Goal: Complete application form: Complete application form

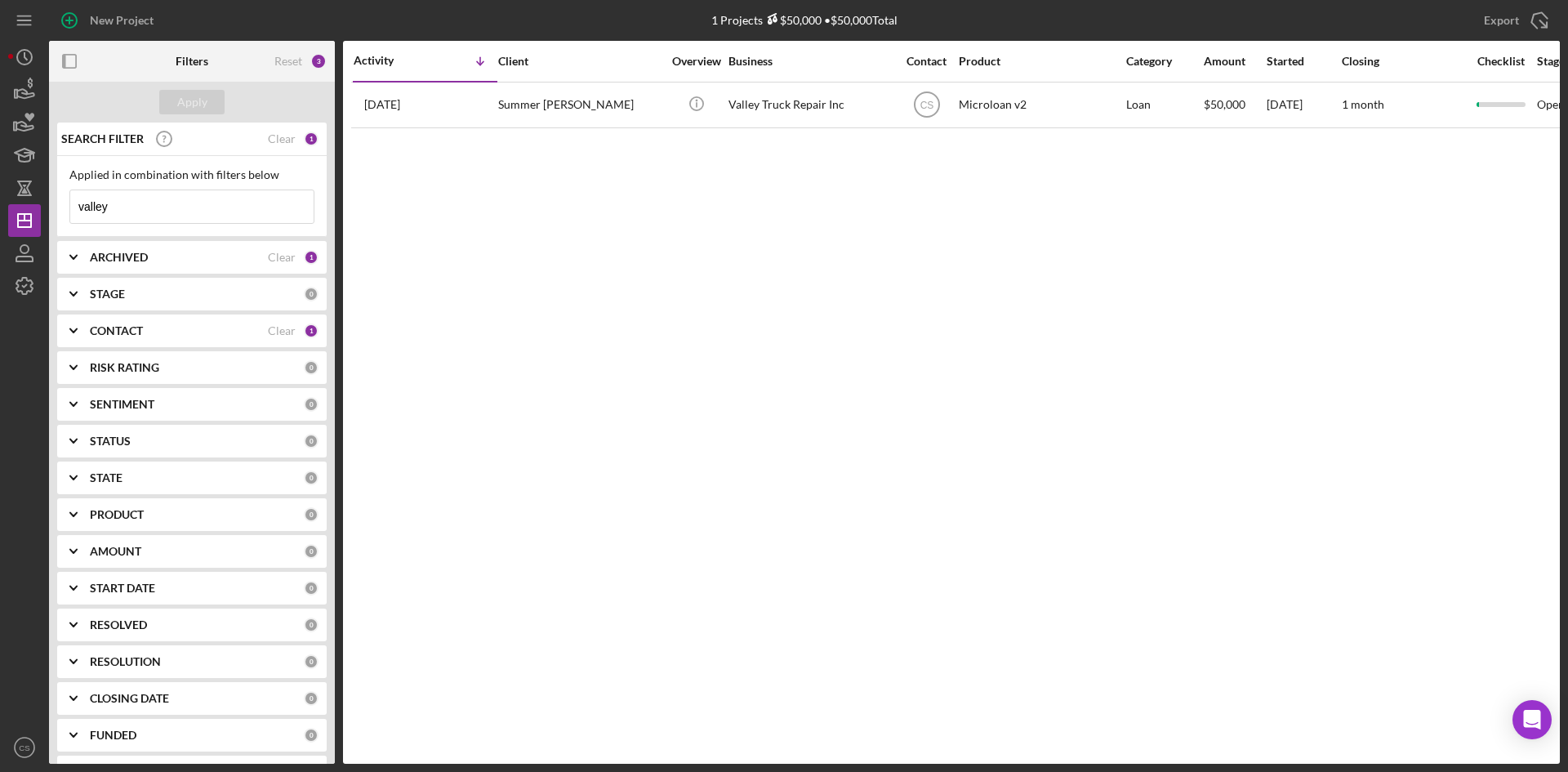
click at [222, 216] on input "valley" at bounding box center [192, 207] width 243 height 33
click at [31, 84] on icon "button" at bounding box center [24, 89] width 41 height 41
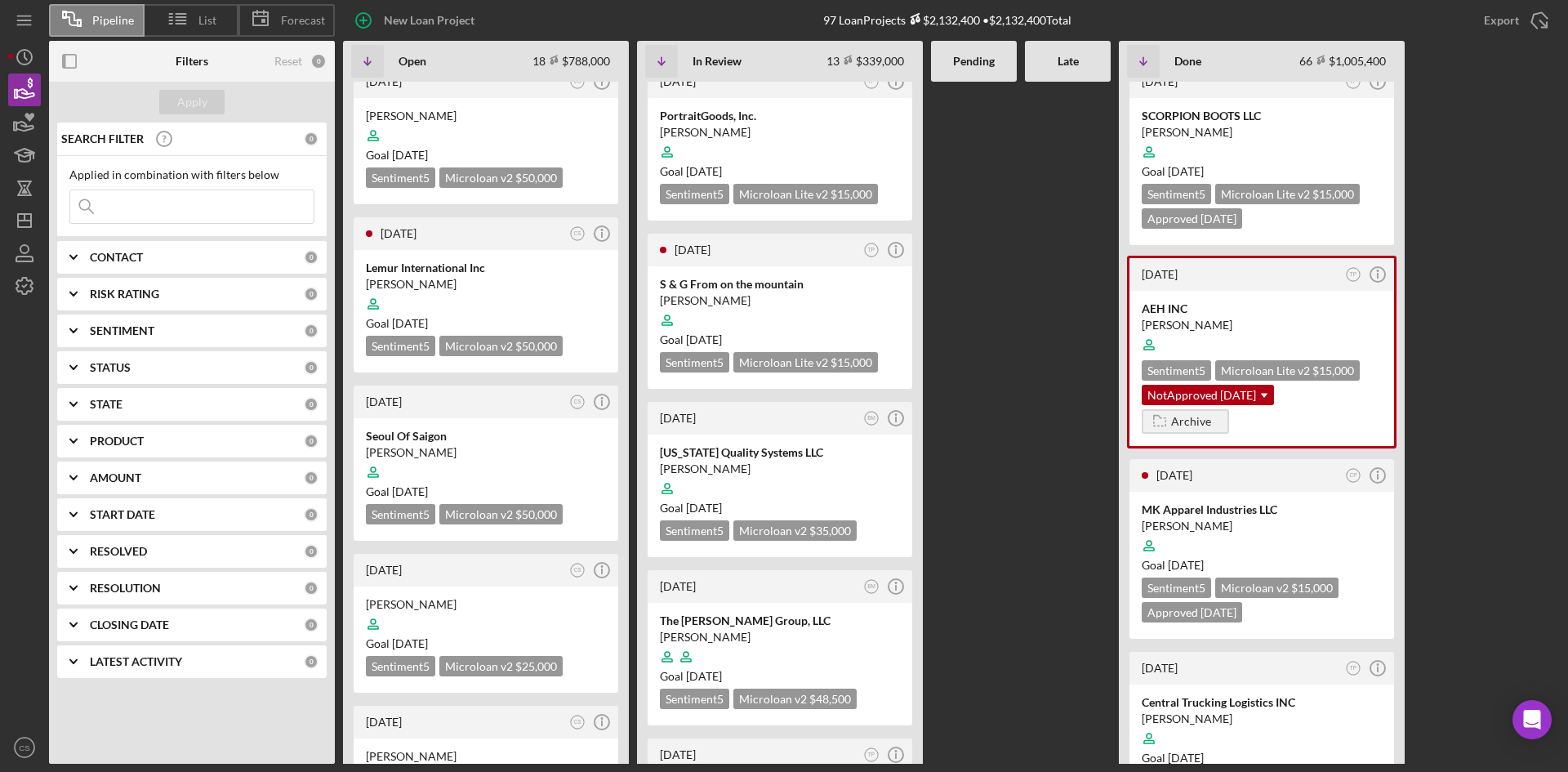
scroll to position [654, 0]
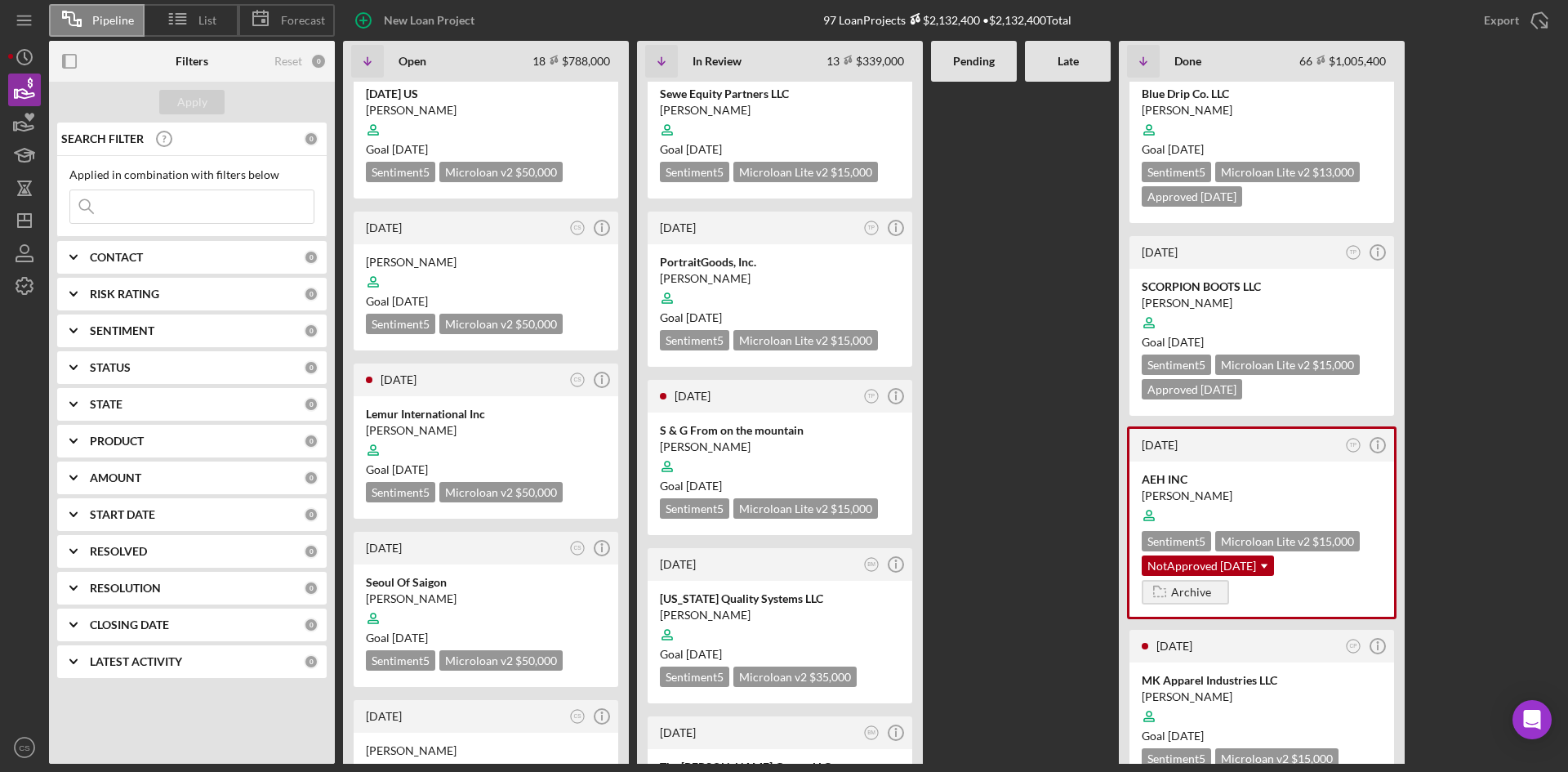
click at [138, 190] on input at bounding box center [192, 207] width 243 height 33
click at [175, 201] on input at bounding box center [192, 207] width 243 height 33
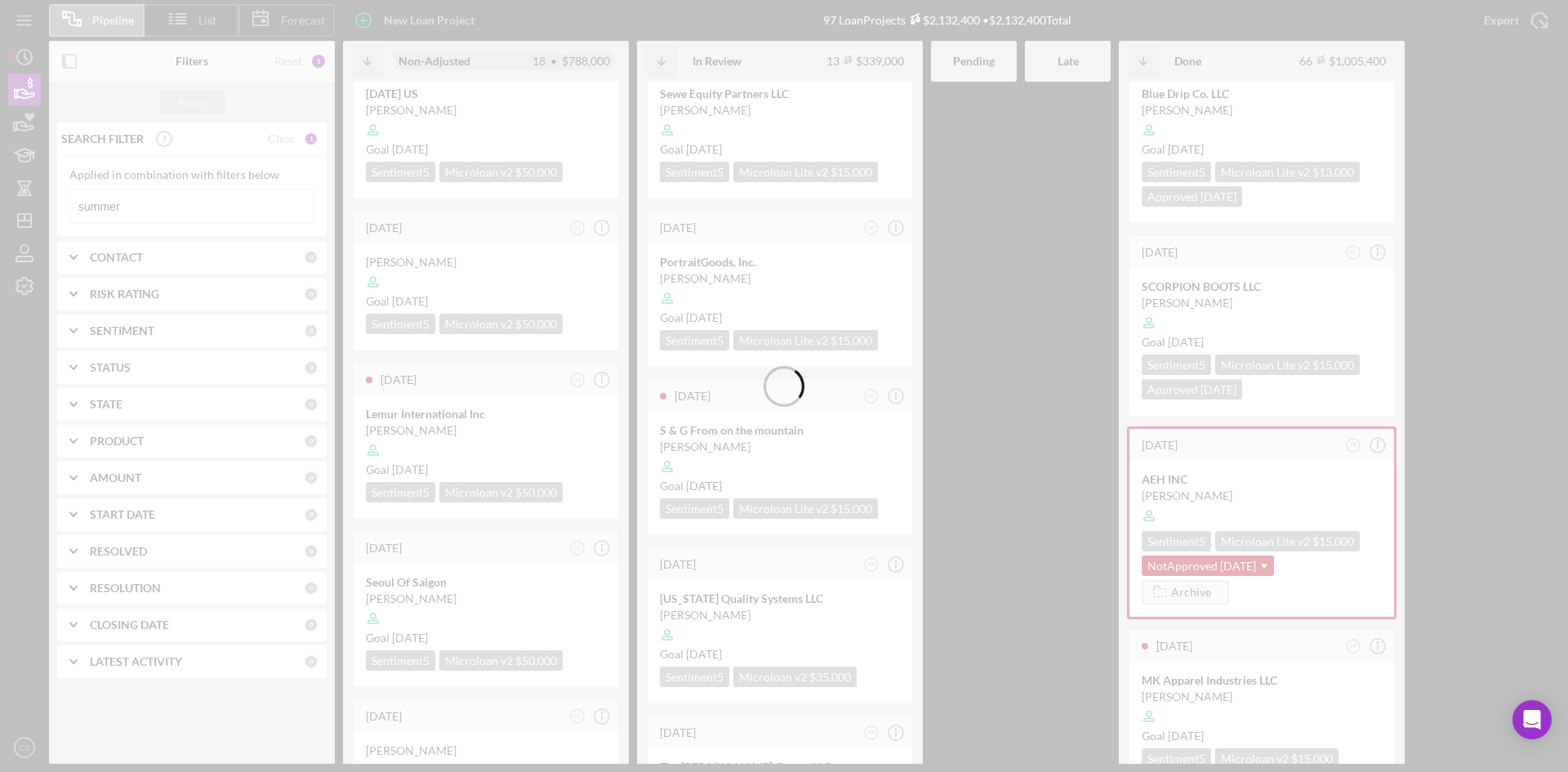
scroll to position [0, 0]
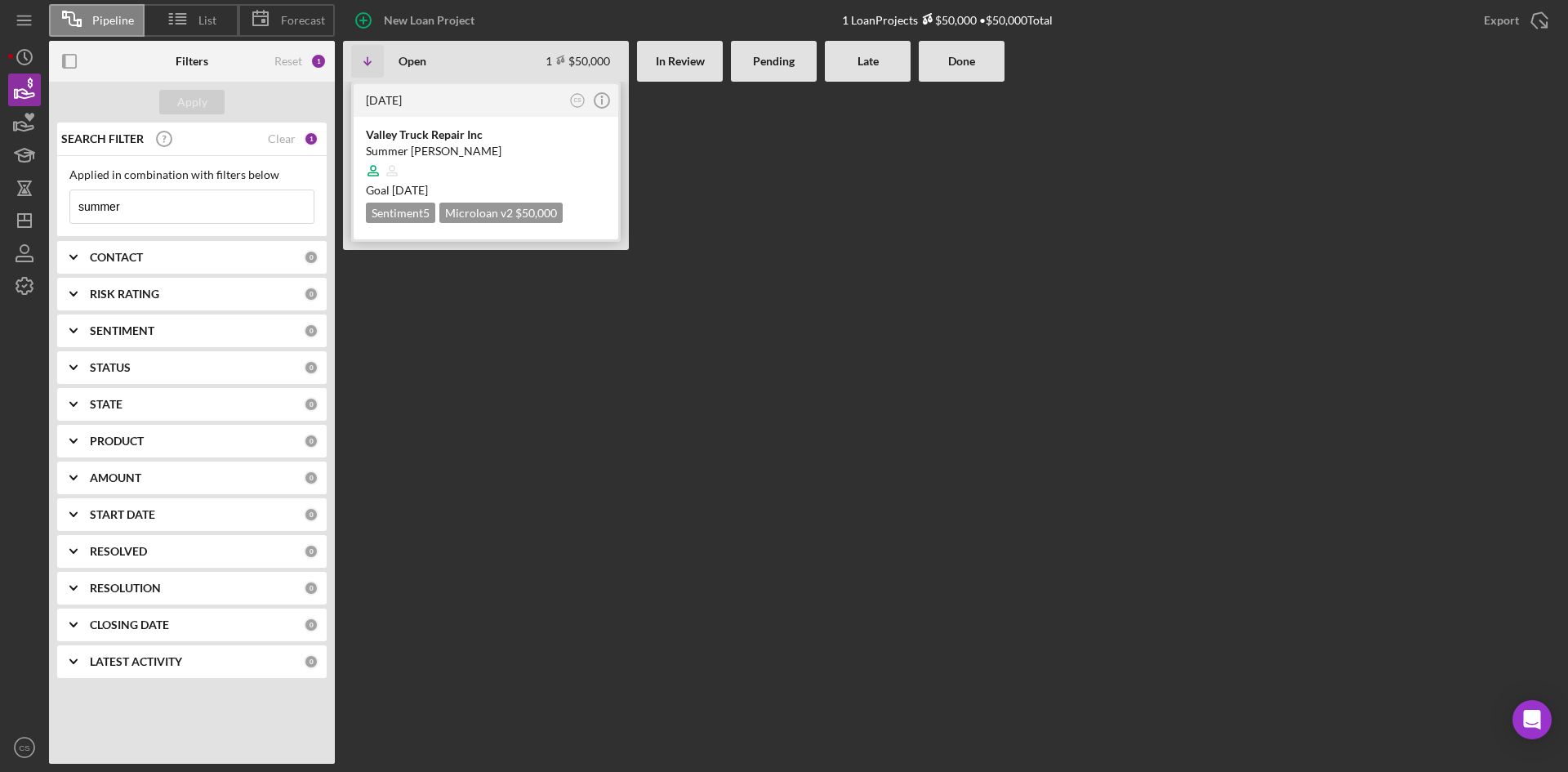
type input "summer"
click at [454, 141] on div "Valley Truck Repair Inc" at bounding box center [485, 135] width 240 height 17
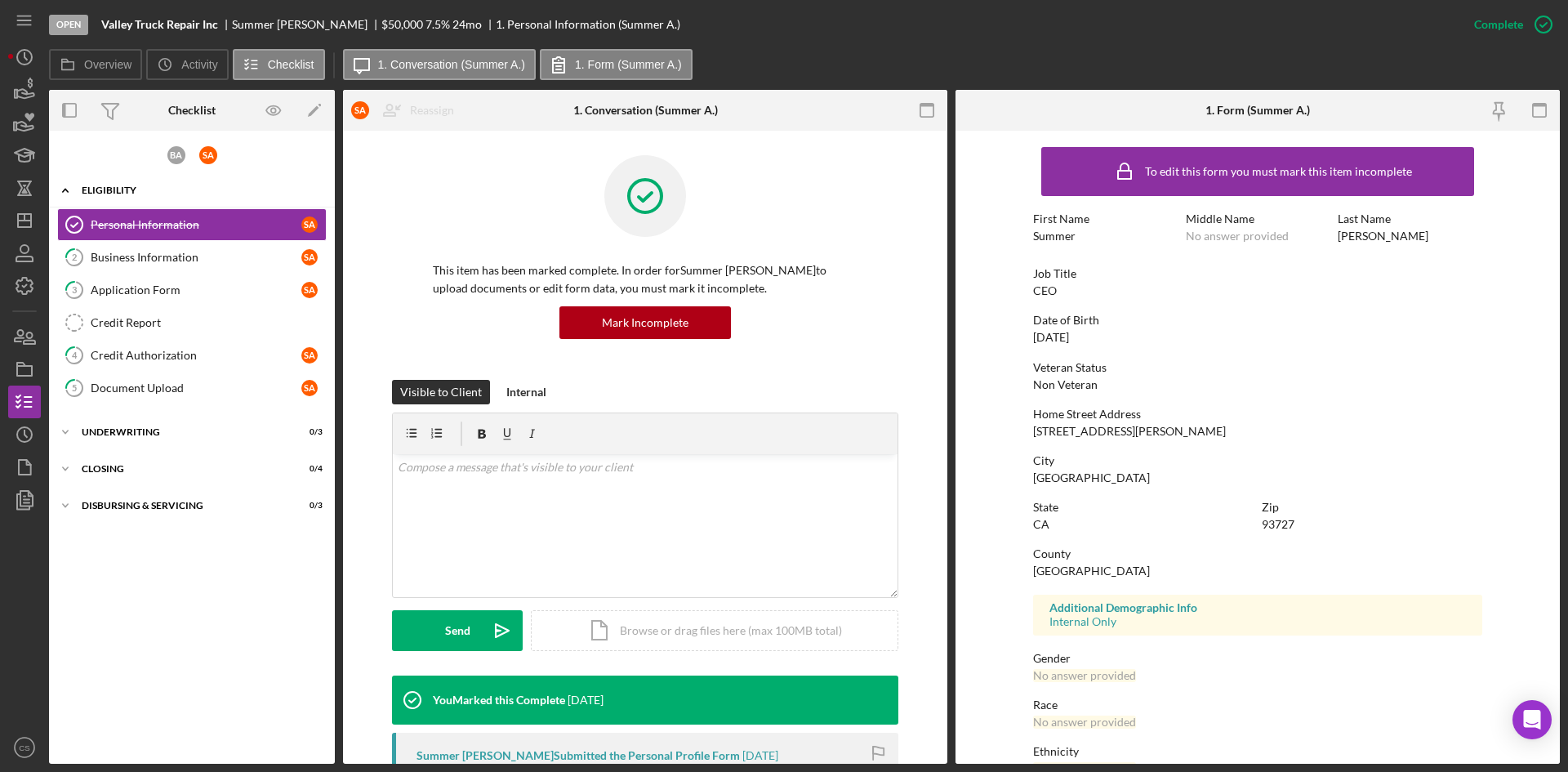
click at [142, 192] on div "Eligibility" at bounding box center [198, 190] width 232 height 10
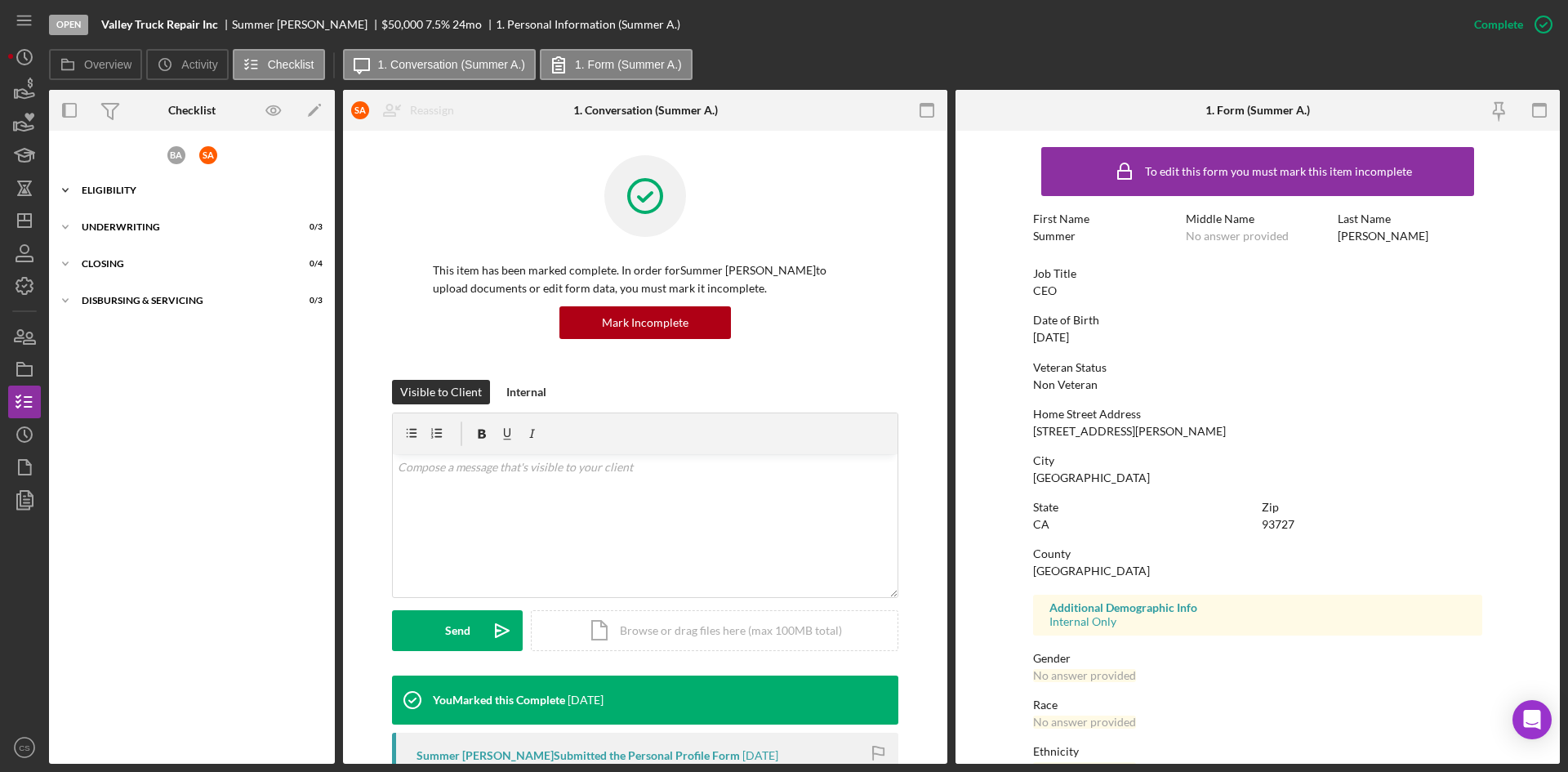
click at [142, 192] on div "Eligibility" at bounding box center [198, 190] width 232 height 10
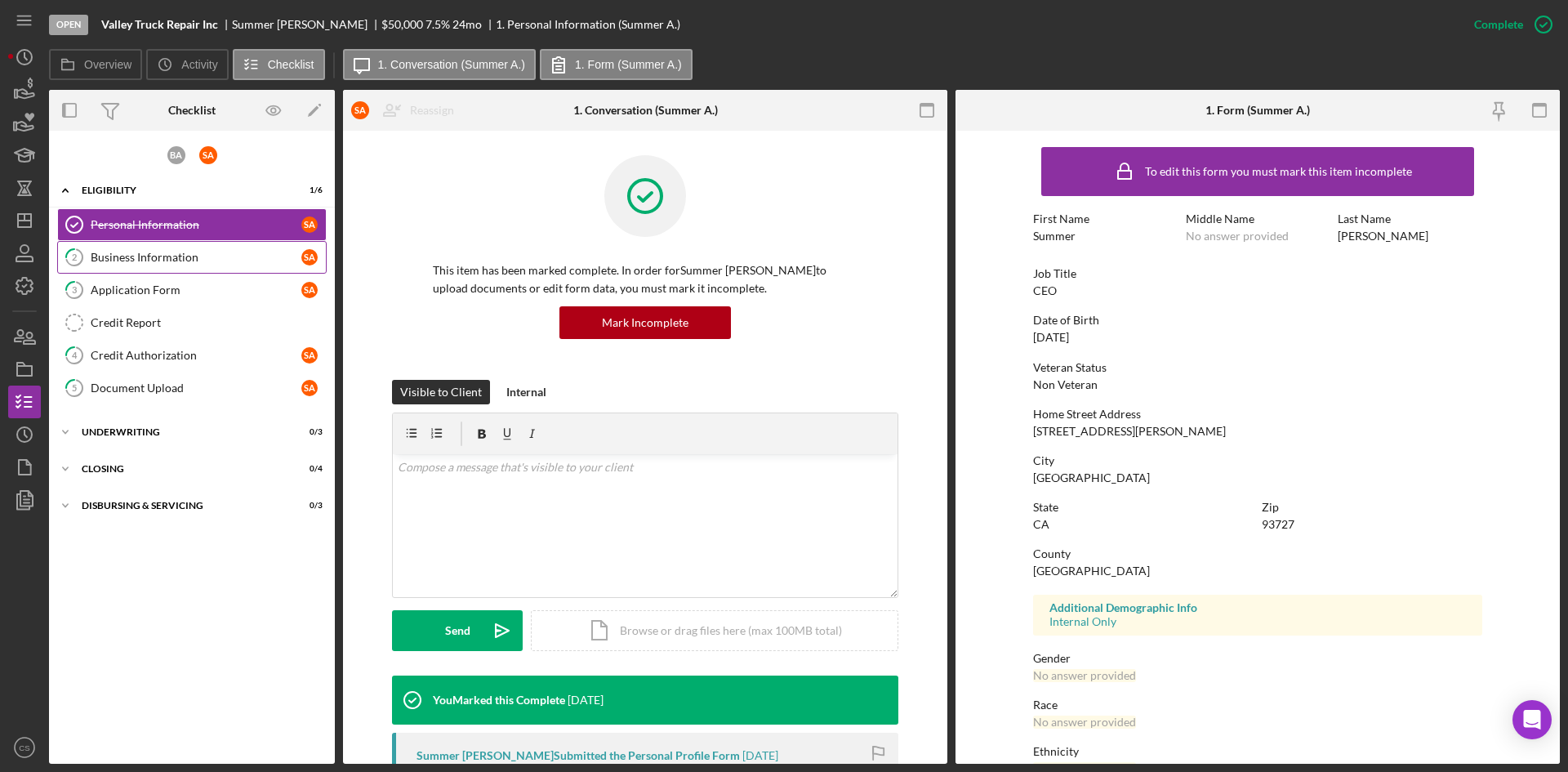
click at [144, 245] on link "2 Business Information S A" at bounding box center [192, 257] width 270 height 33
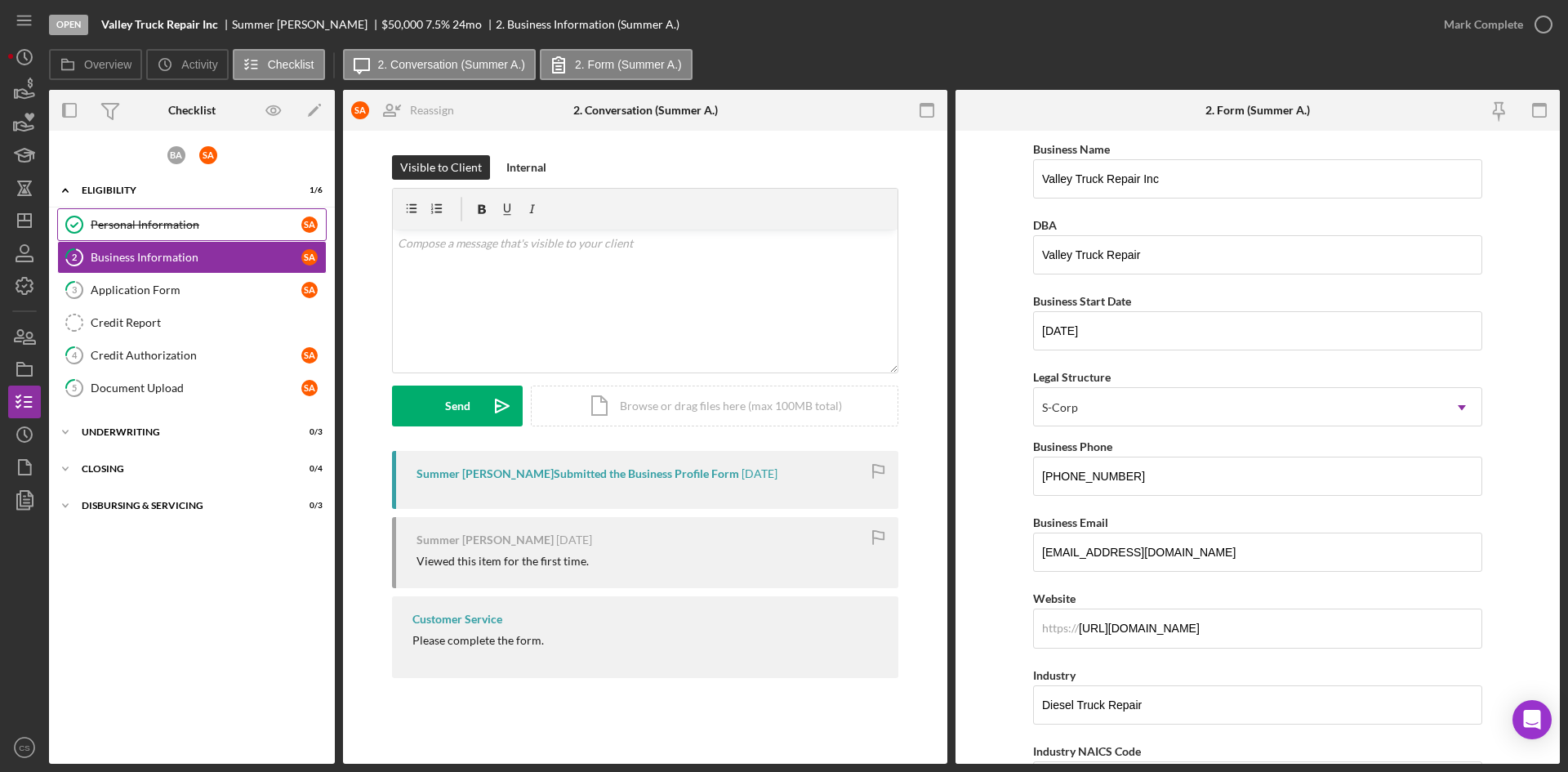
click at [176, 222] on div "Personal Information" at bounding box center [196, 225] width 211 height 13
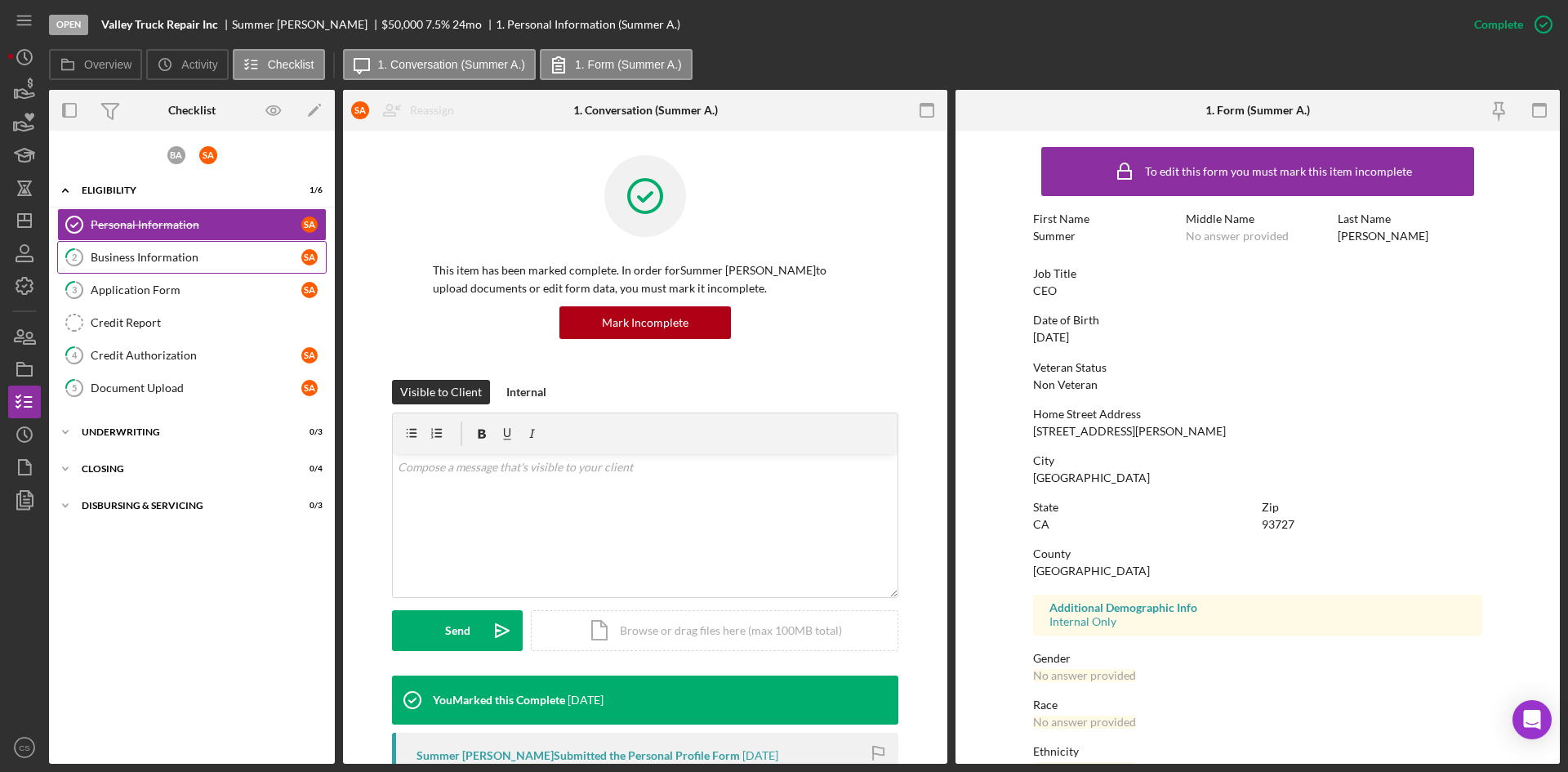
click at [158, 254] on div "Business Information" at bounding box center [196, 257] width 211 height 13
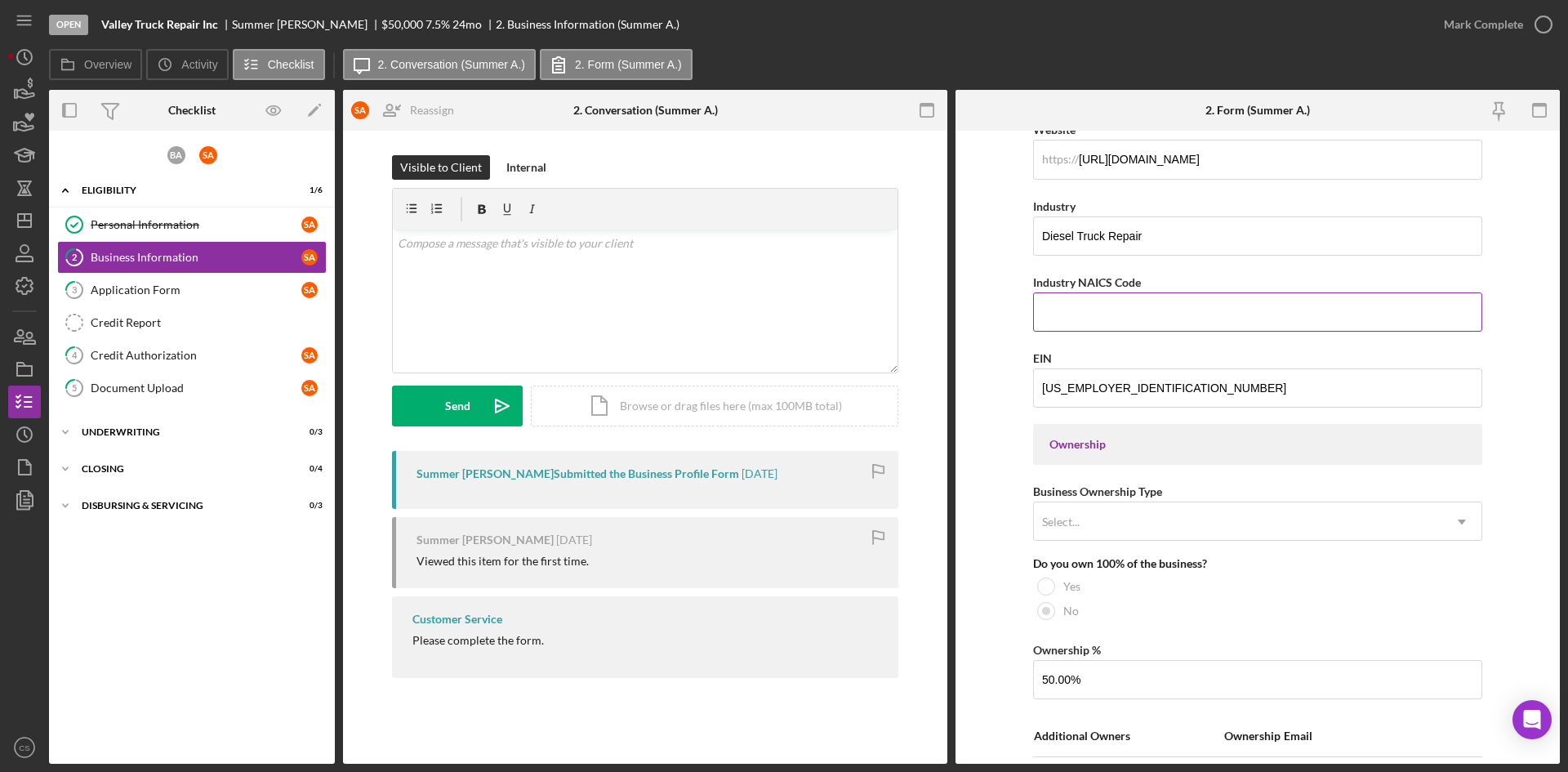
scroll to position [491, 0]
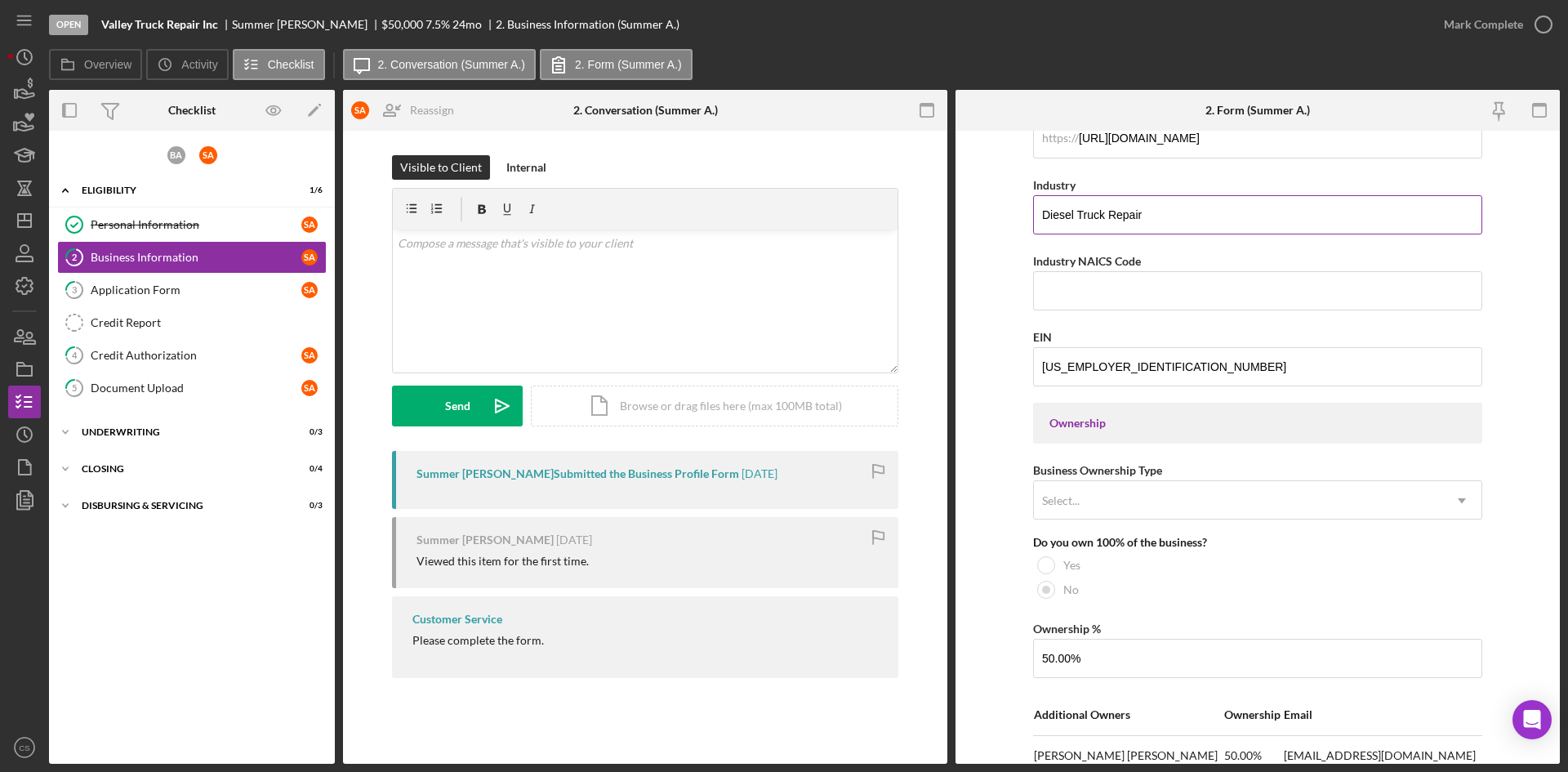
click at [1212, 215] on input "Diesel Truck Repair" at bounding box center [1257, 214] width 449 height 39
click at [1143, 217] on input "Diesel Truck Repair Semis" at bounding box center [1257, 214] width 449 height 39
click at [1188, 217] on input "Diesel Truck Repair -Semis" at bounding box center [1257, 214] width 449 height 39
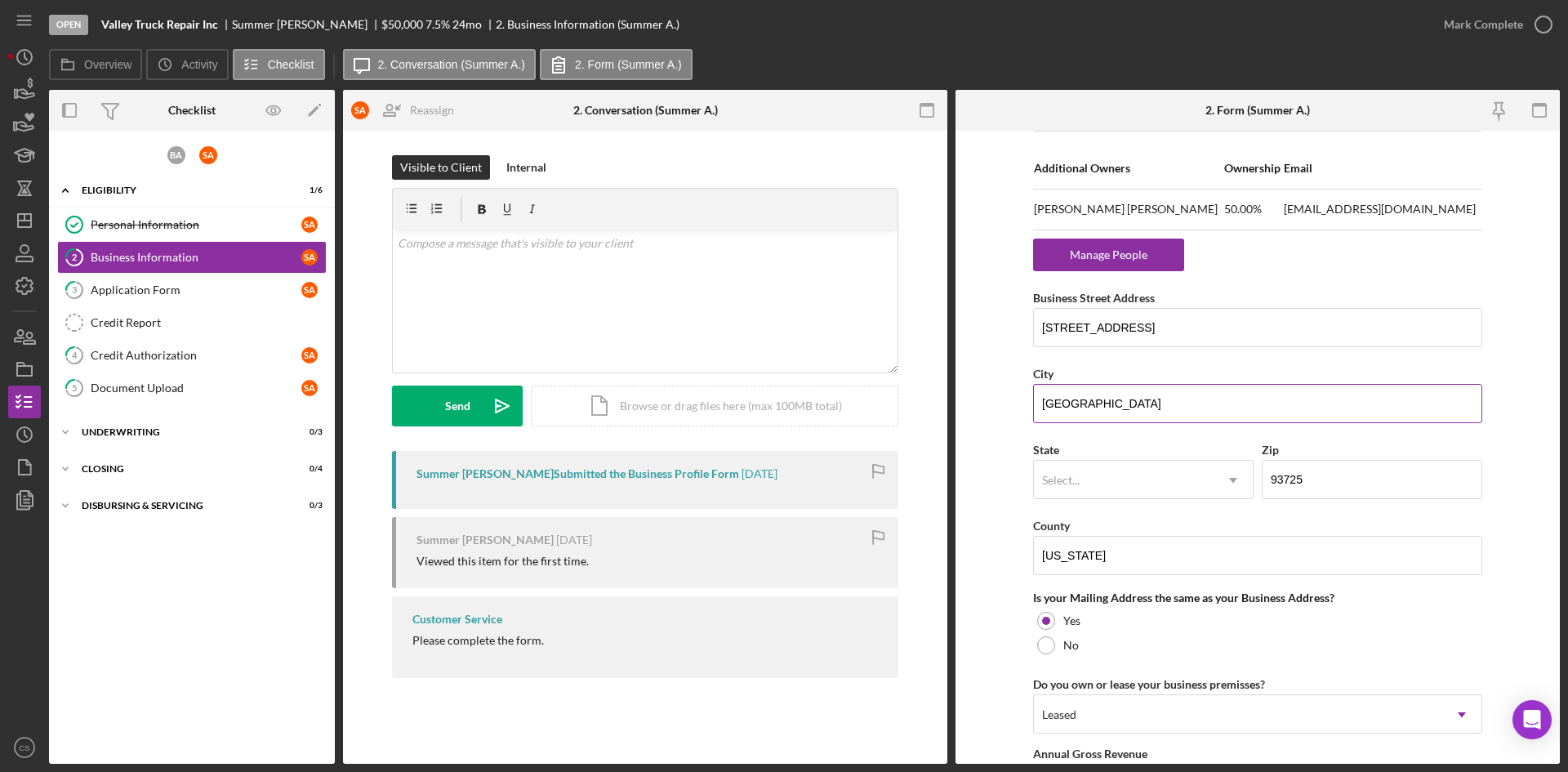
scroll to position [1062, 0]
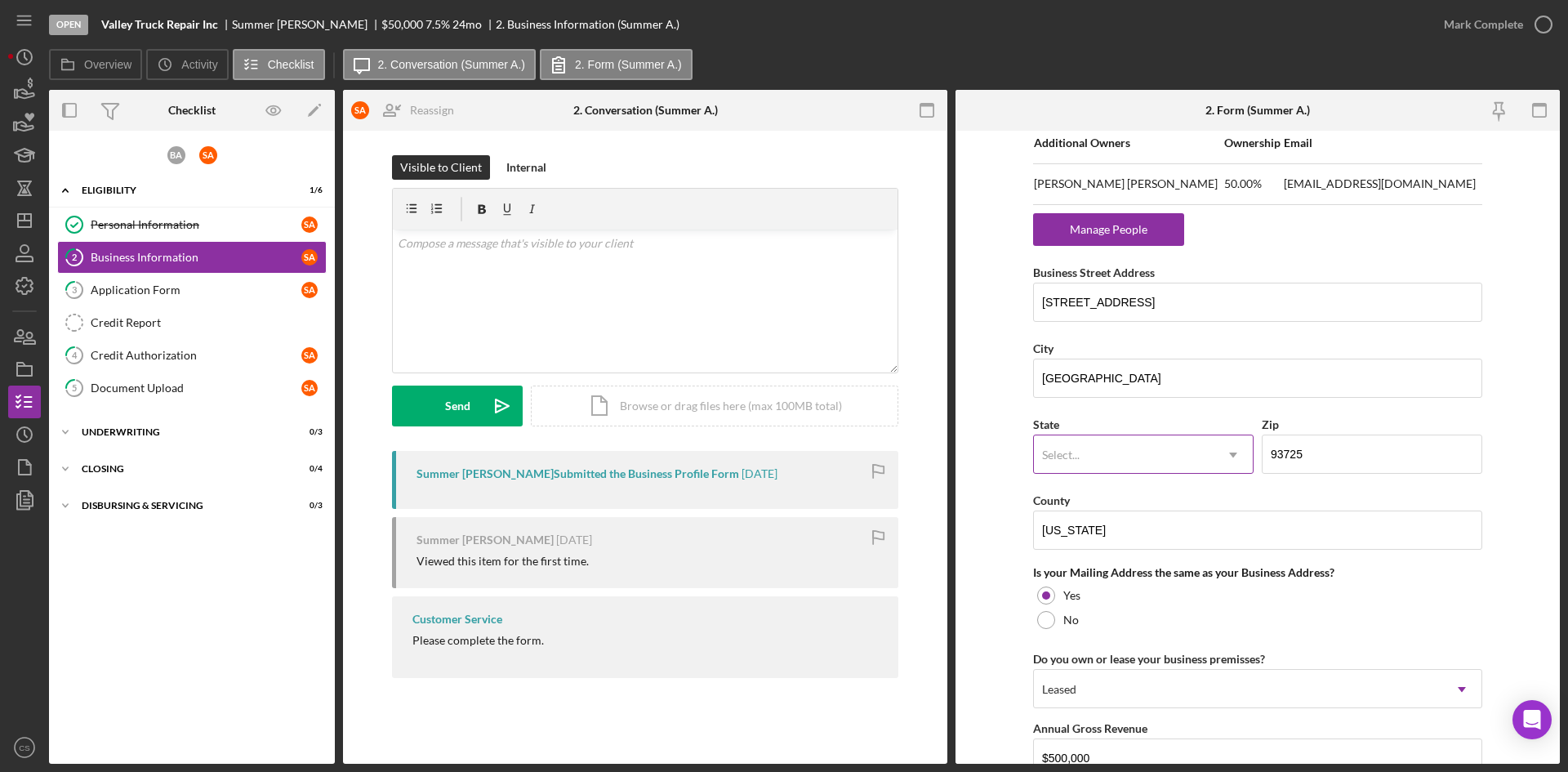
type input "Diesel Truck Repair -Semis, Trailers, mainly mechanical"
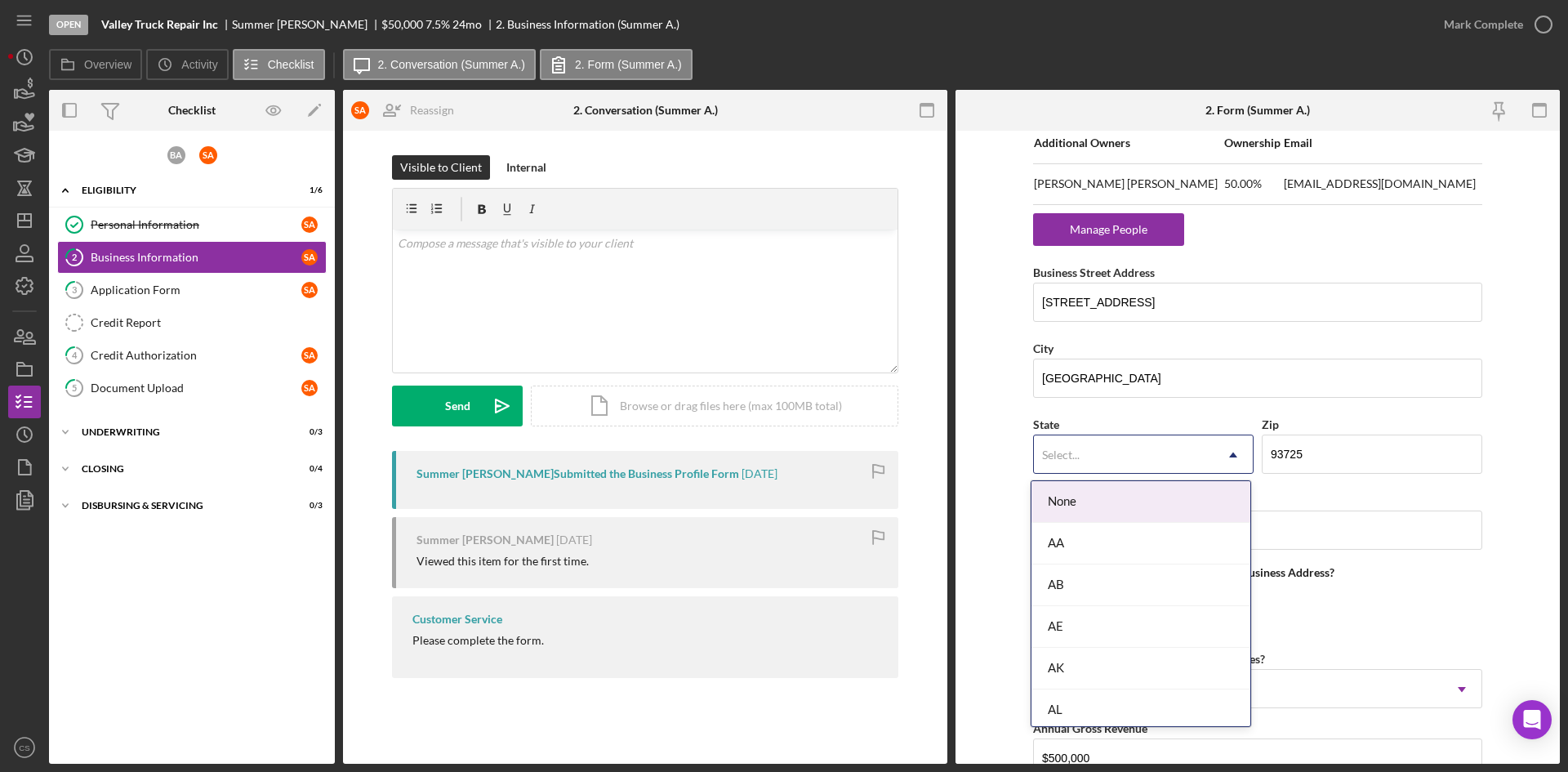
click at [1188, 466] on div "Select..." at bounding box center [1123, 454] width 179 height 37
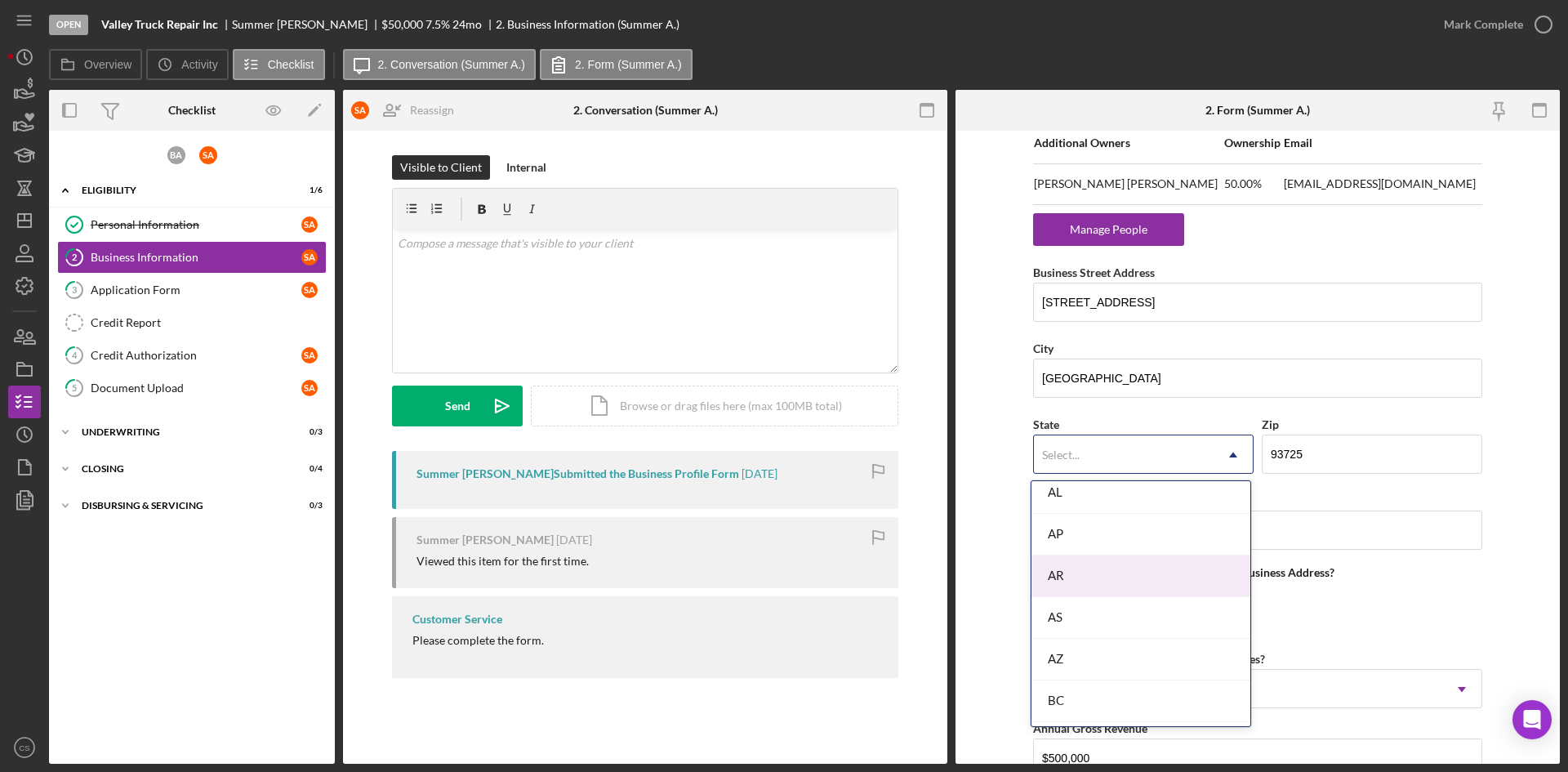
scroll to position [327, 0]
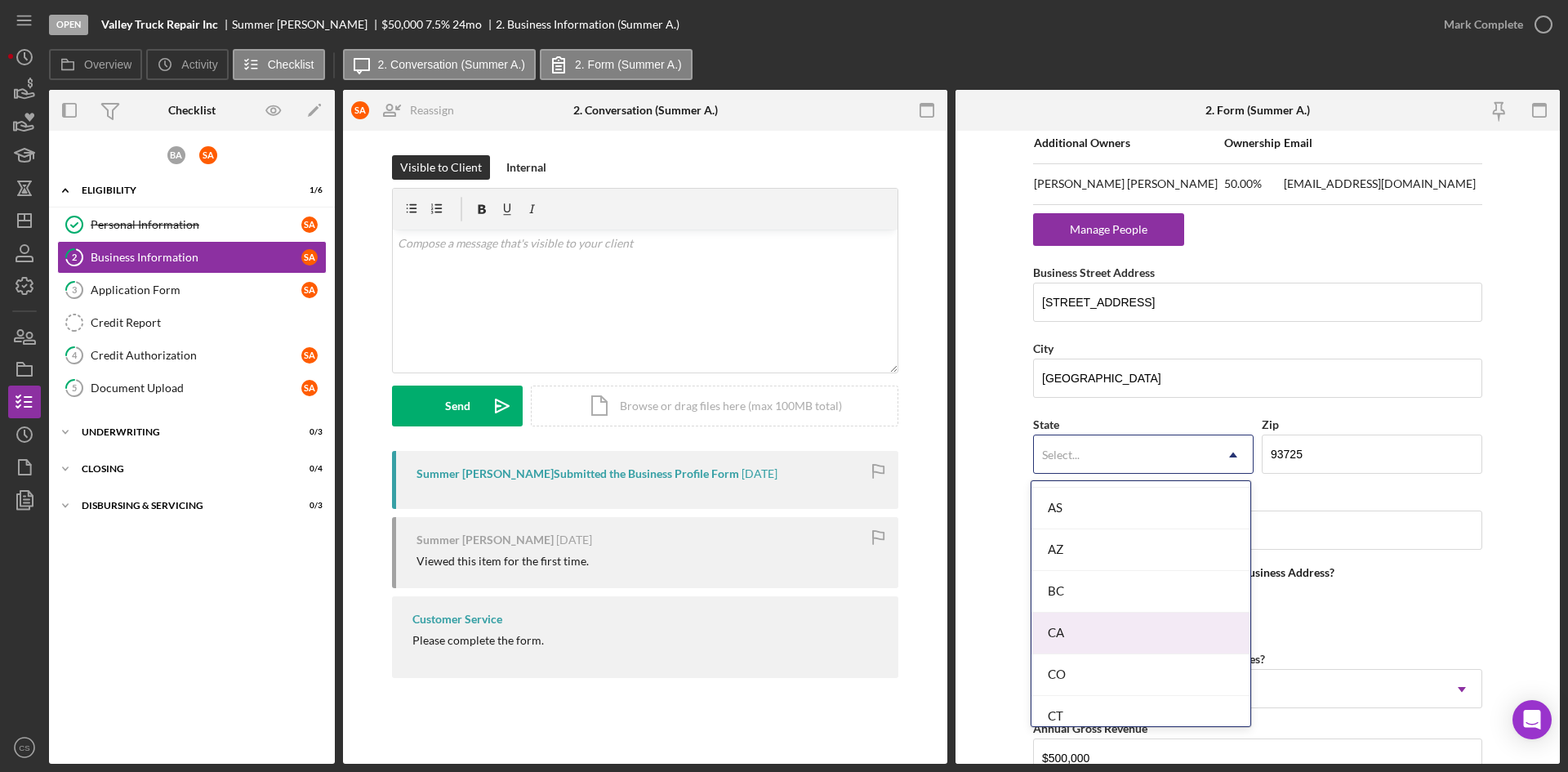
click at [1129, 621] on div "CA" at bounding box center [1140, 634] width 219 height 41
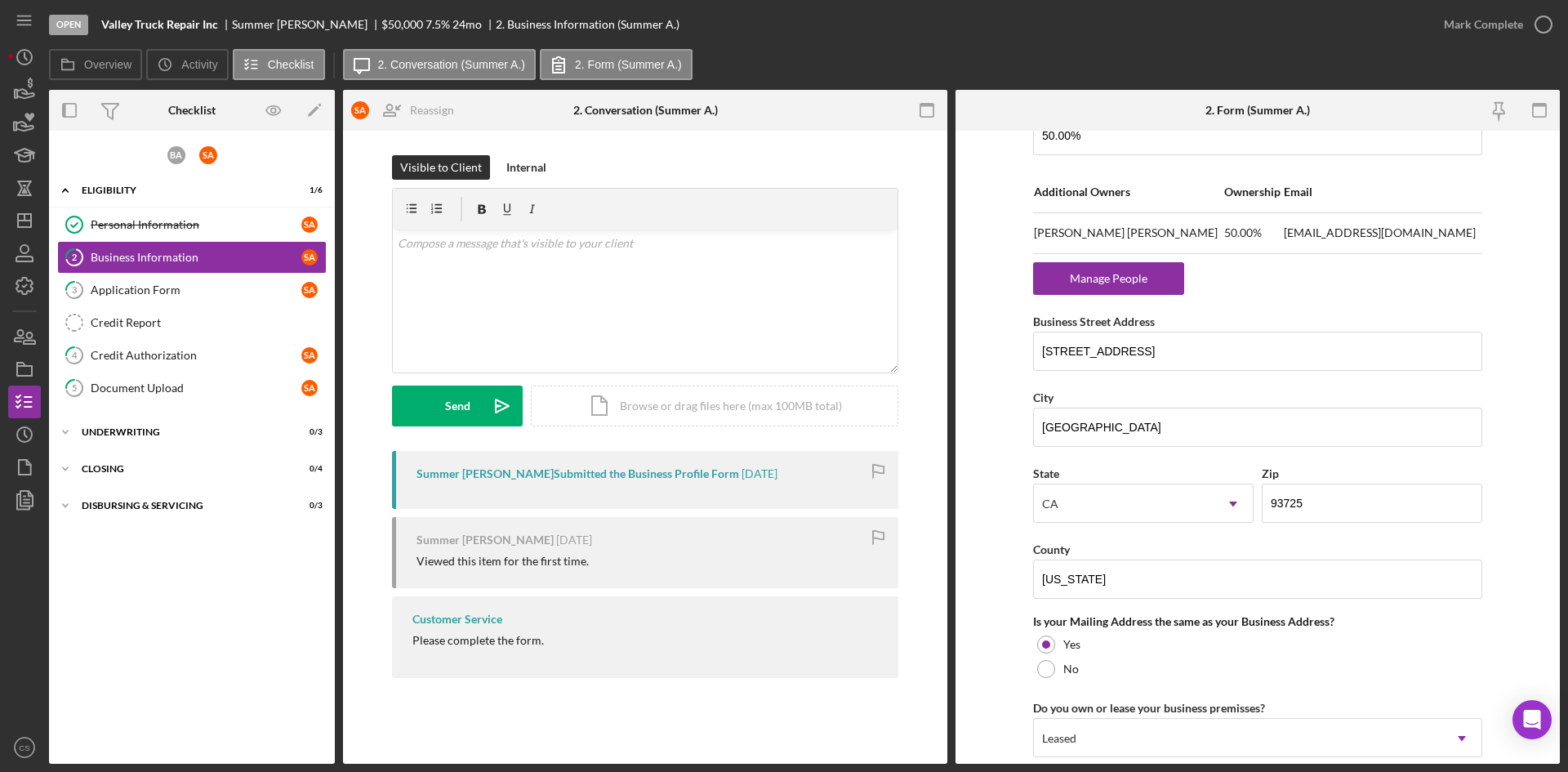
scroll to position [1062, 0]
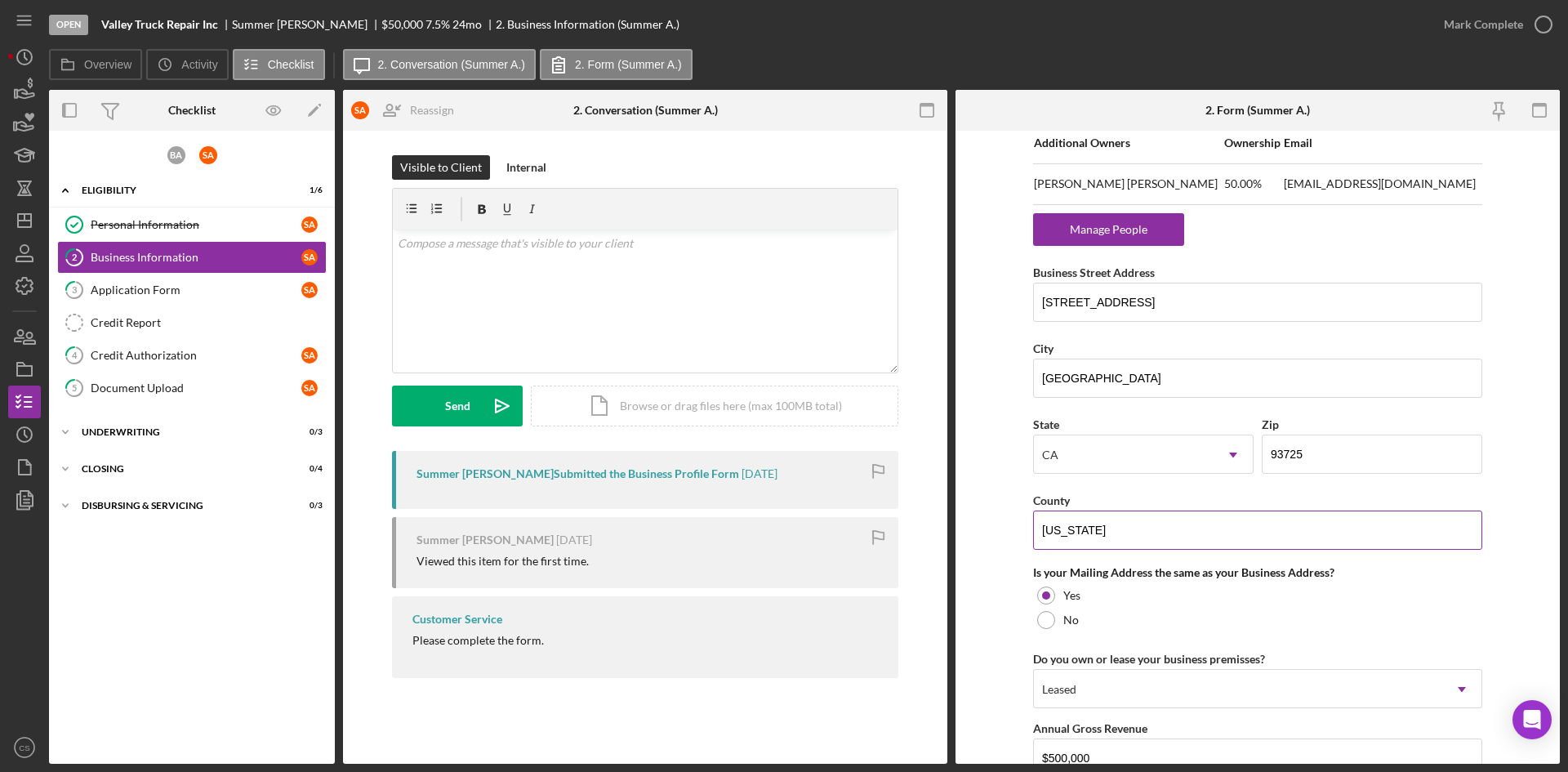
click at [1181, 525] on input "[US_STATE]" at bounding box center [1257, 530] width 449 height 39
drag, startPoint x: 1164, startPoint y: 530, endPoint x: 1040, endPoint y: 528, distance: 124.0
click at [1040, 528] on input "[US_STATE]" at bounding box center [1257, 530] width 449 height 39
type input "C"
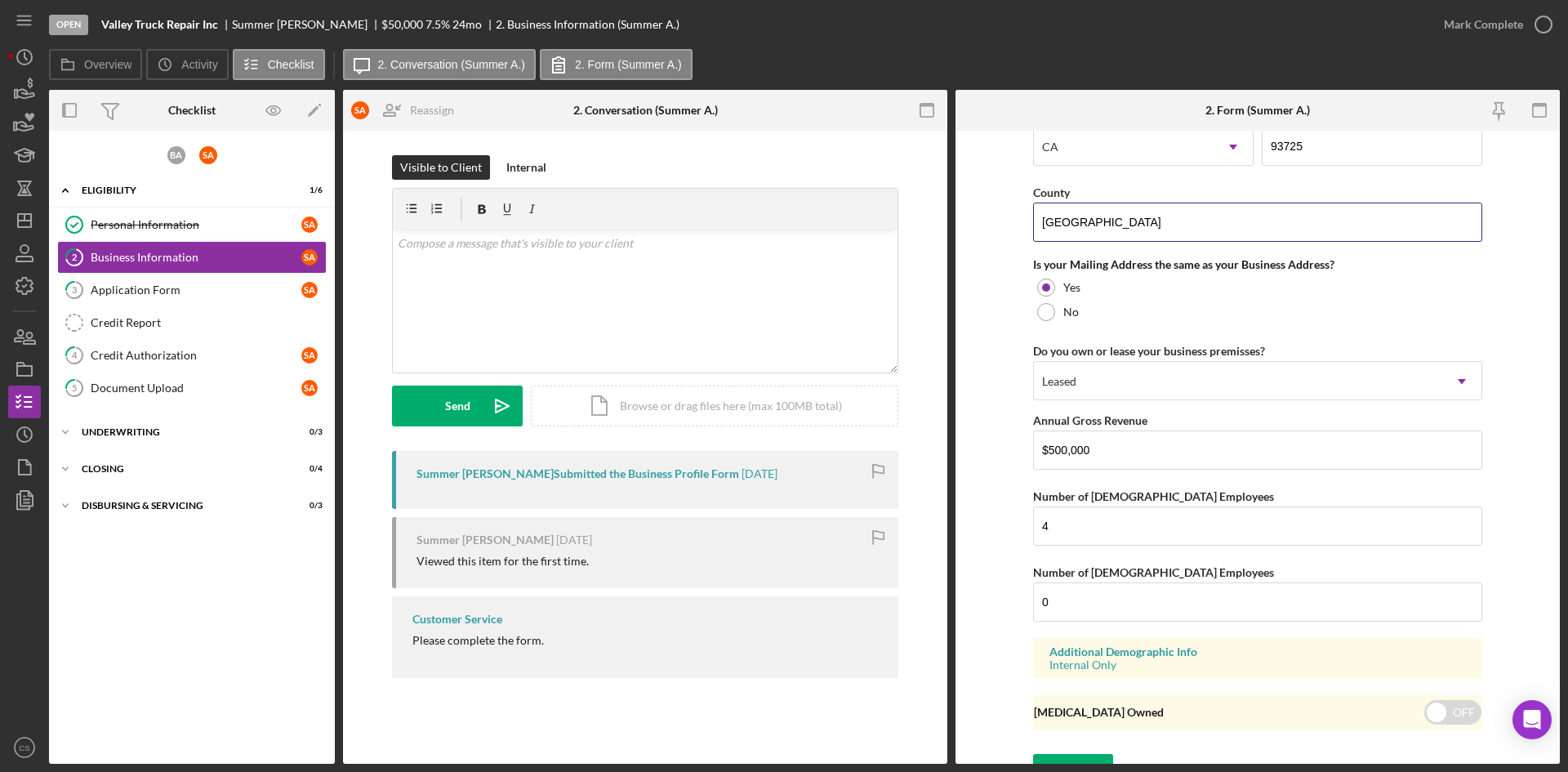
scroll to position [1396, 0]
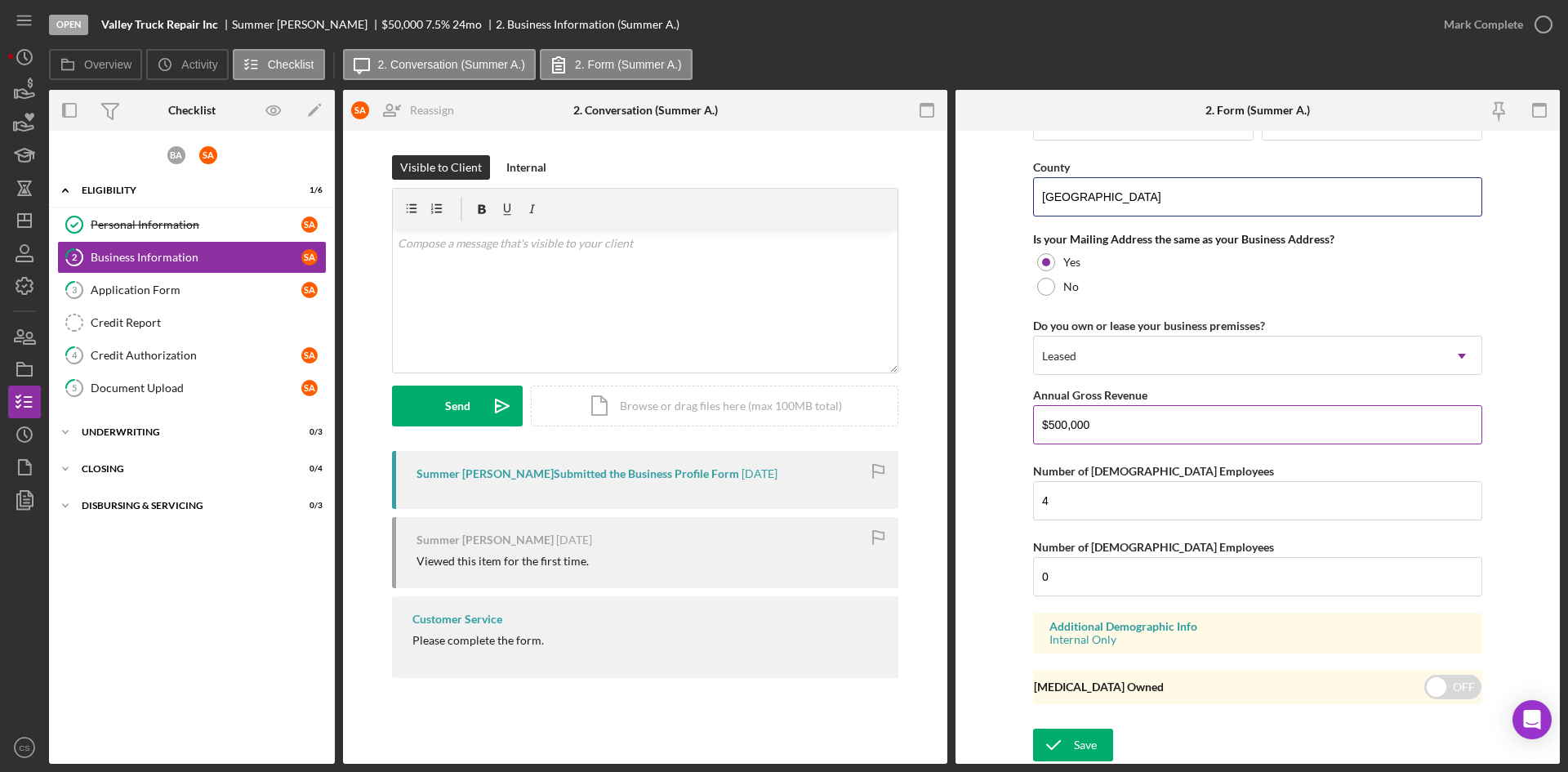
type input "[GEOGRAPHIC_DATA]"
click at [1164, 413] on input "$500,000" at bounding box center [1257, 424] width 449 height 39
click at [1116, 498] on input "4" at bounding box center [1257, 501] width 449 height 39
click at [1088, 582] on input "0" at bounding box center [1257, 577] width 449 height 39
click at [1138, 489] on input "4" at bounding box center [1257, 501] width 449 height 39
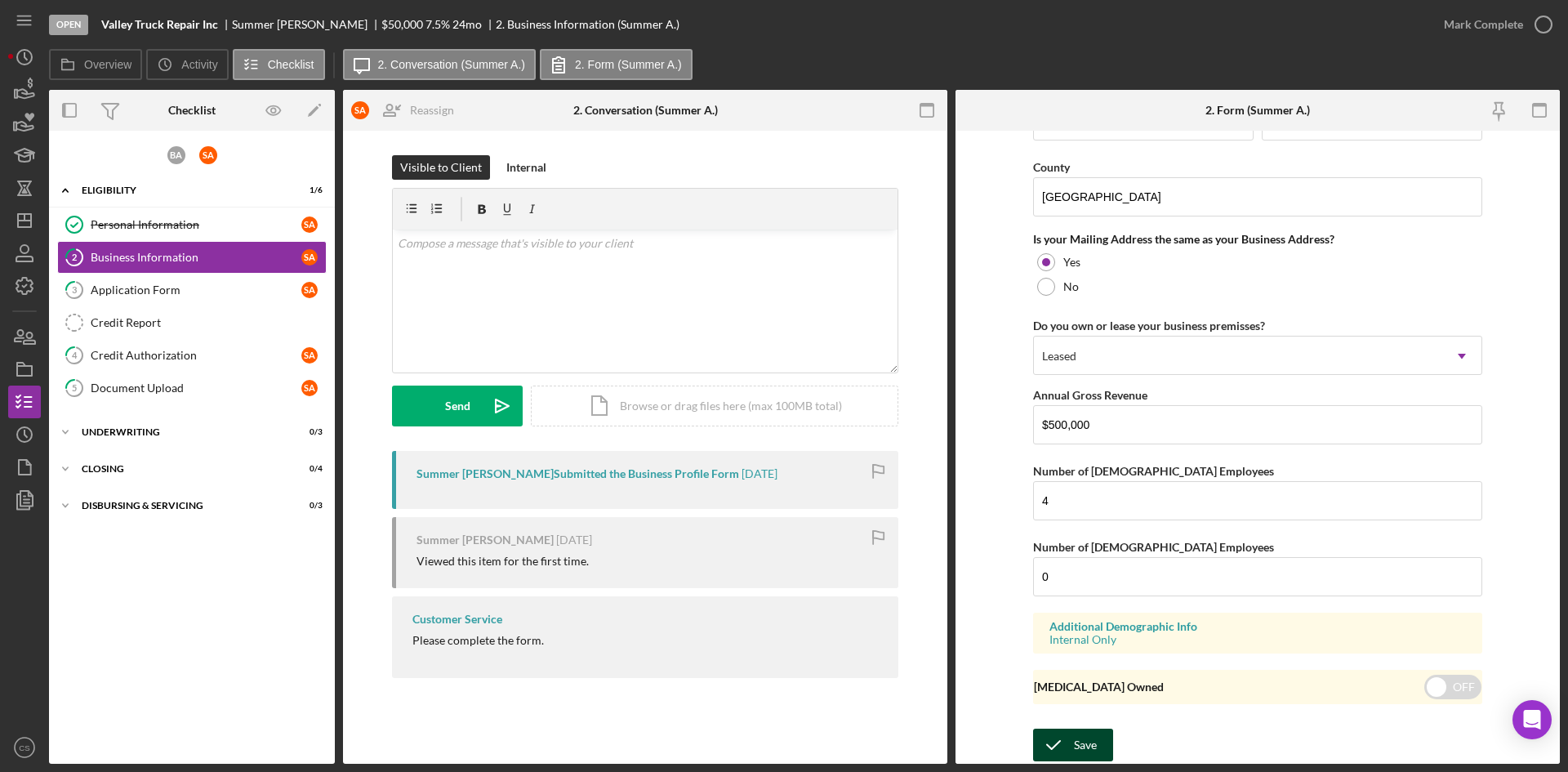
click at [1059, 746] on icon "submit" at bounding box center [1053, 745] width 41 height 41
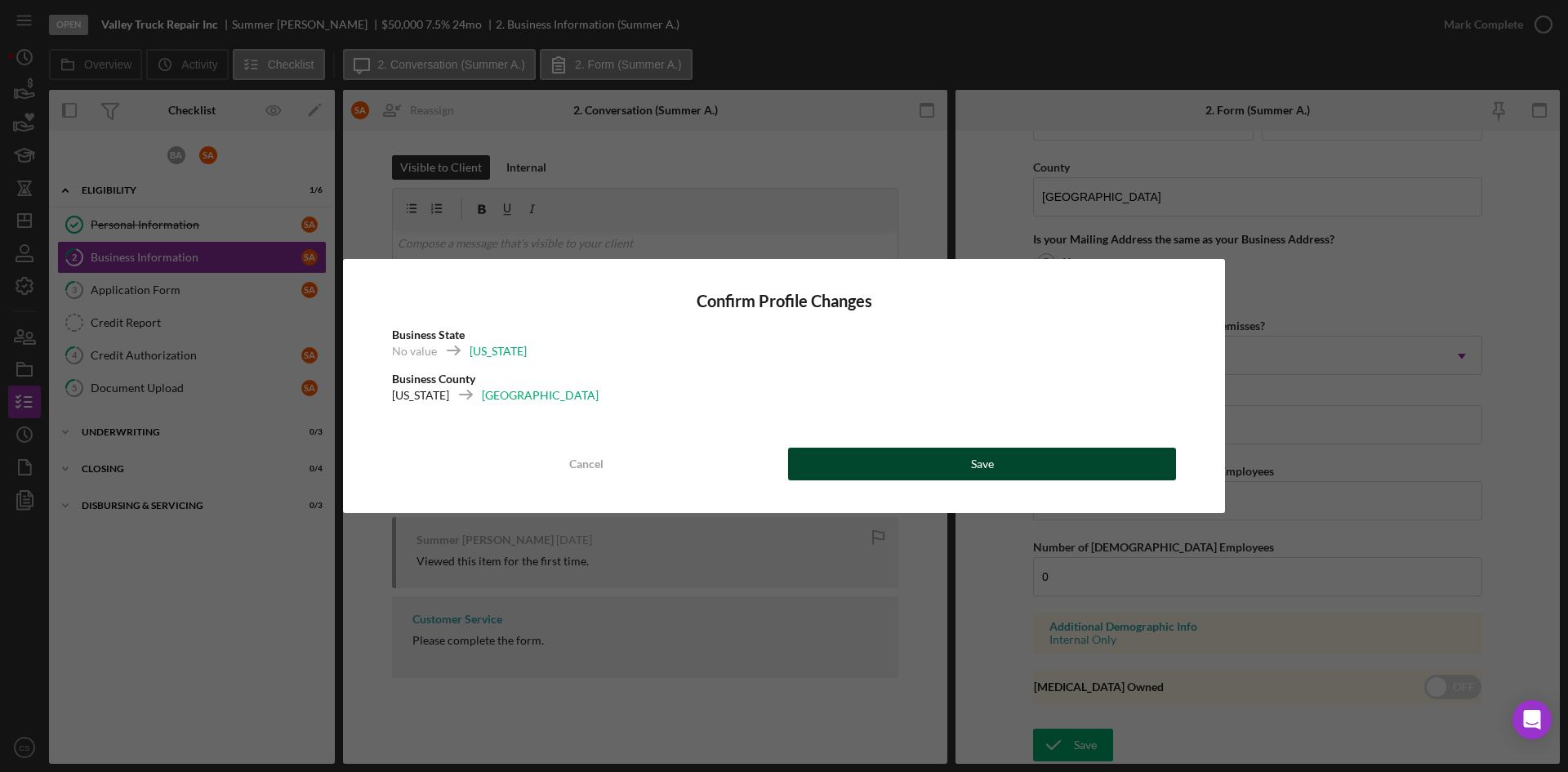
click at [1009, 475] on button "Save" at bounding box center [982, 464] width 388 height 33
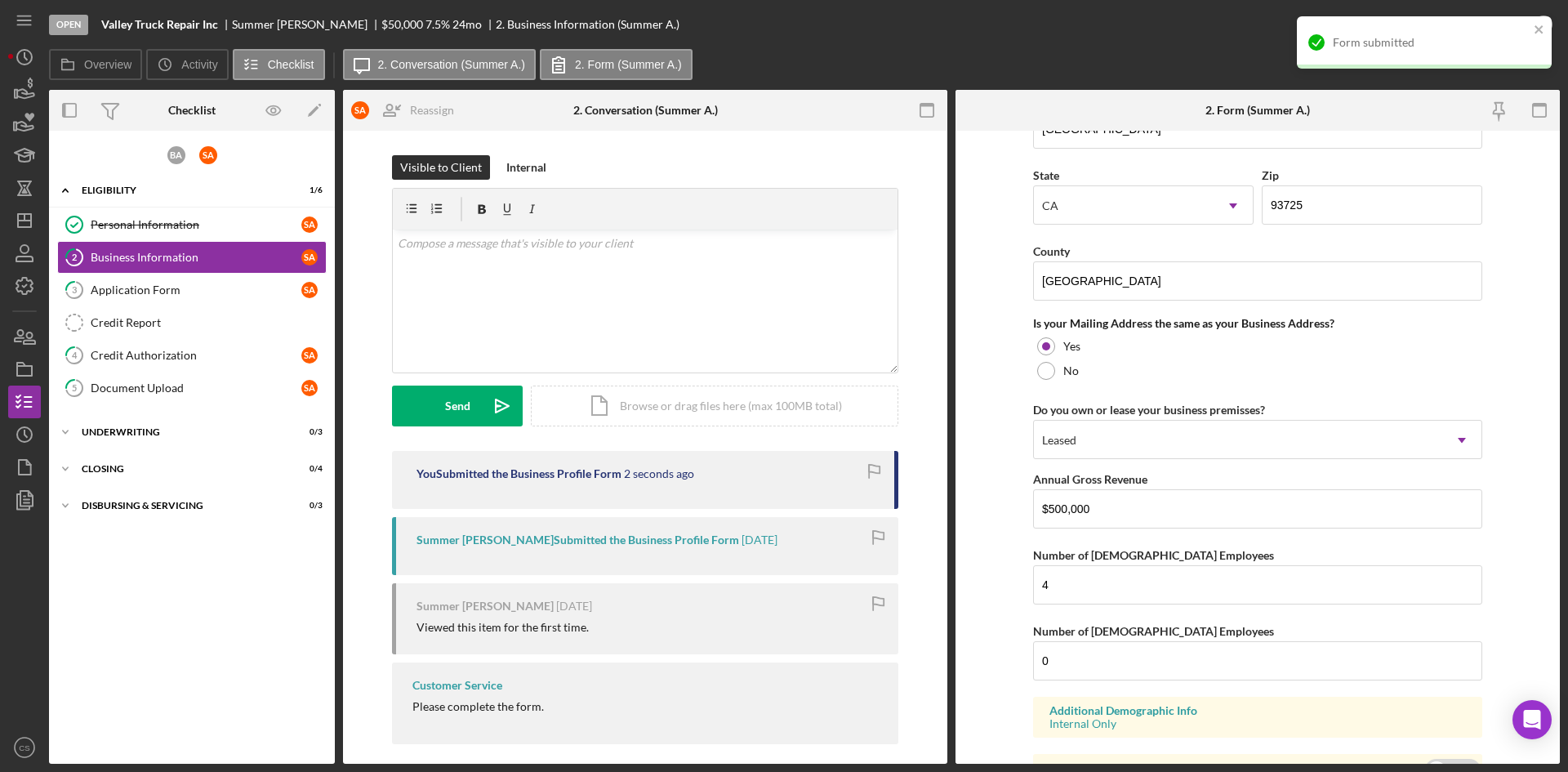
scroll to position [1232, 0]
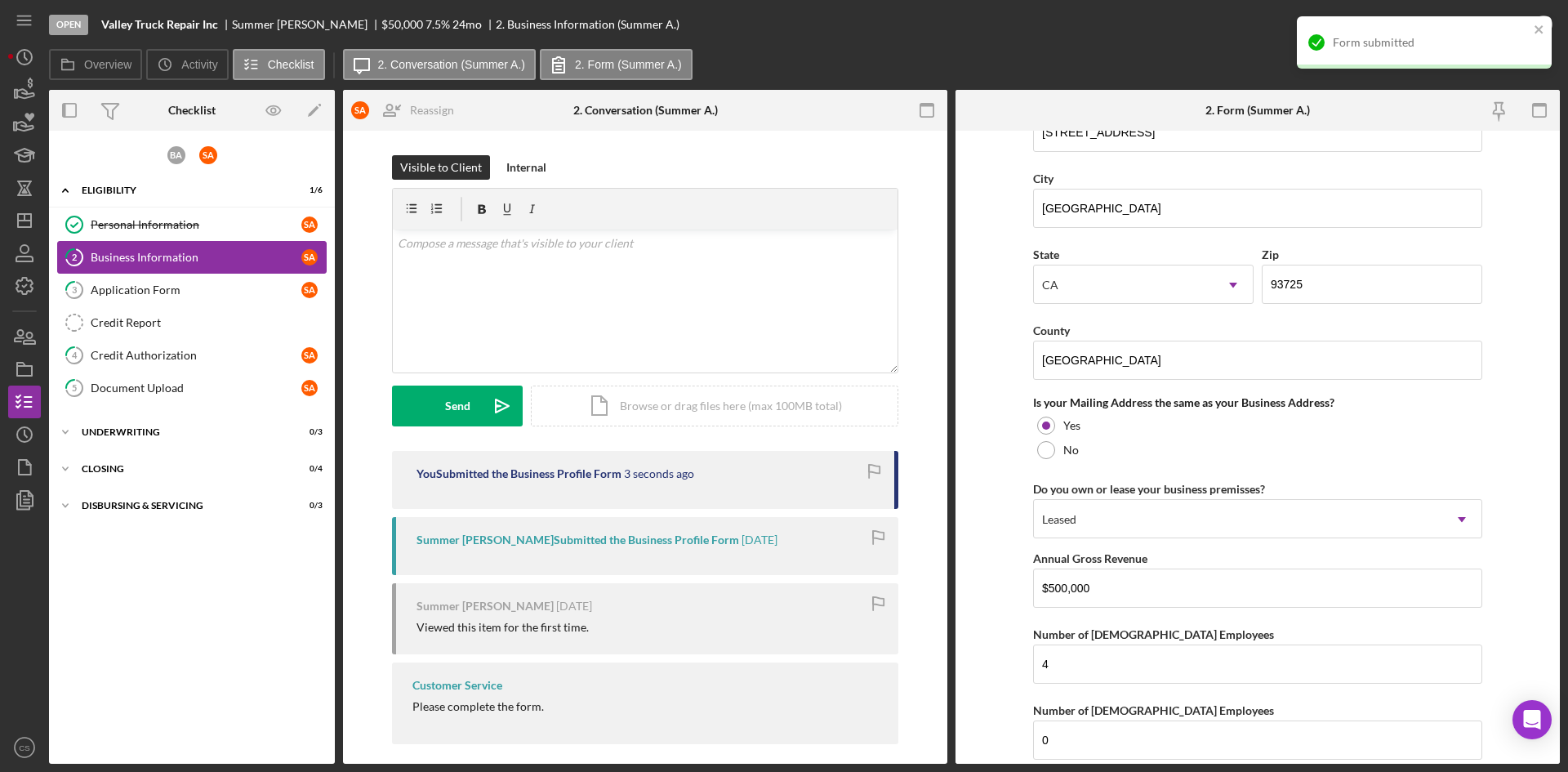
click at [198, 272] on link "2 Business Information S A" at bounding box center [192, 257] width 270 height 33
click at [211, 288] on div "Application Form" at bounding box center [196, 290] width 211 height 13
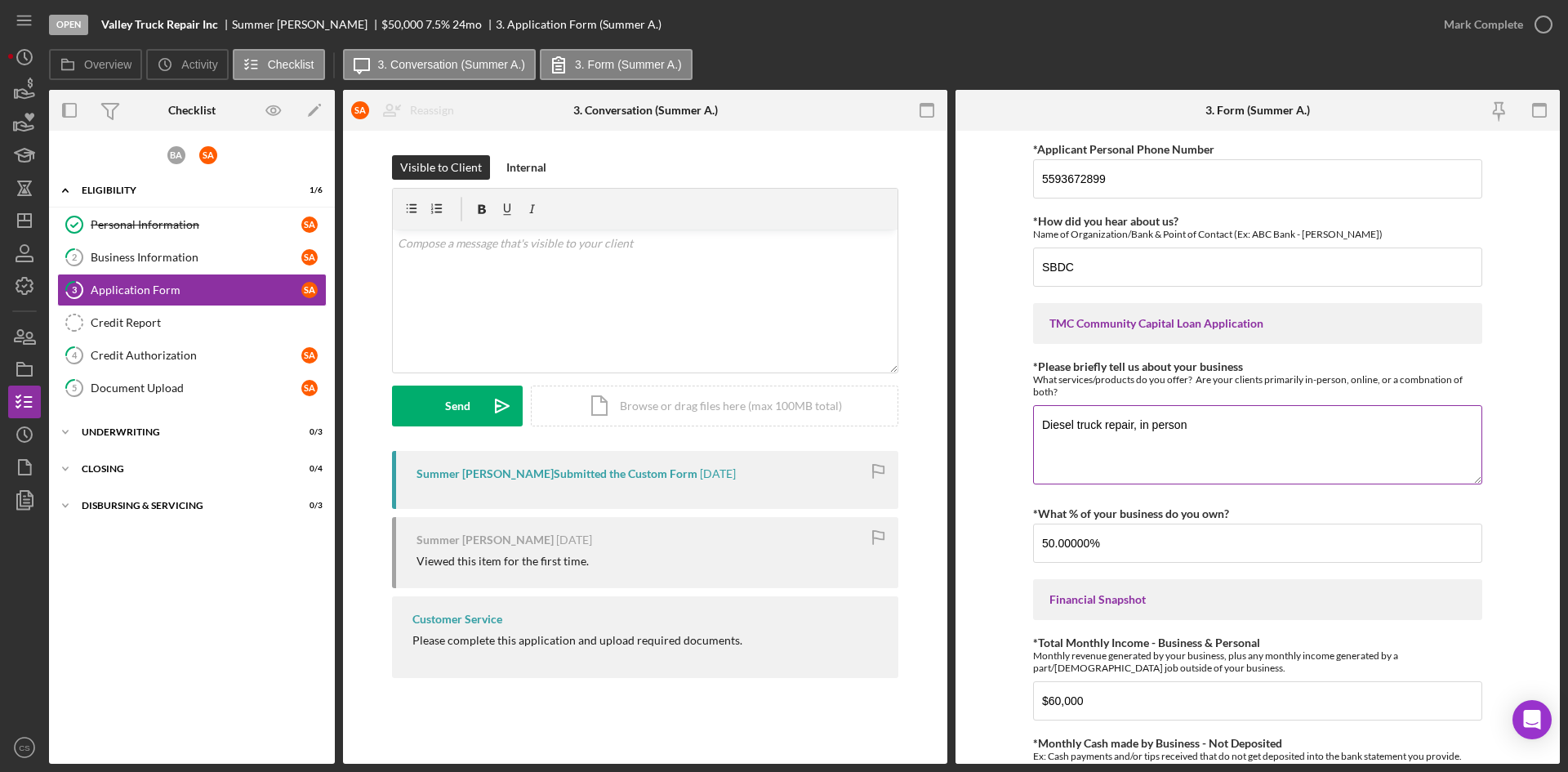
click at [1215, 438] on textarea "Diesel truck repair, in person" at bounding box center [1257, 444] width 449 height 79
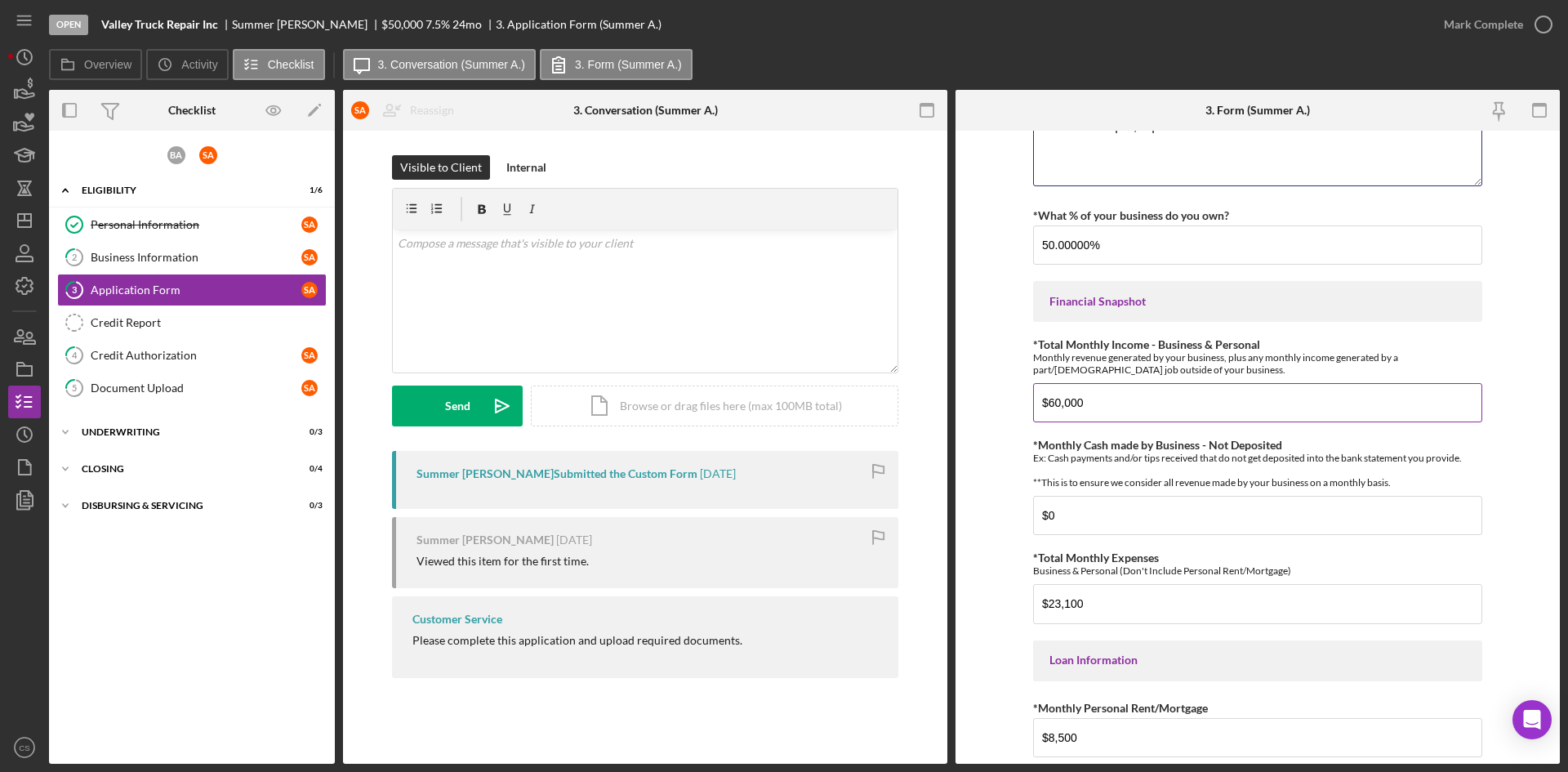
scroll to position [327, 0]
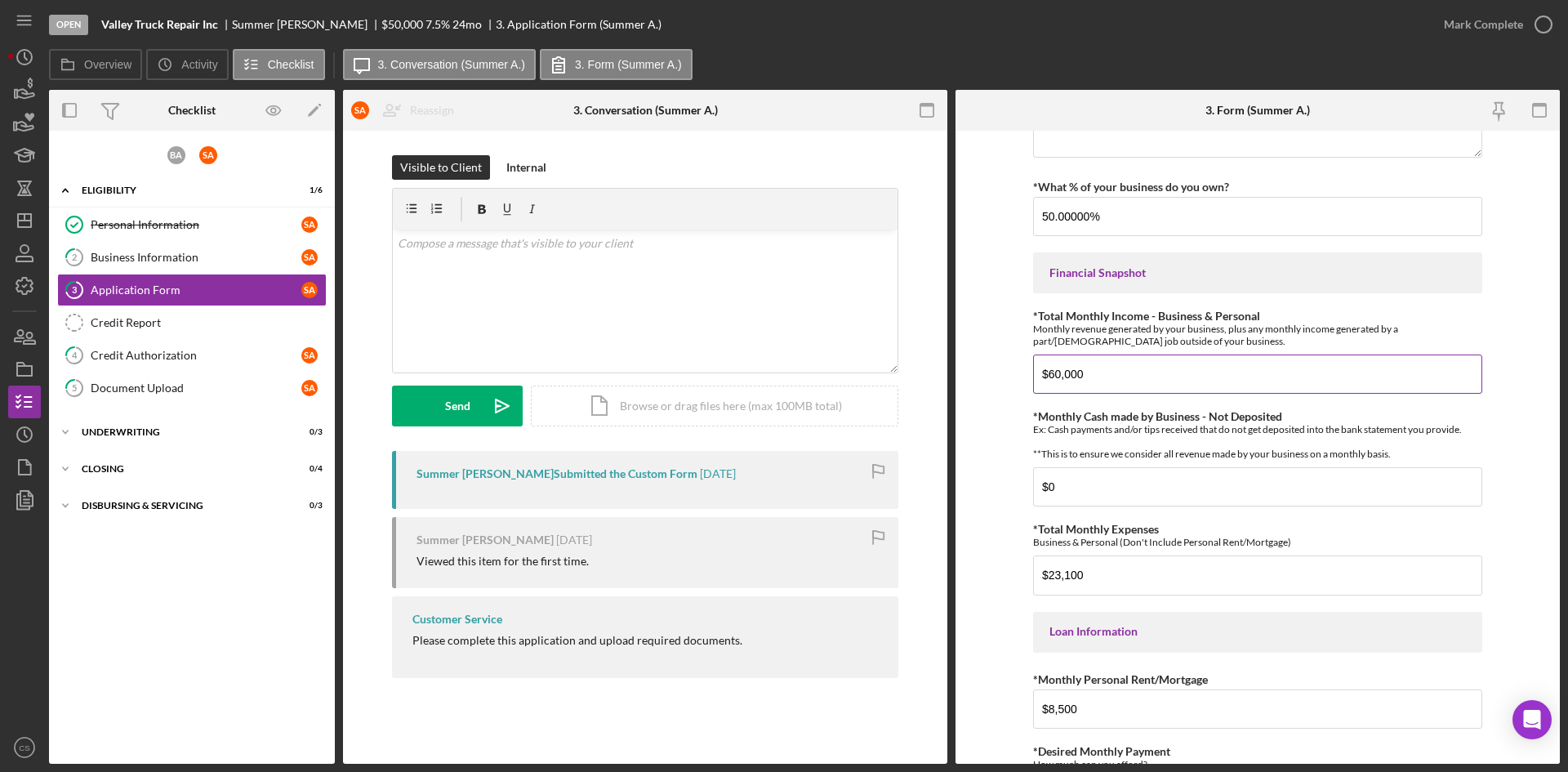
click at [1104, 378] on input "$60,000" at bounding box center [1257, 374] width 449 height 39
click at [1188, 382] on input "$60,000" at bounding box center [1257, 374] width 449 height 39
click at [1159, 369] on input "$60,000" at bounding box center [1257, 374] width 449 height 39
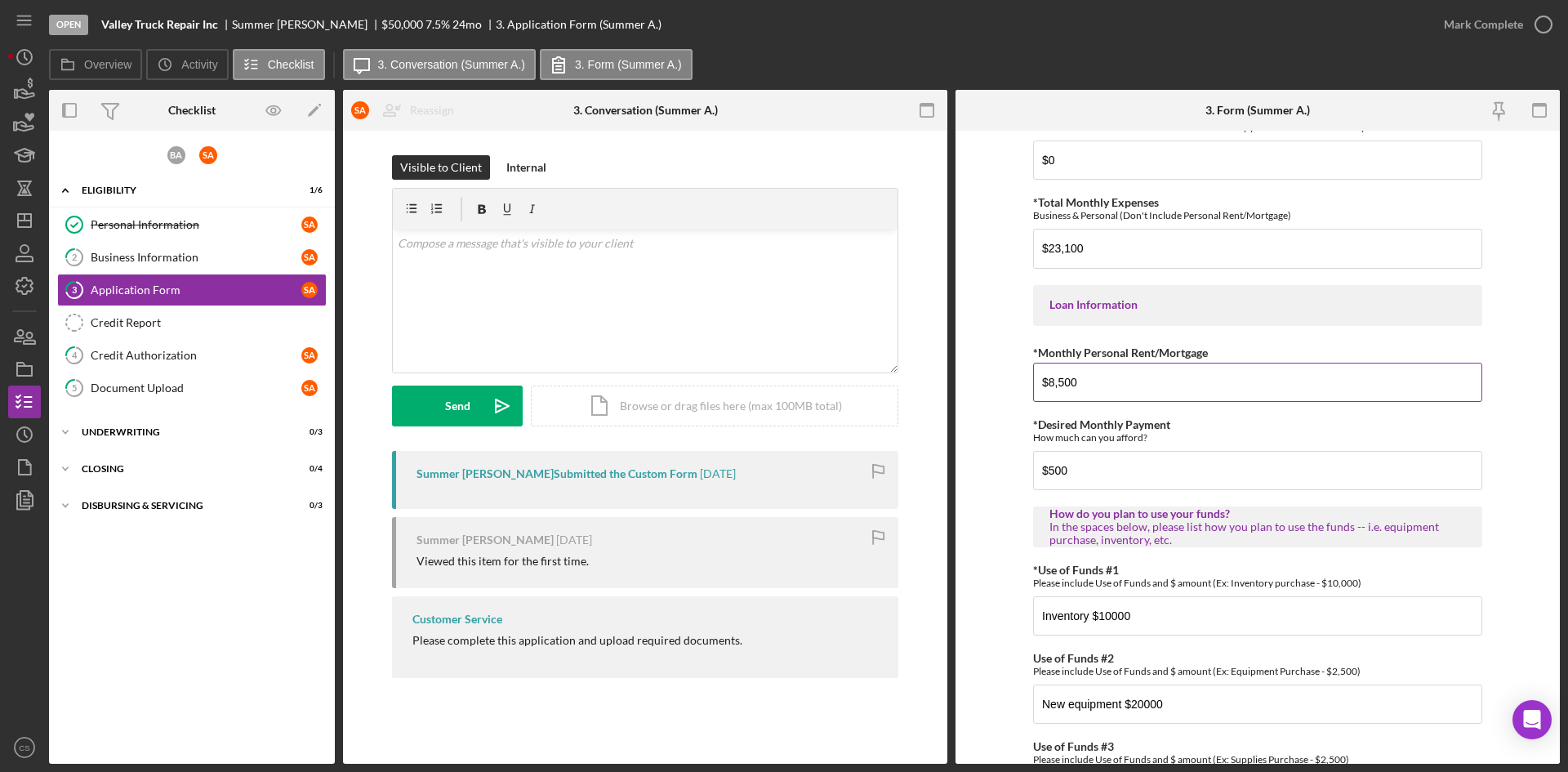
scroll to position [409, 0]
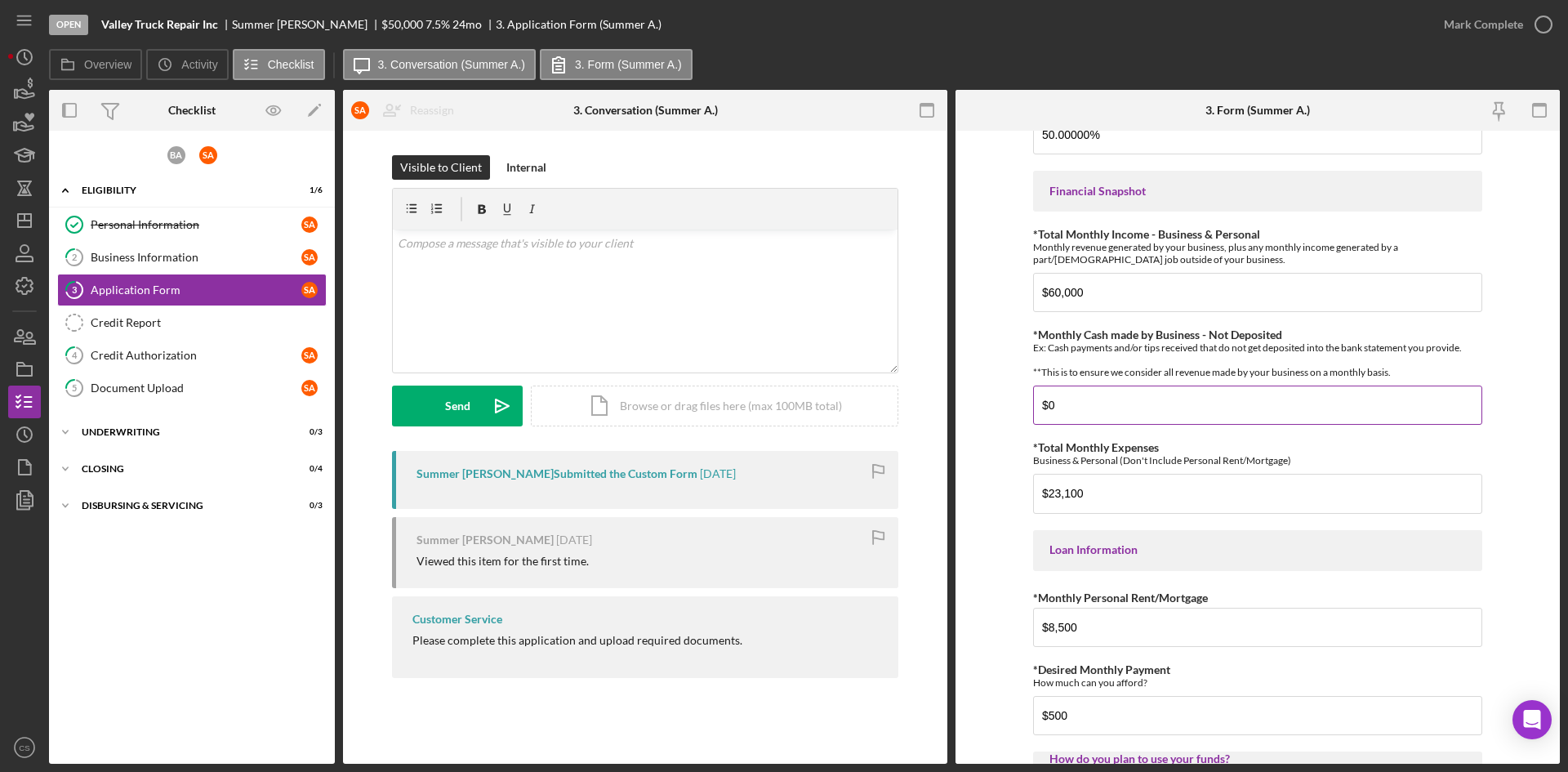
click at [1111, 412] on input "$0" at bounding box center [1257, 405] width 449 height 39
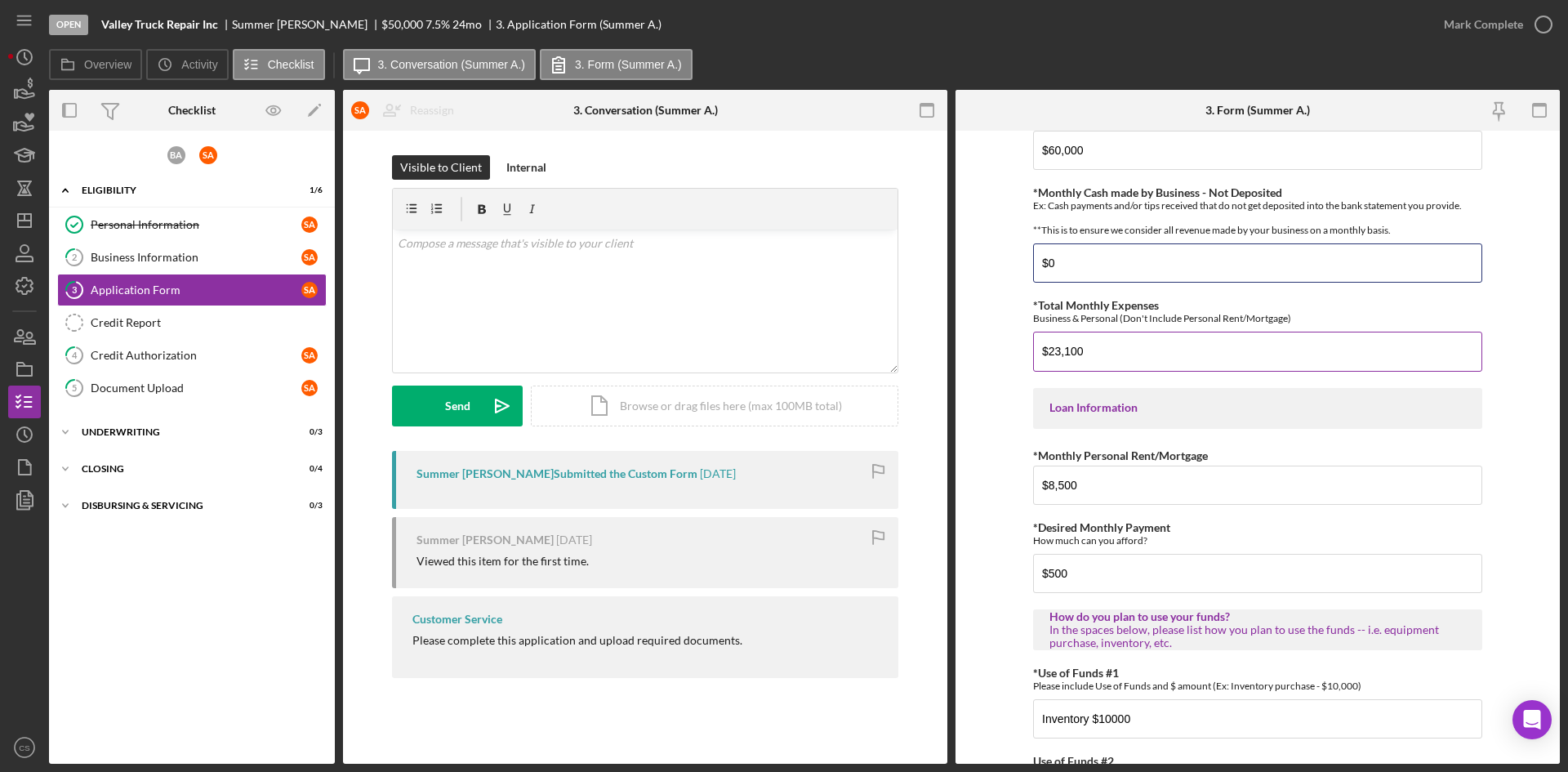
scroll to position [572, 0]
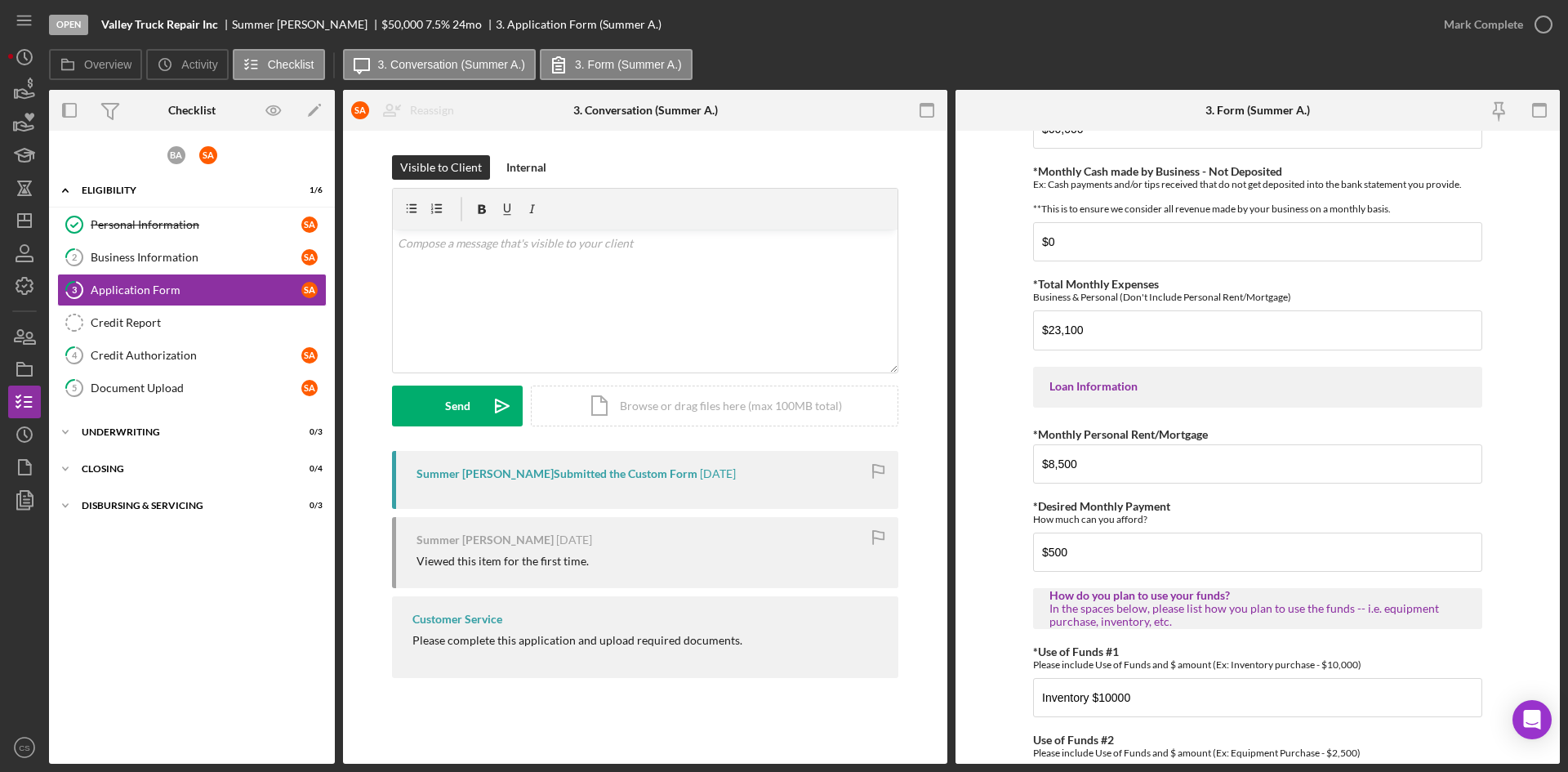
click at [1021, 344] on form "*Applicant Personal Phone Number [PHONE_NUMBER] *How did you hear about us? Nam…" at bounding box center [1257, 447] width 605 height 633
click at [1090, 341] on input "$23,100" at bounding box center [1257, 329] width 449 height 39
click at [1174, 467] on input "$8,500" at bounding box center [1257, 463] width 449 height 39
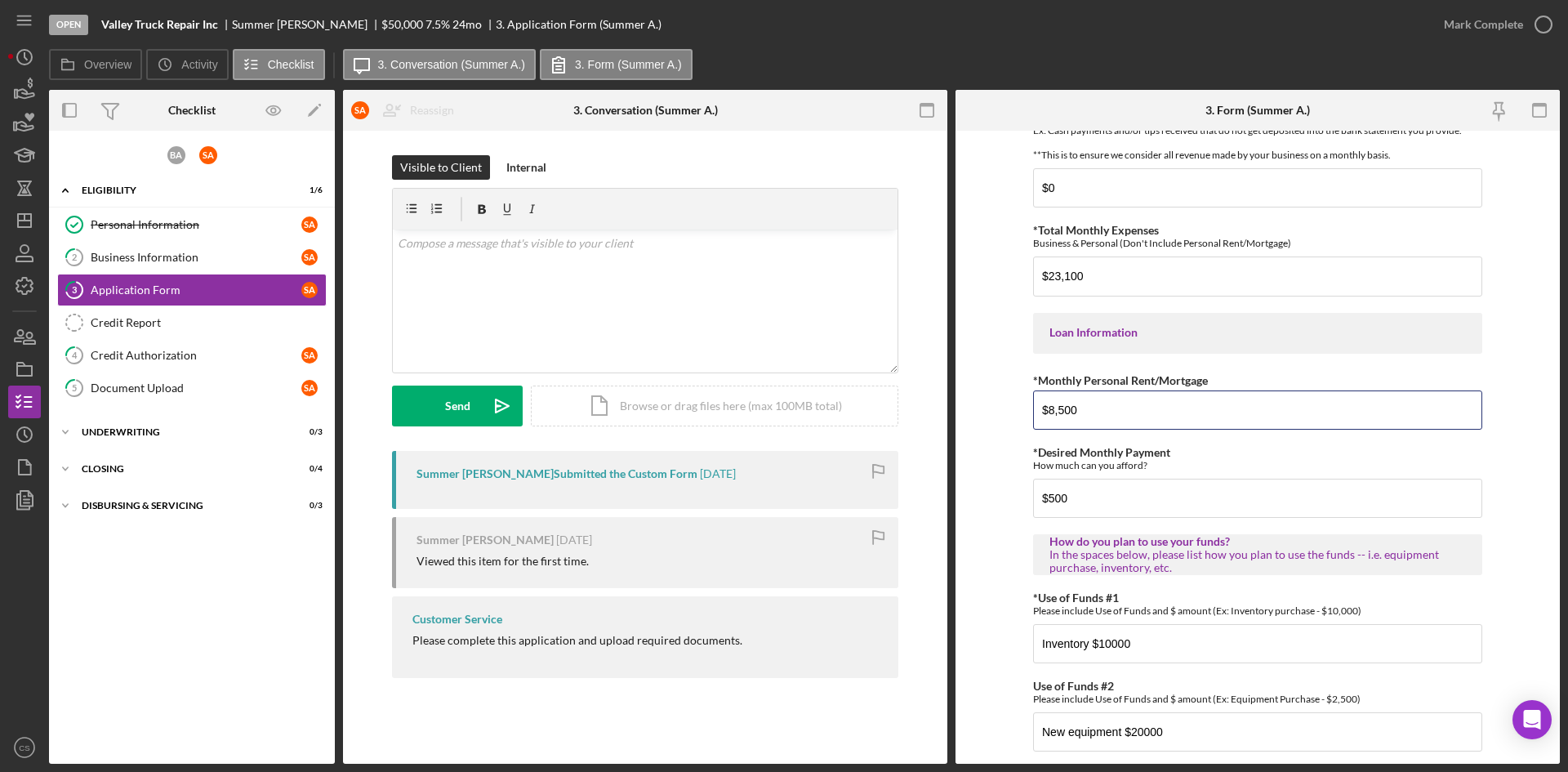
scroll to position [654, 0]
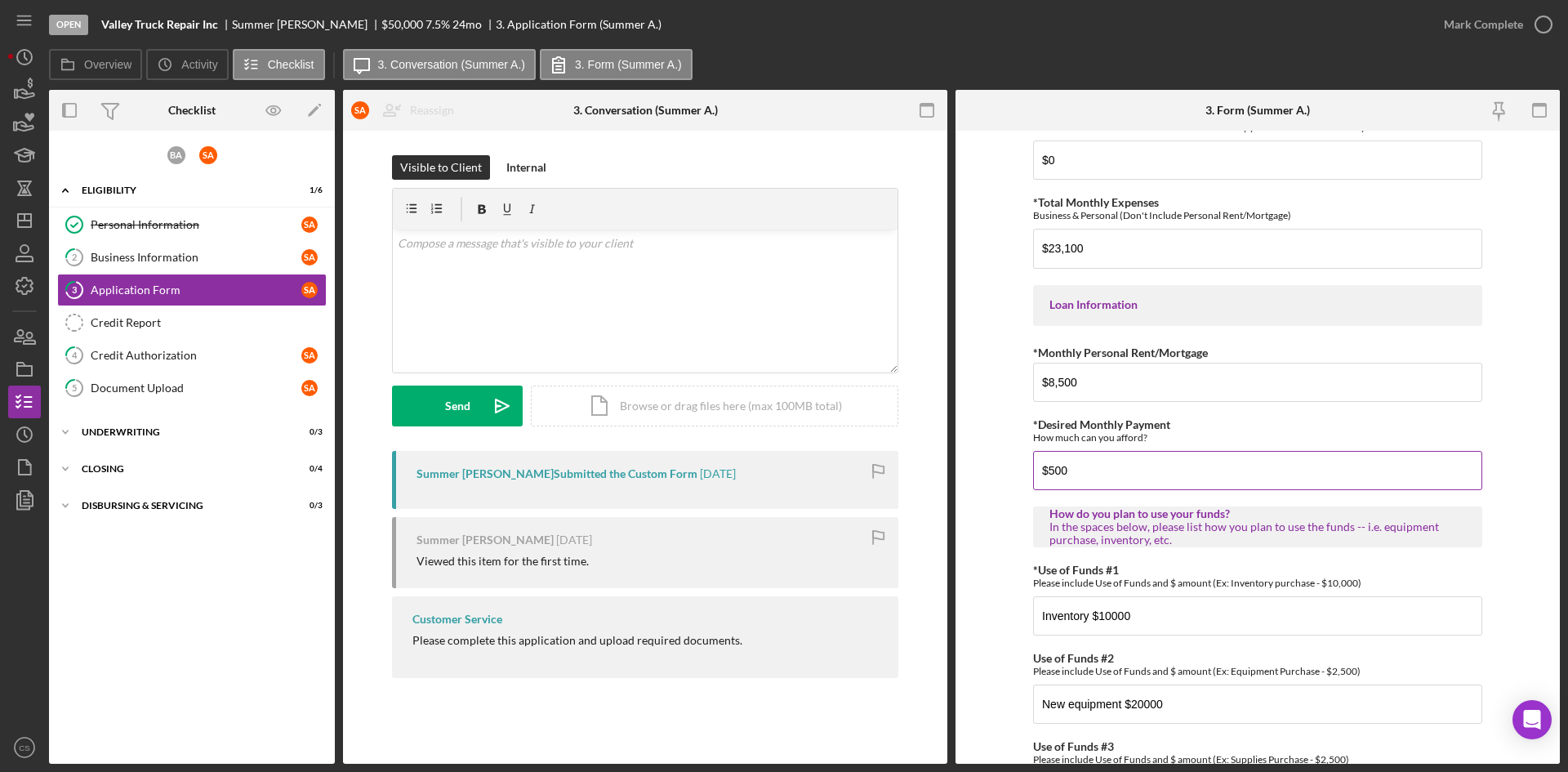
click at [1081, 489] on input "$500" at bounding box center [1257, 470] width 449 height 39
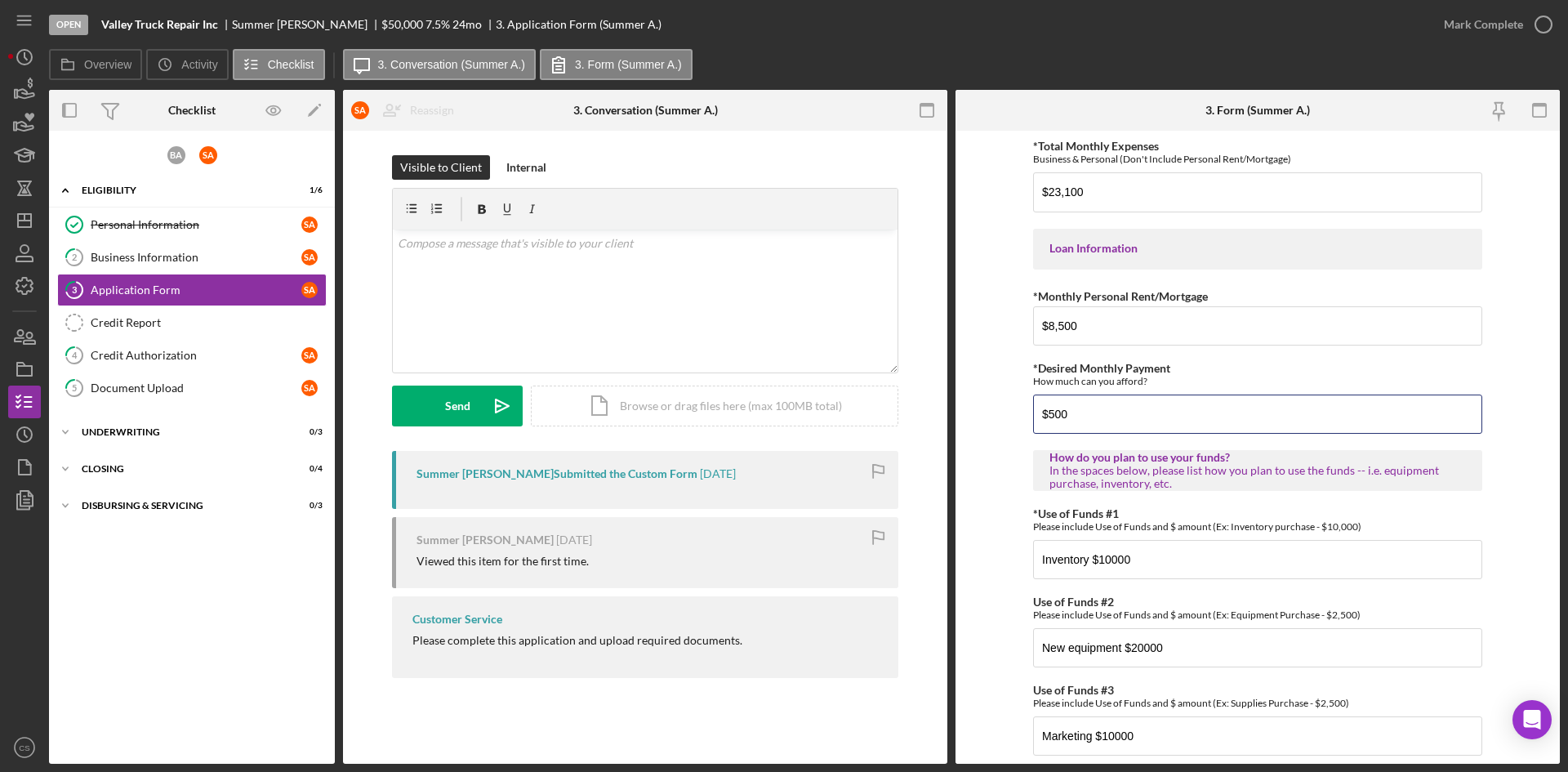
scroll to position [774, 0]
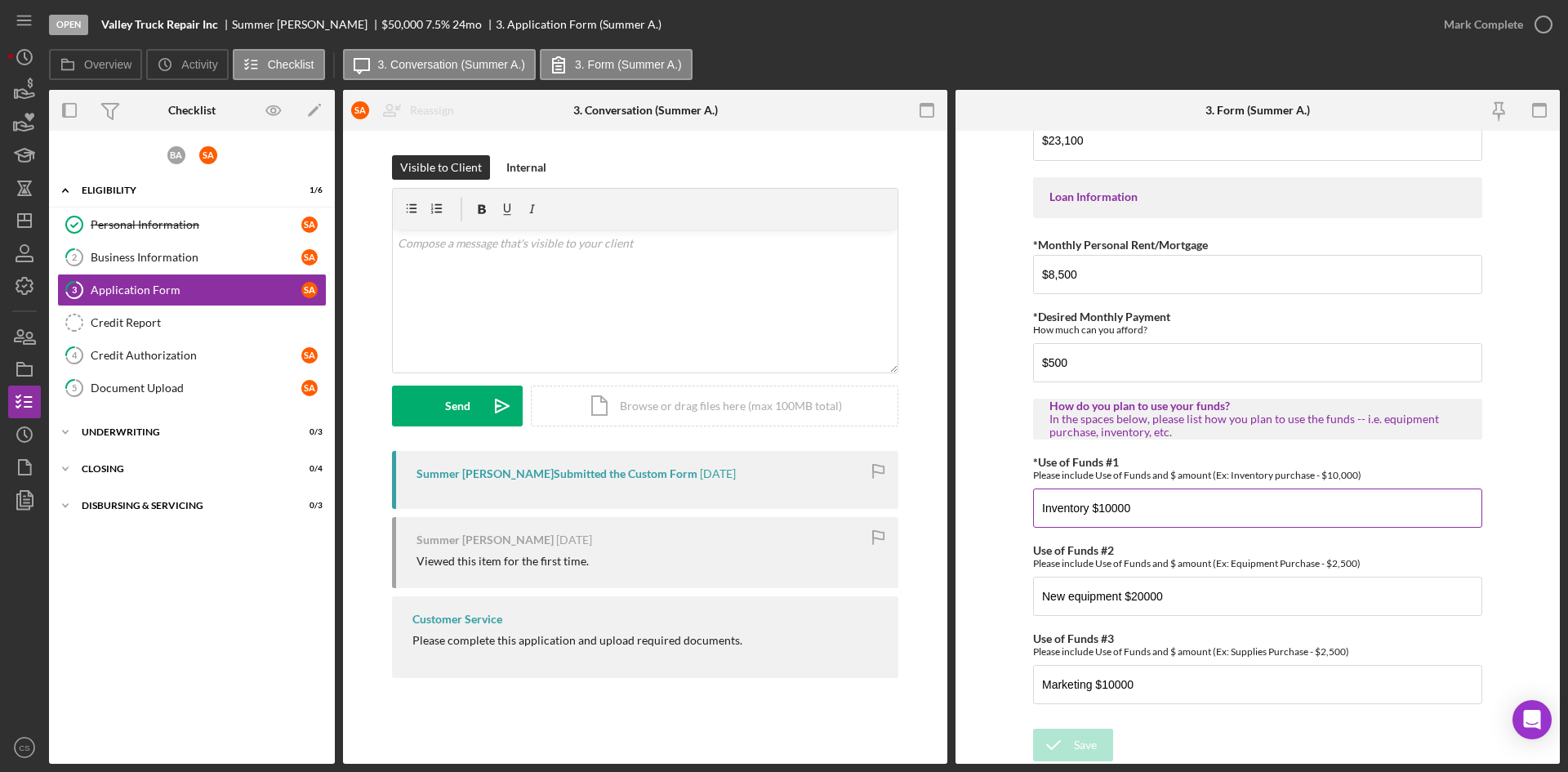
click at [1159, 494] on input "Inventory $10000" at bounding box center [1257, 508] width 449 height 39
drag, startPoint x: 170, startPoint y: 384, endPoint x: 184, endPoint y: 393, distance: 16.6
click at [170, 384] on div "Document Upload" at bounding box center [196, 388] width 211 height 13
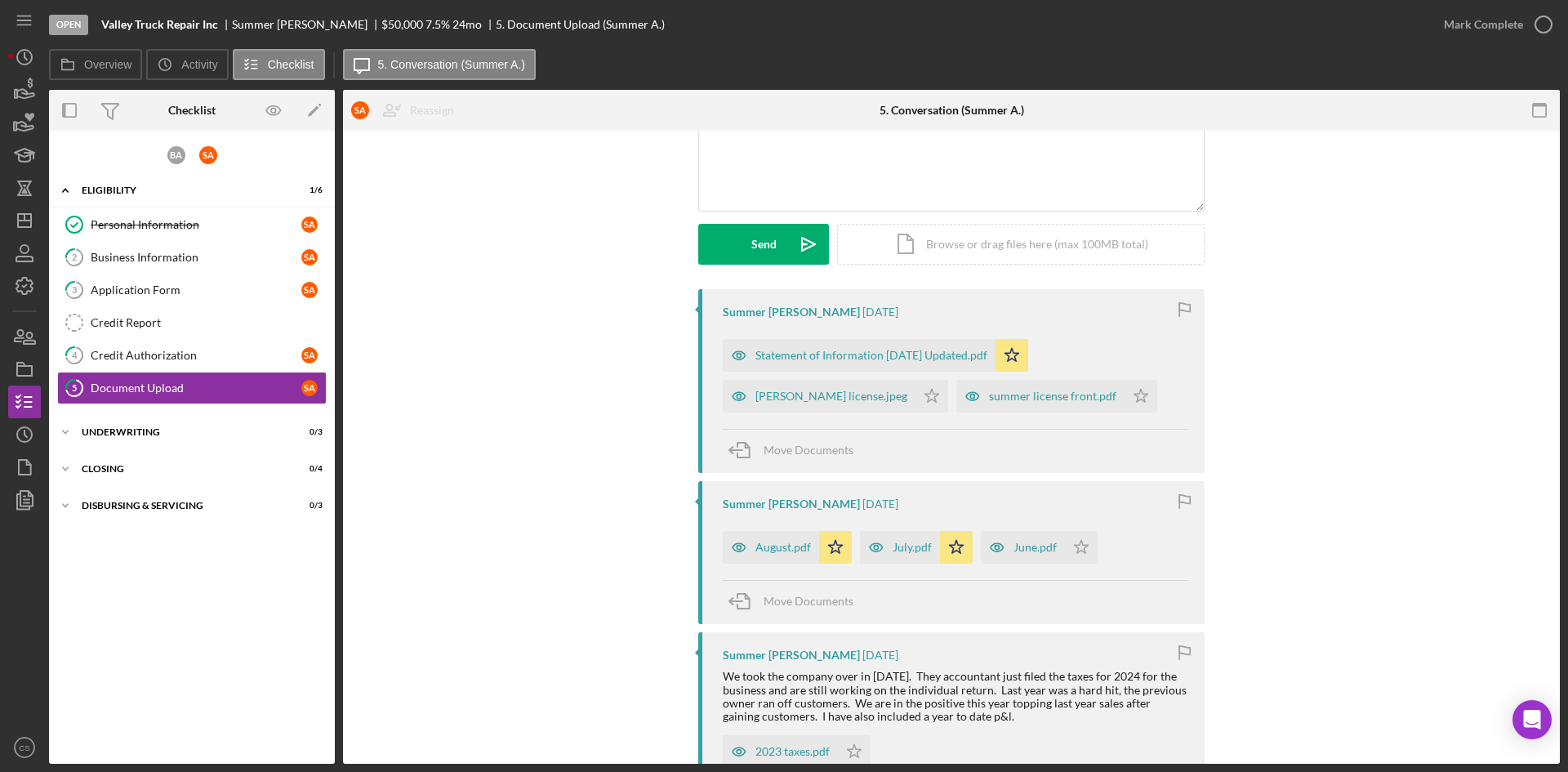
scroll to position [164, 0]
click at [877, 348] on div "Statement of Information [DATE] Updated.pdf" at bounding box center [872, 354] width 232 height 13
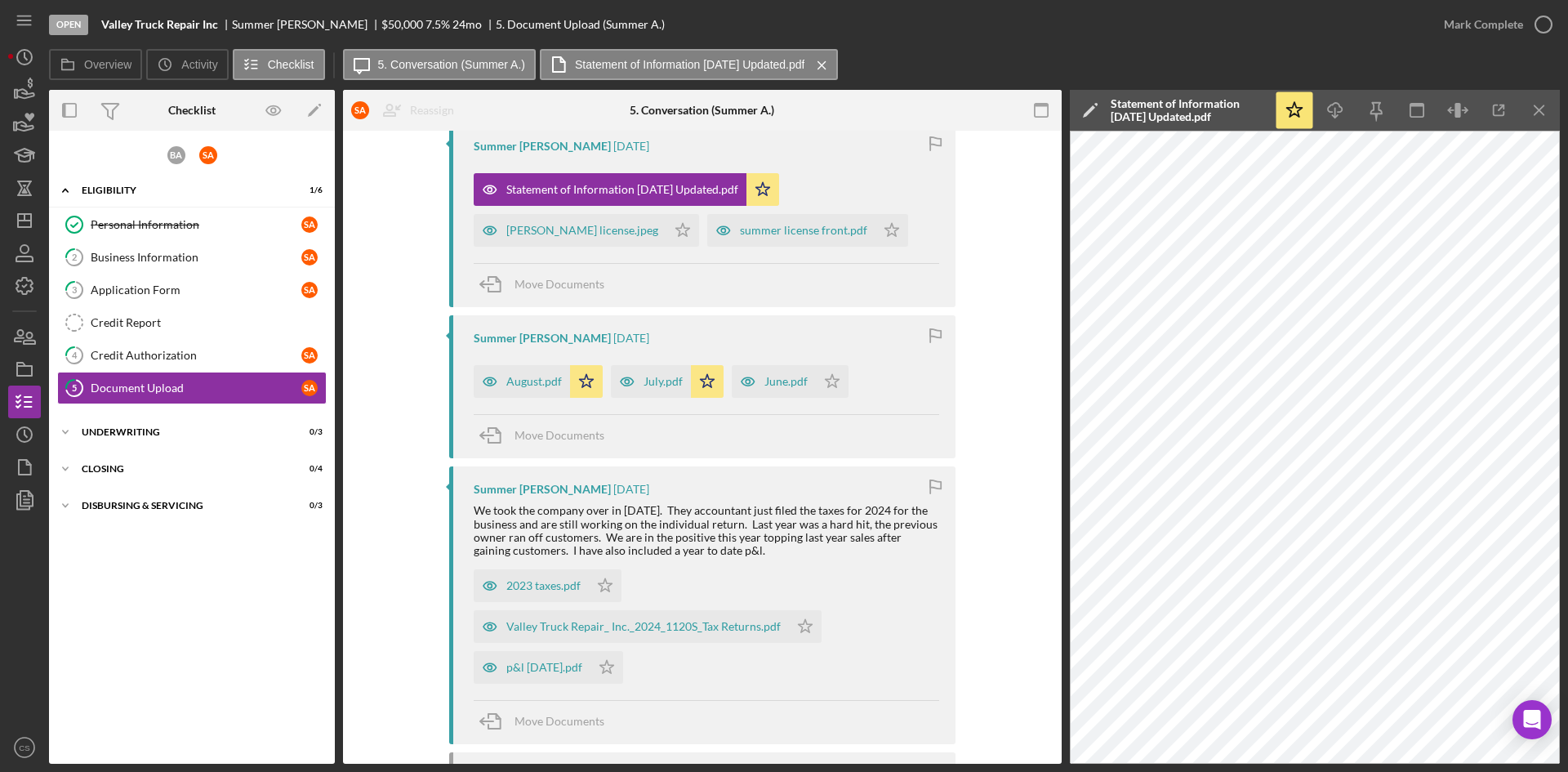
scroll to position [353, 0]
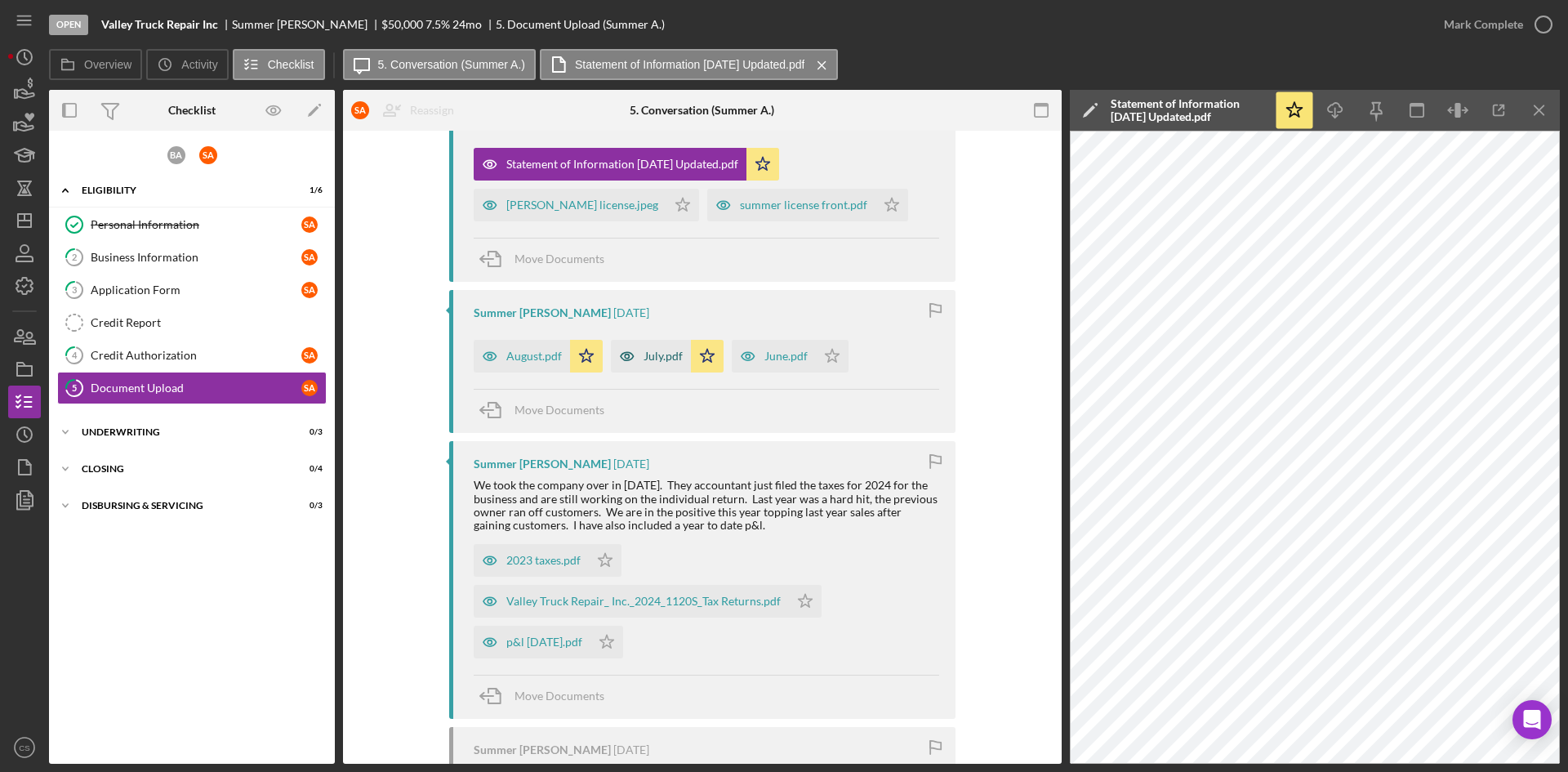
click at [647, 357] on div "July.pdf" at bounding box center [662, 357] width 39 height 13
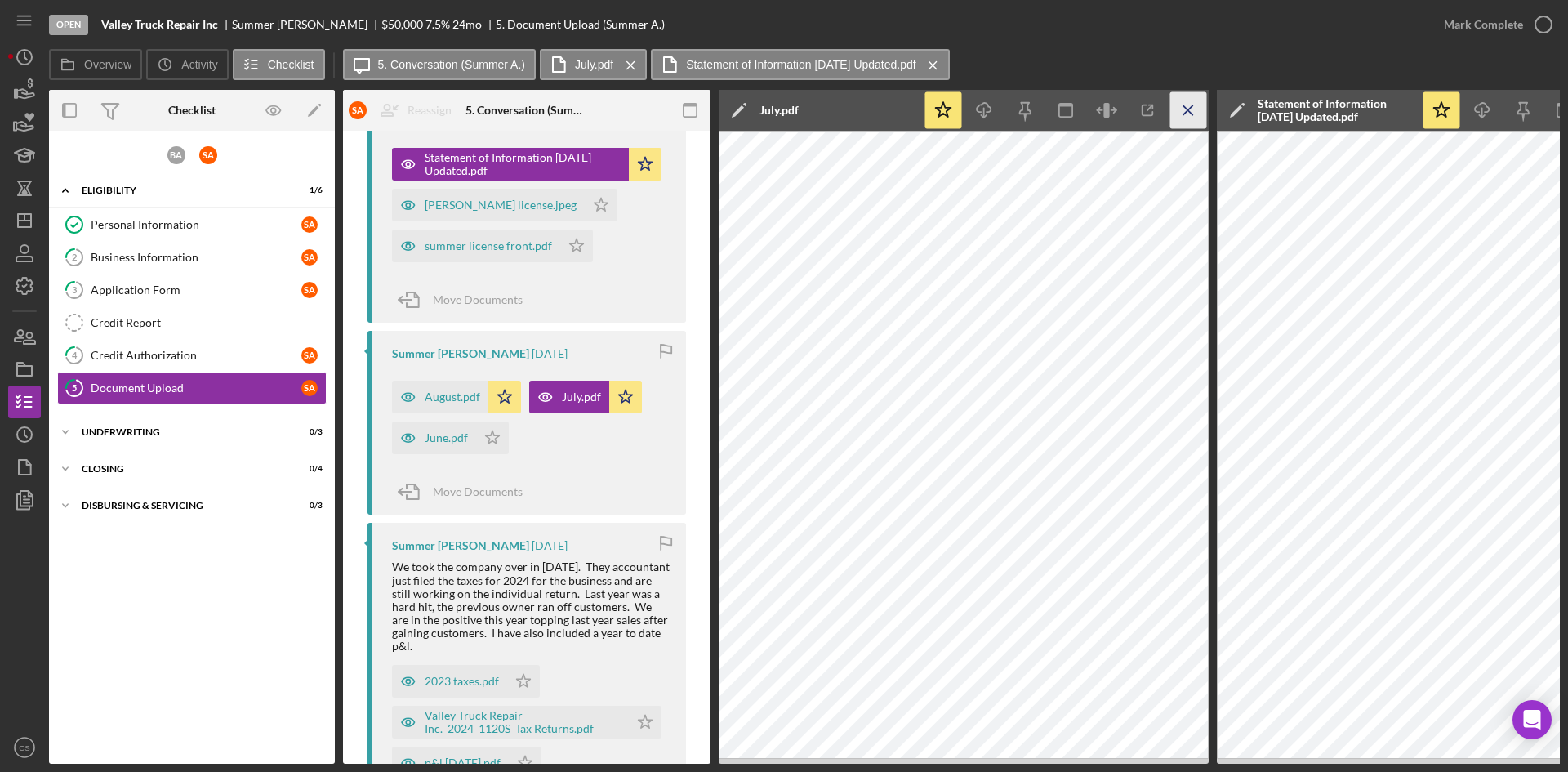
click at [1183, 112] on icon "Icon/Menu Close" at bounding box center [1188, 111] width 36 height 36
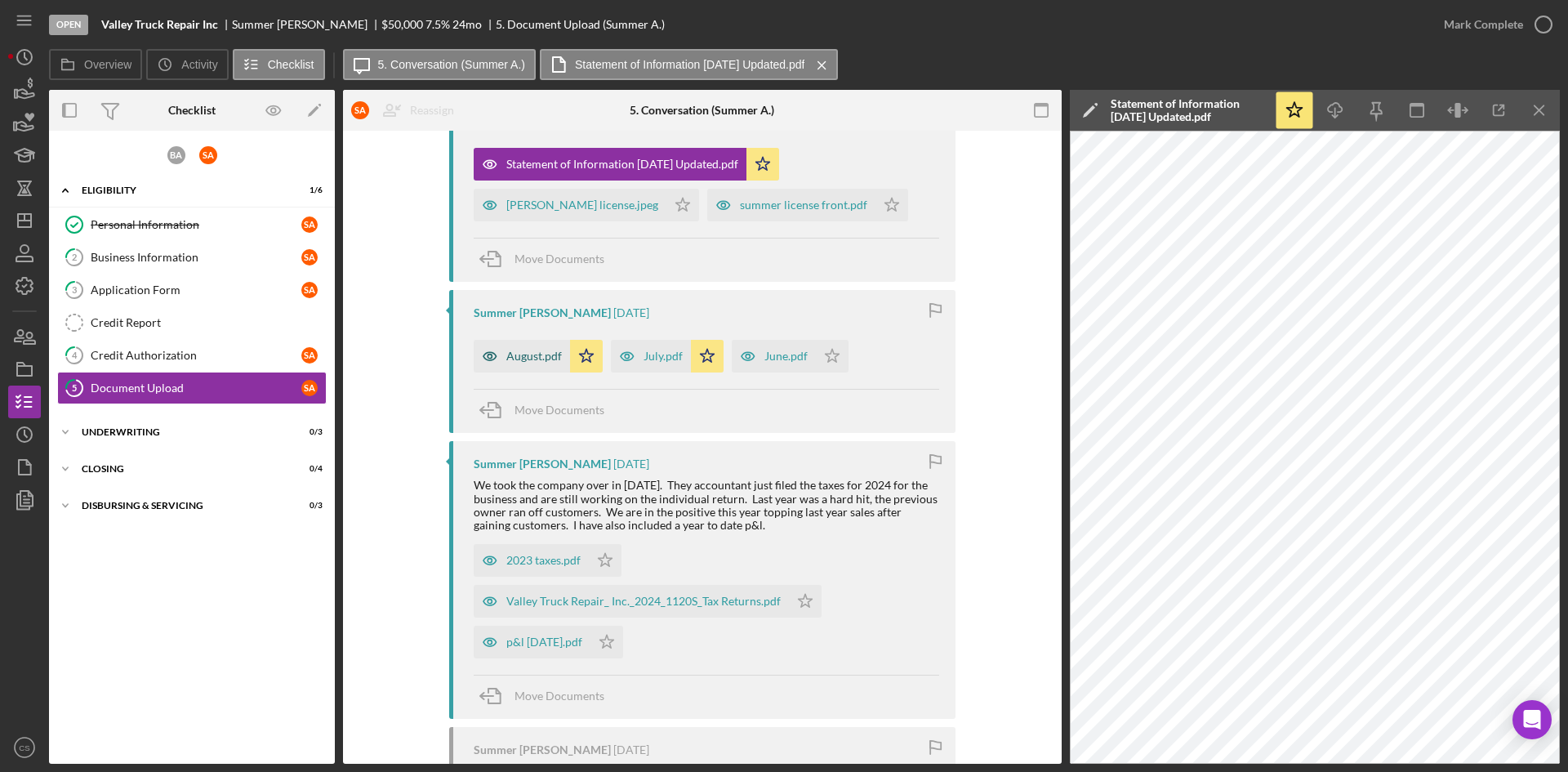
click at [538, 355] on div "August.pdf" at bounding box center [533, 357] width 55 height 13
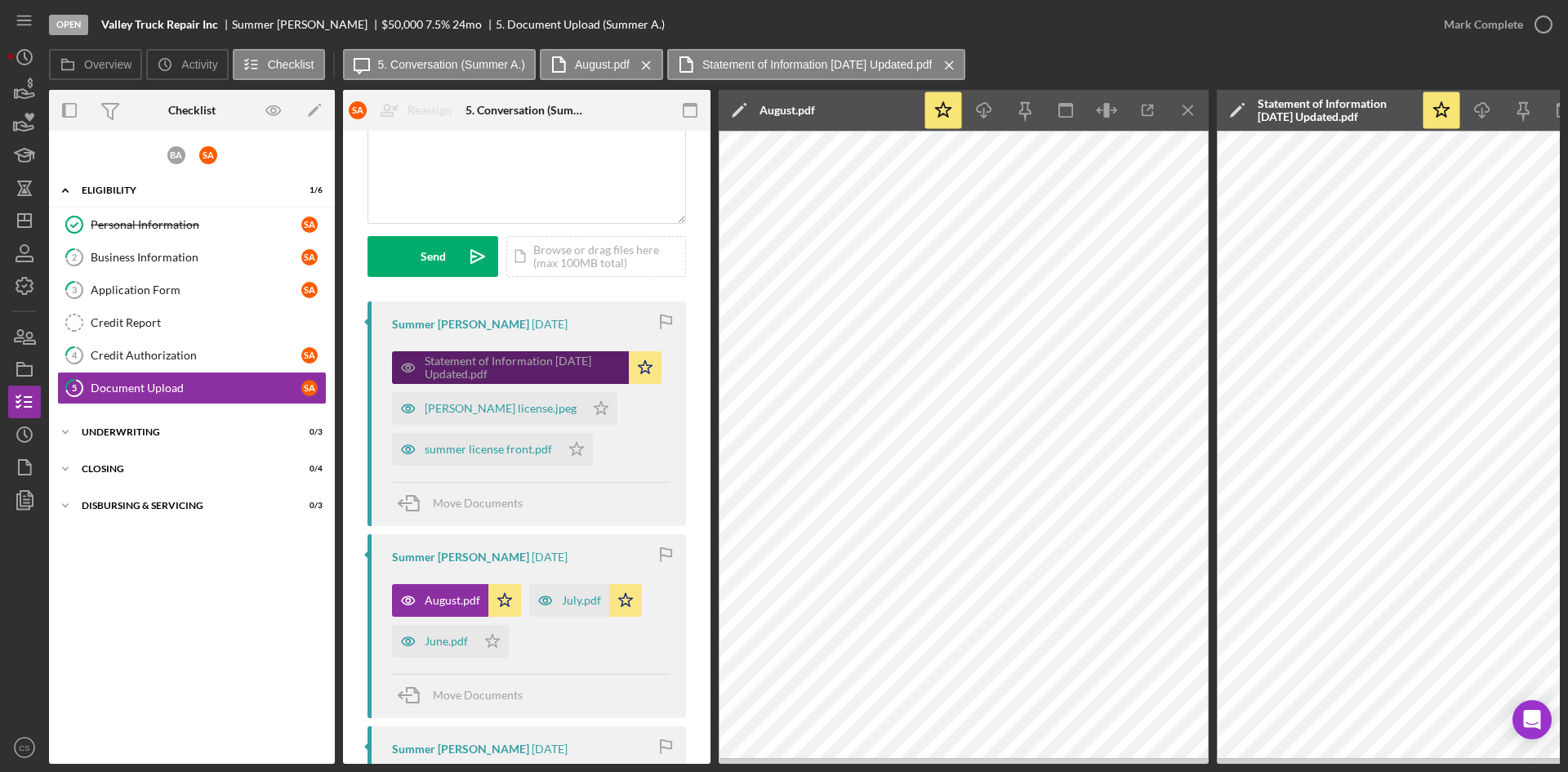
scroll to position [164, 0]
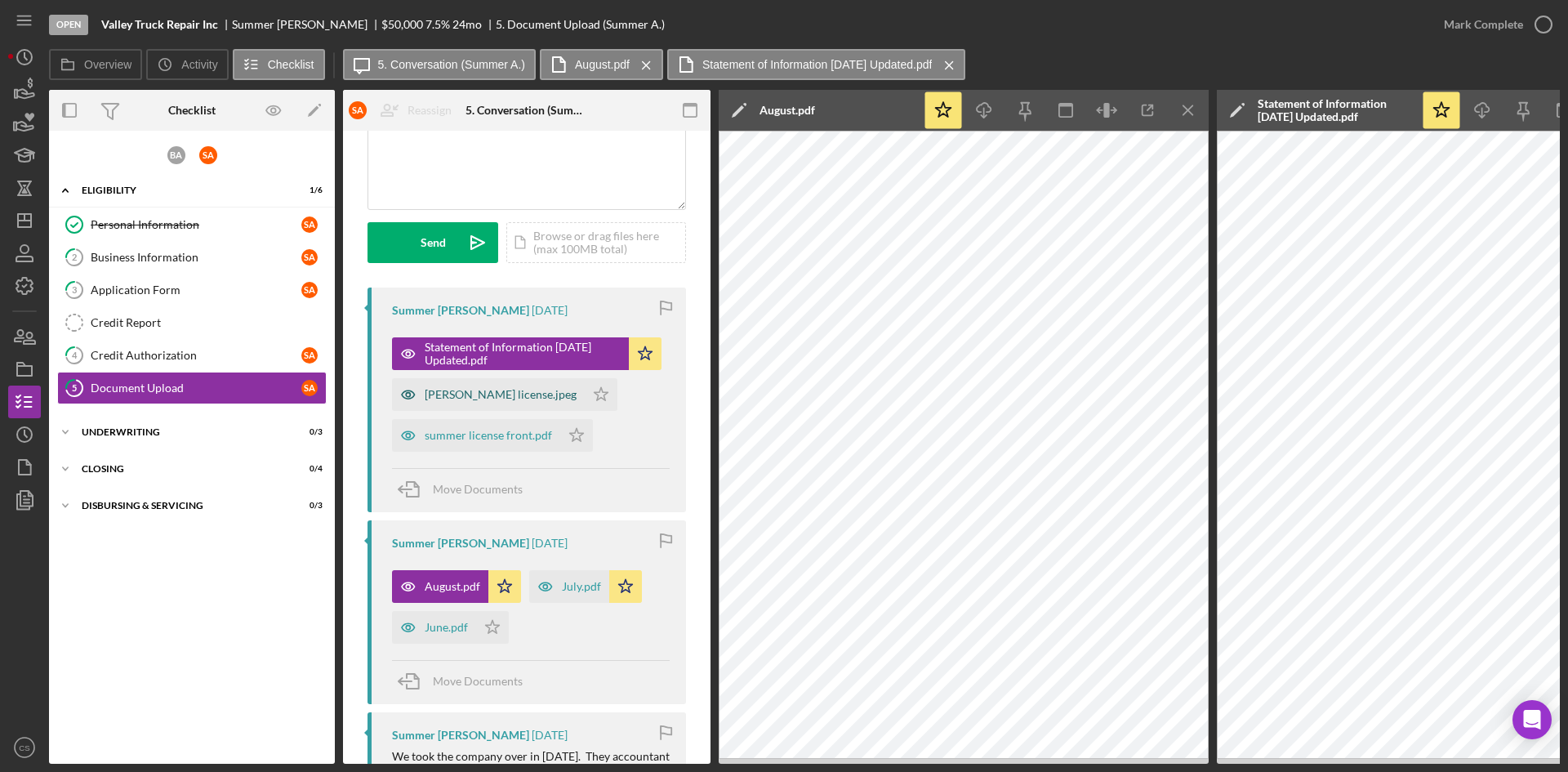
click at [474, 393] on div "[PERSON_NAME] license.jpeg" at bounding box center [501, 395] width 152 height 13
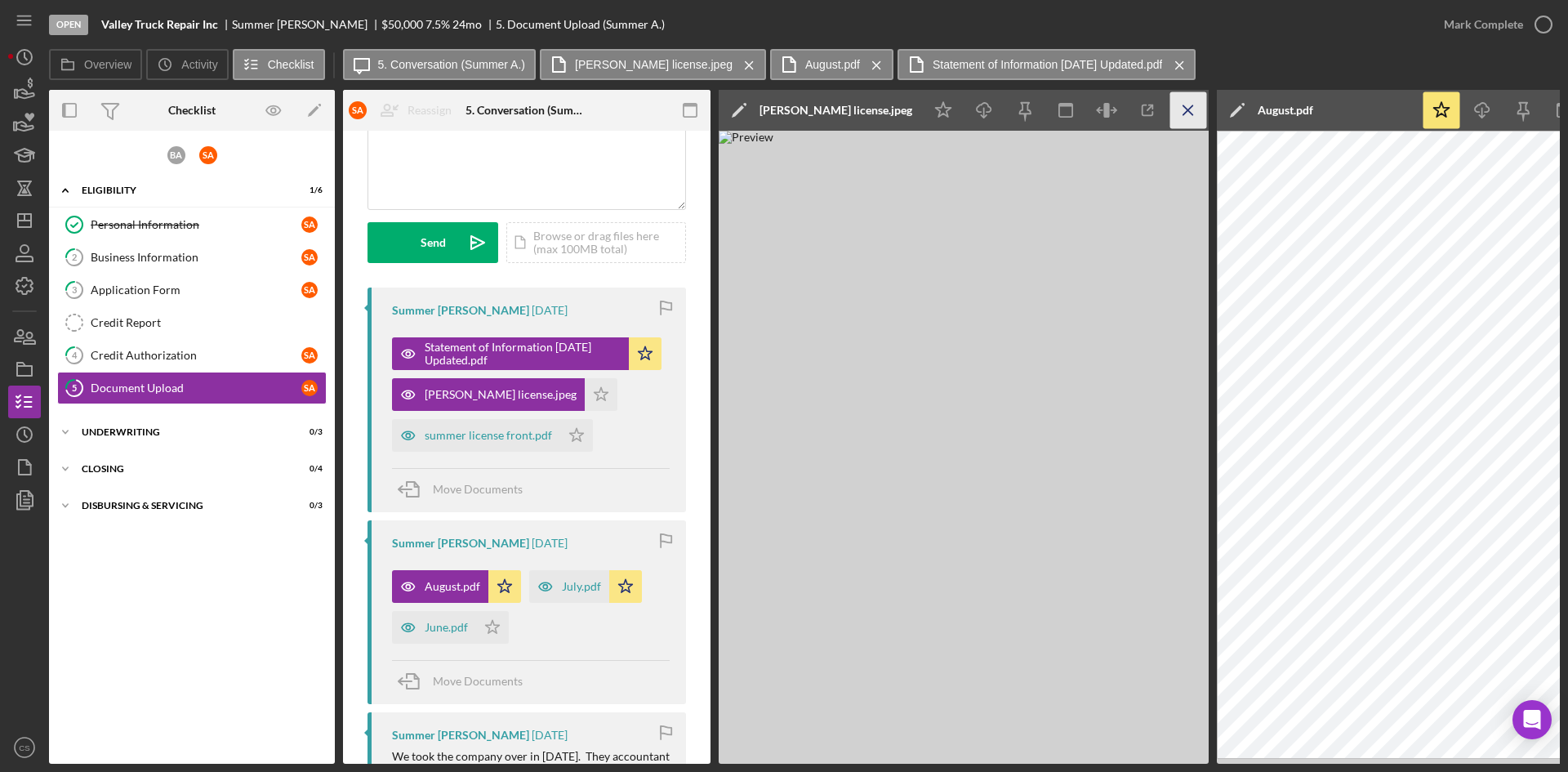
click at [1183, 116] on icon "Icon/Menu Close" at bounding box center [1188, 111] width 36 height 36
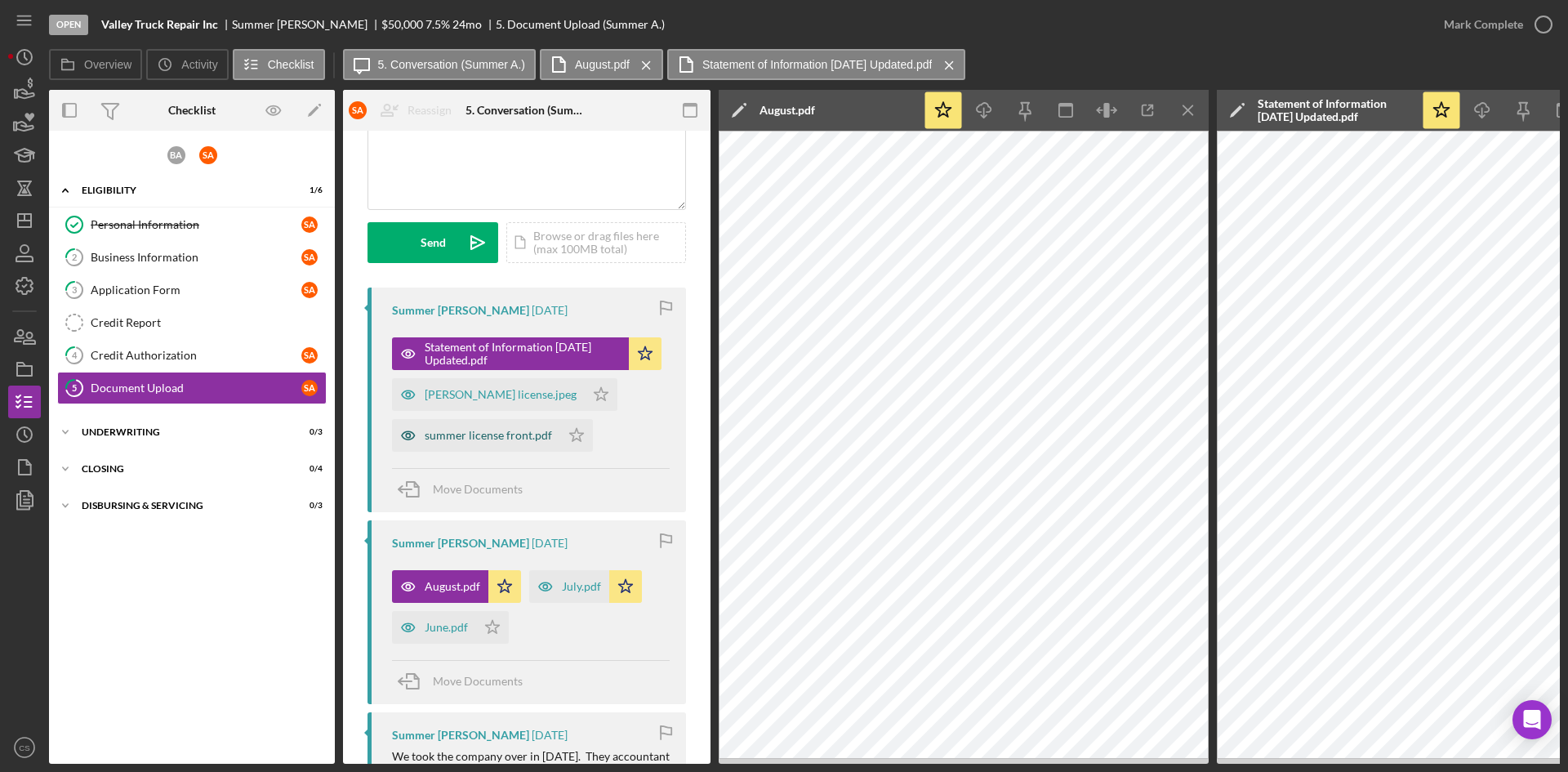
click at [439, 428] on div "summer license front.pdf" at bounding box center [476, 436] width 168 height 33
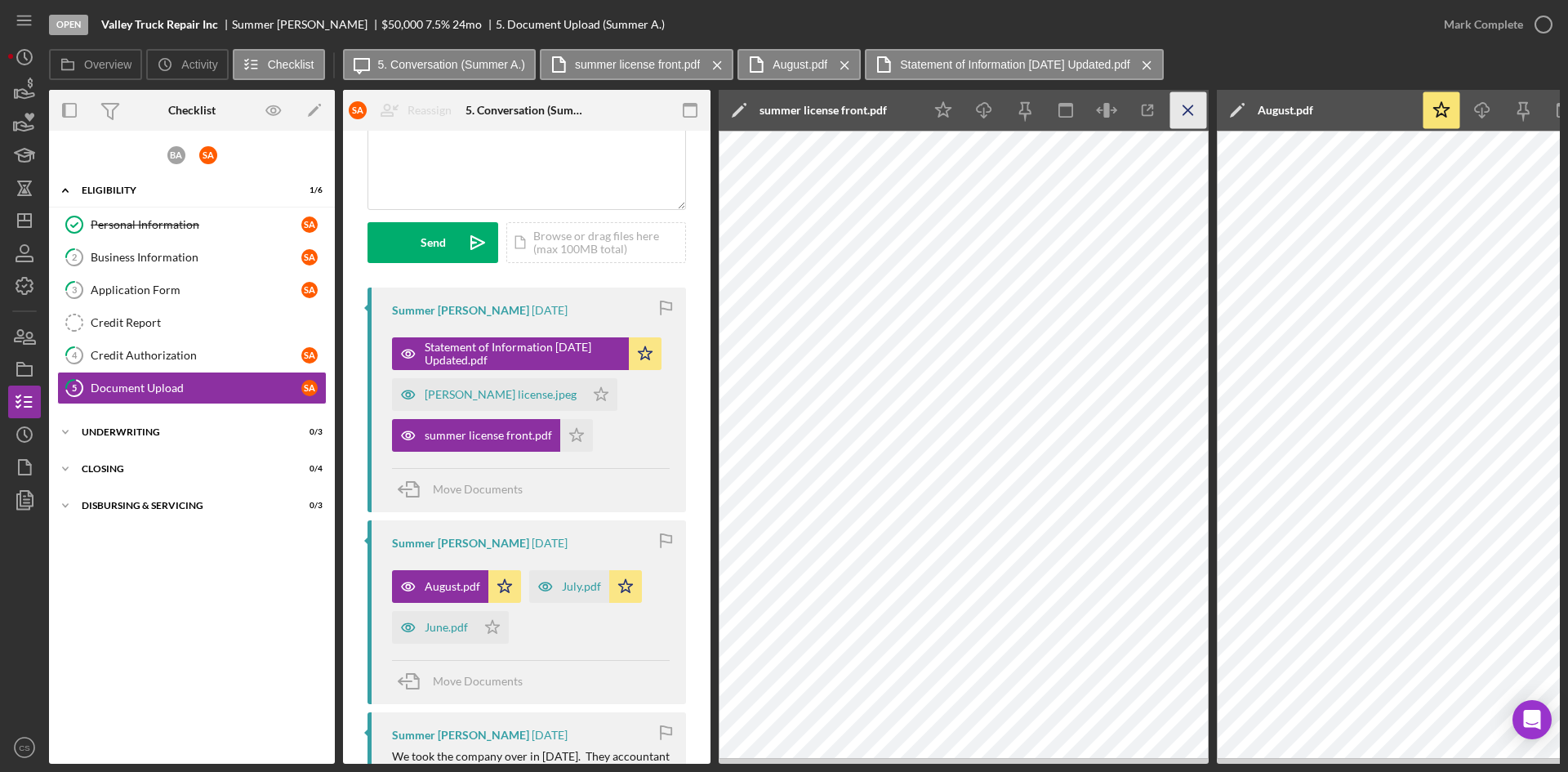
click at [1182, 108] on icon "Icon/Menu Close" at bounding box center [1188, 111] width 36 height 36
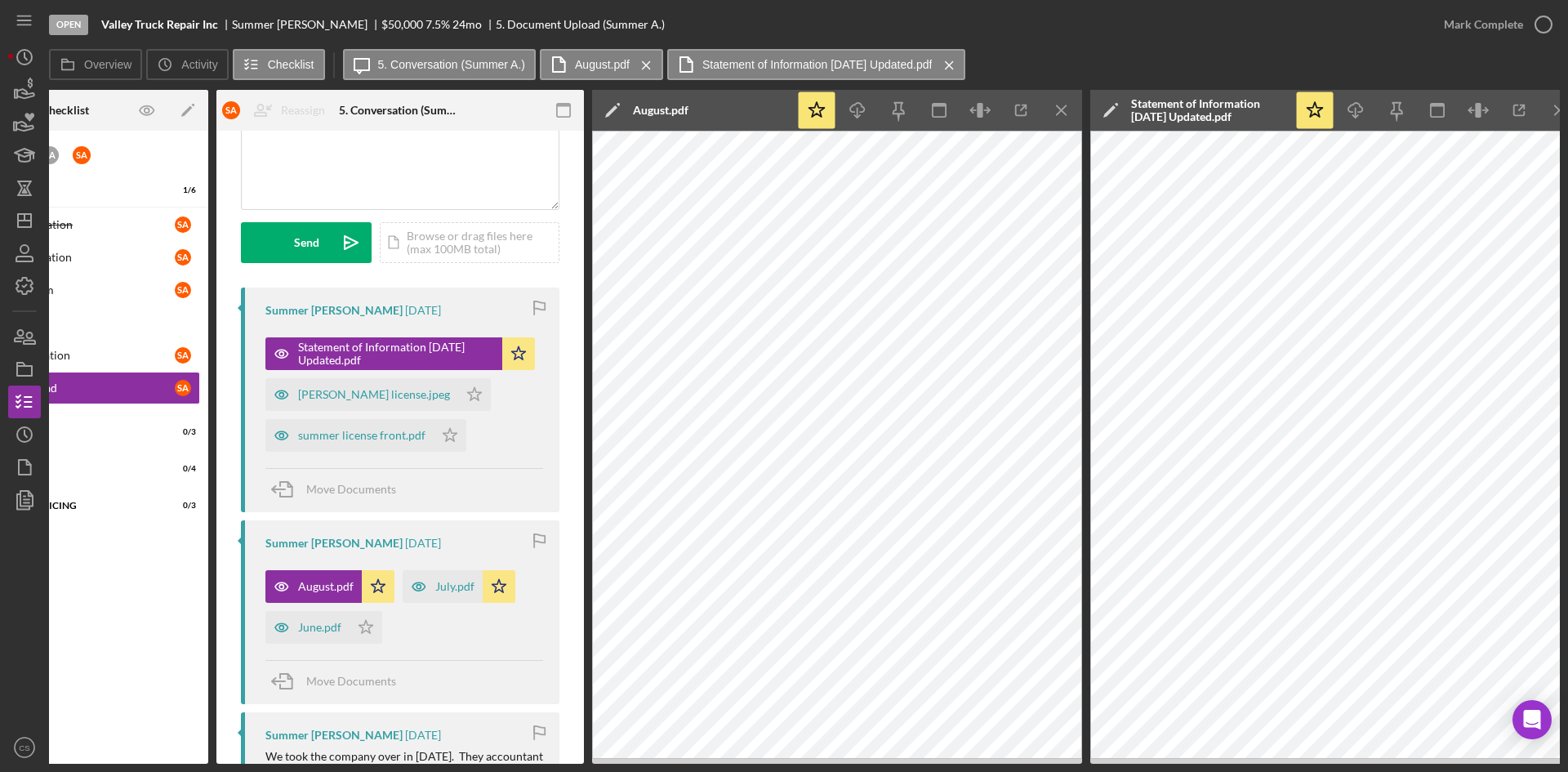
scroll to position [0, 147]
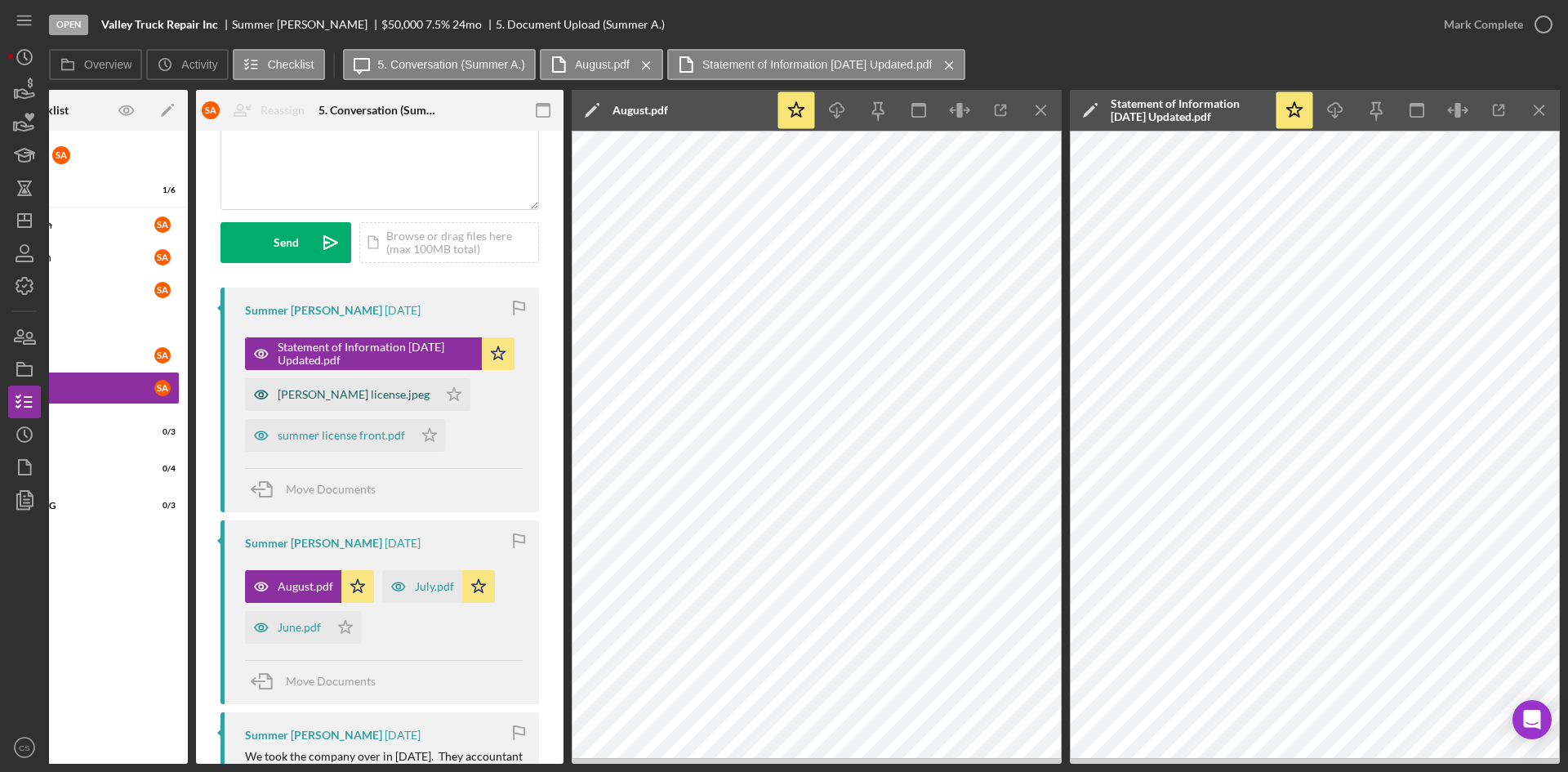
click at [276, 384] on icon "button" at bounding box center [261, 395] width 33 height 33
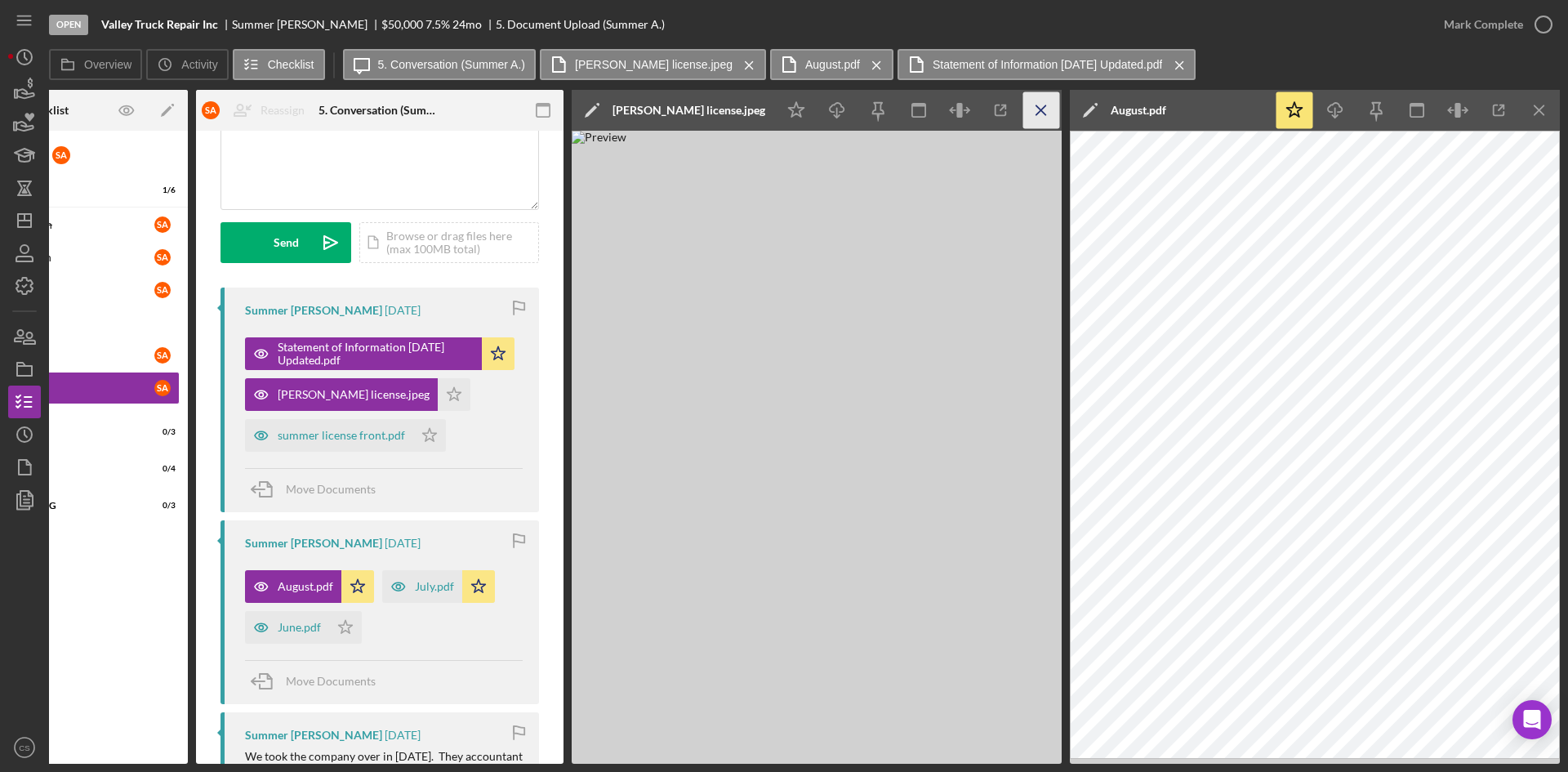
click at [1040, 116] on icon "Icon/Menu Close" at bounding box center [1041, 111] width 36 height 36
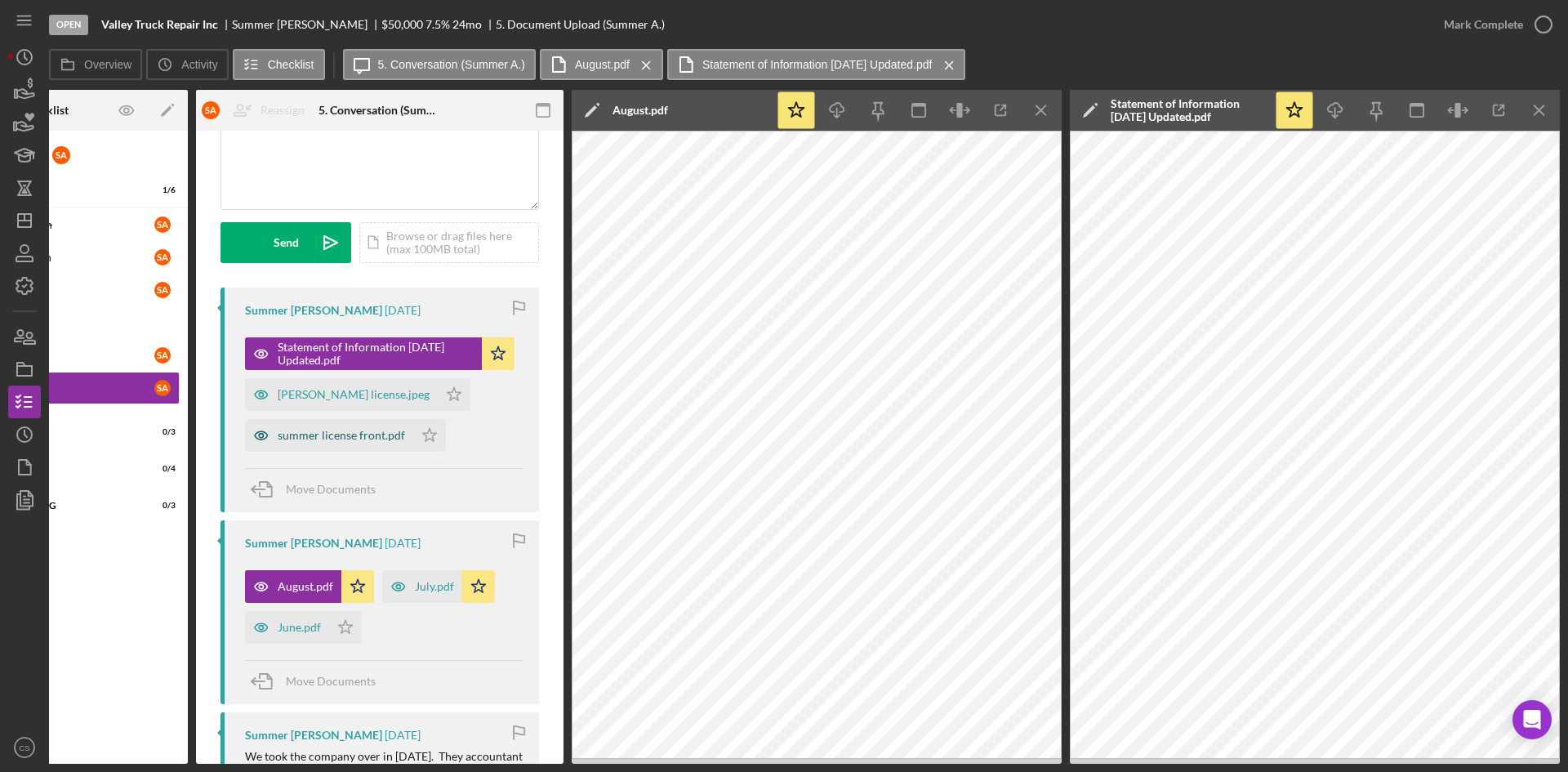
click at [323, 424] on div "summer license front.pdf" at bounding box center [328, 436] width 168 height 33
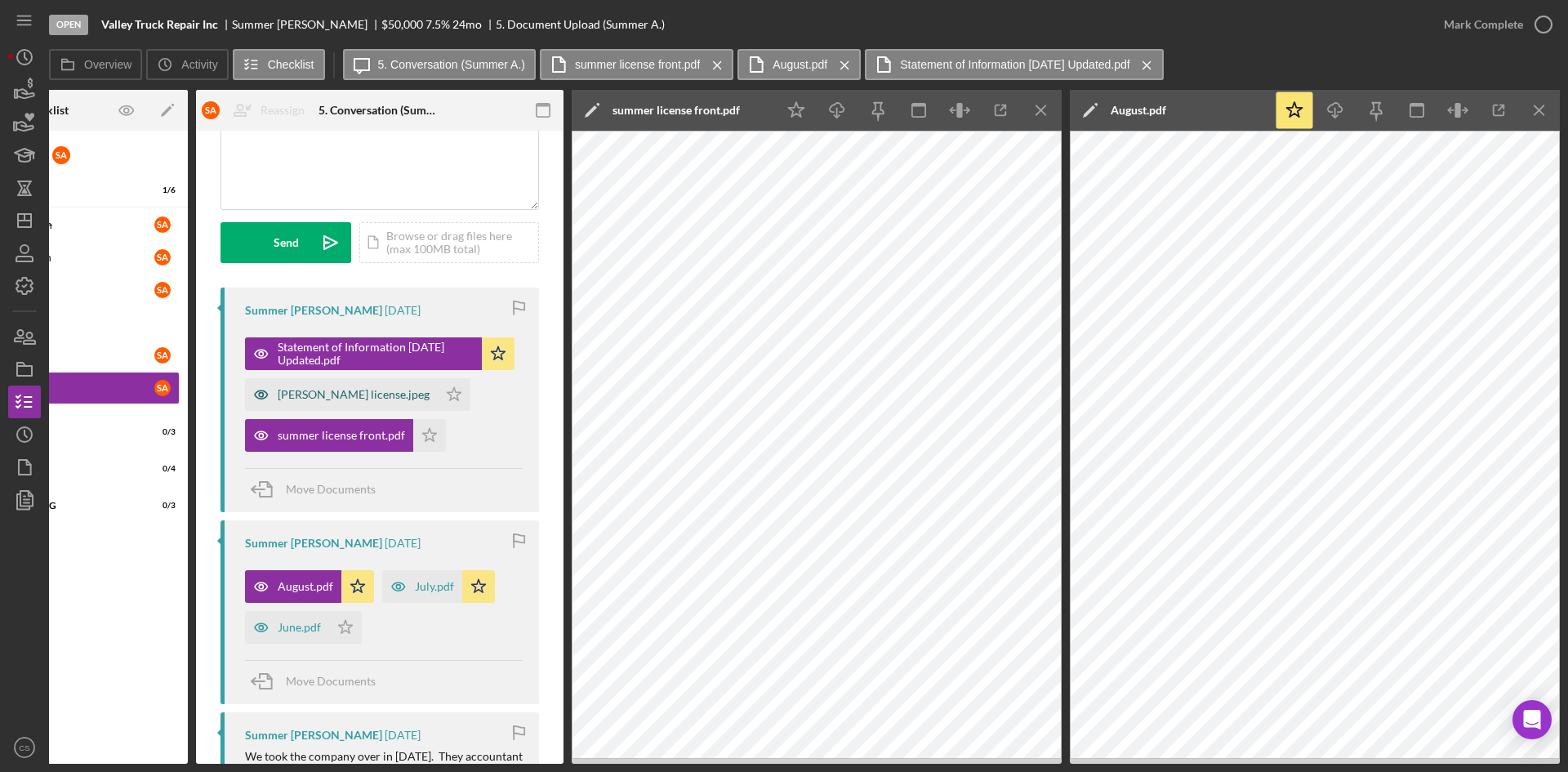
click at [296, 379] on div "[PERSON_NAME] license.jpeg" at bounding box center [341, 395] width 193 height 33
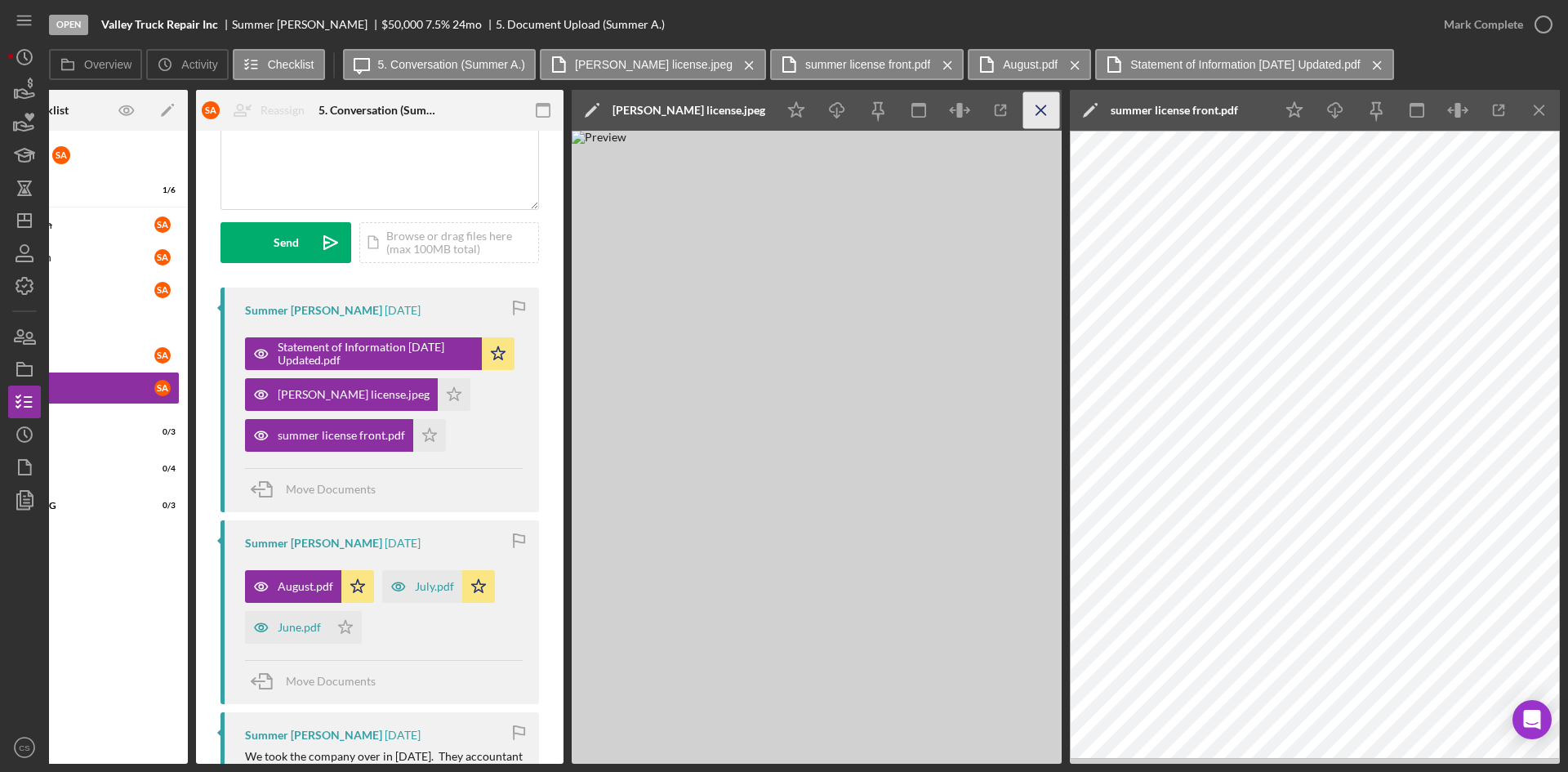
click at [1045, 104] on icon "Icon/Menu Close" at bounding box center [1041, 111] width 36 height 36
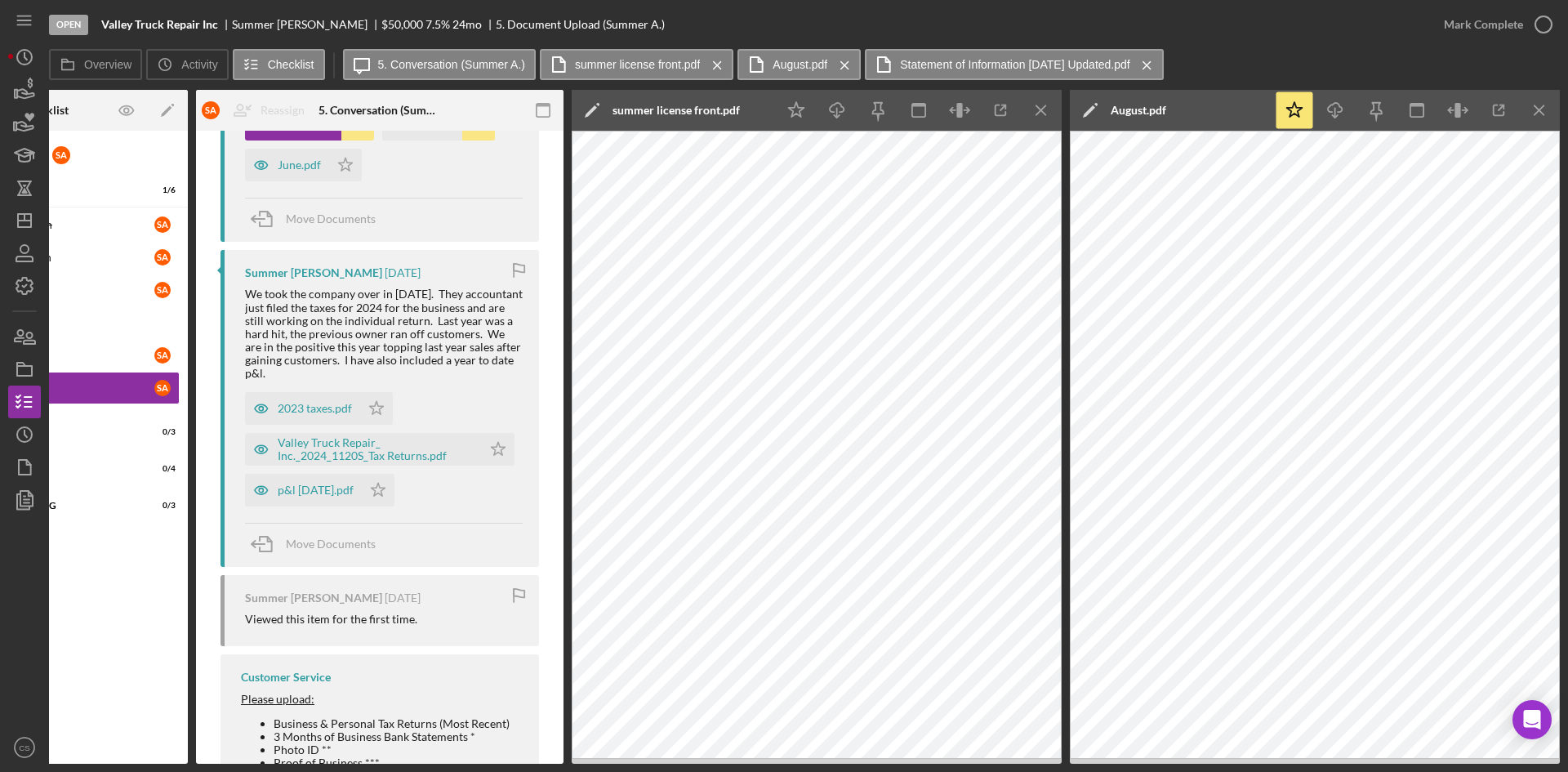
scroll to position [818, 0]
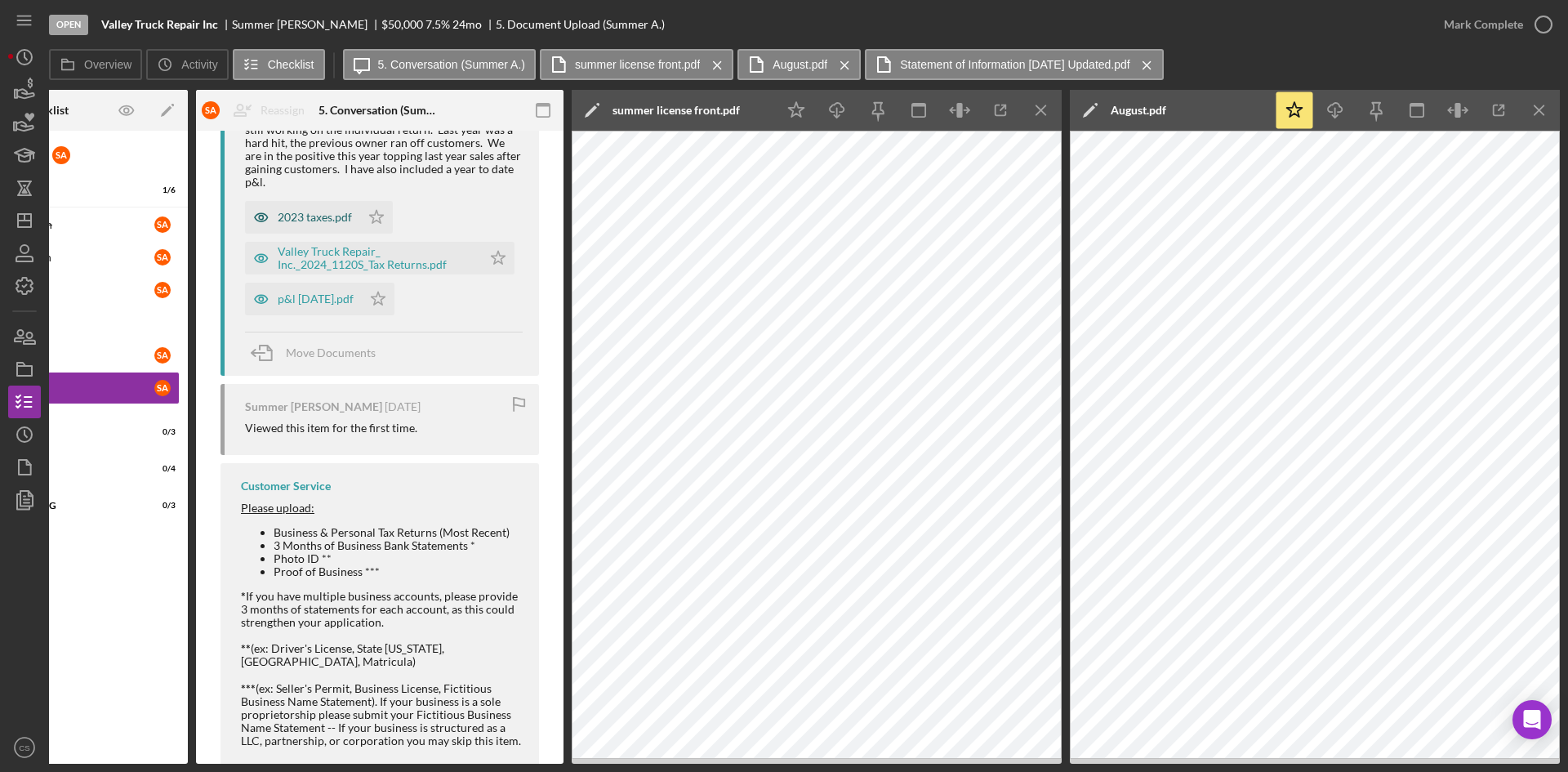
click at [300, 214] on div "2023 taxes.pdf" at bounding box center [315, 218] width 74 height 13
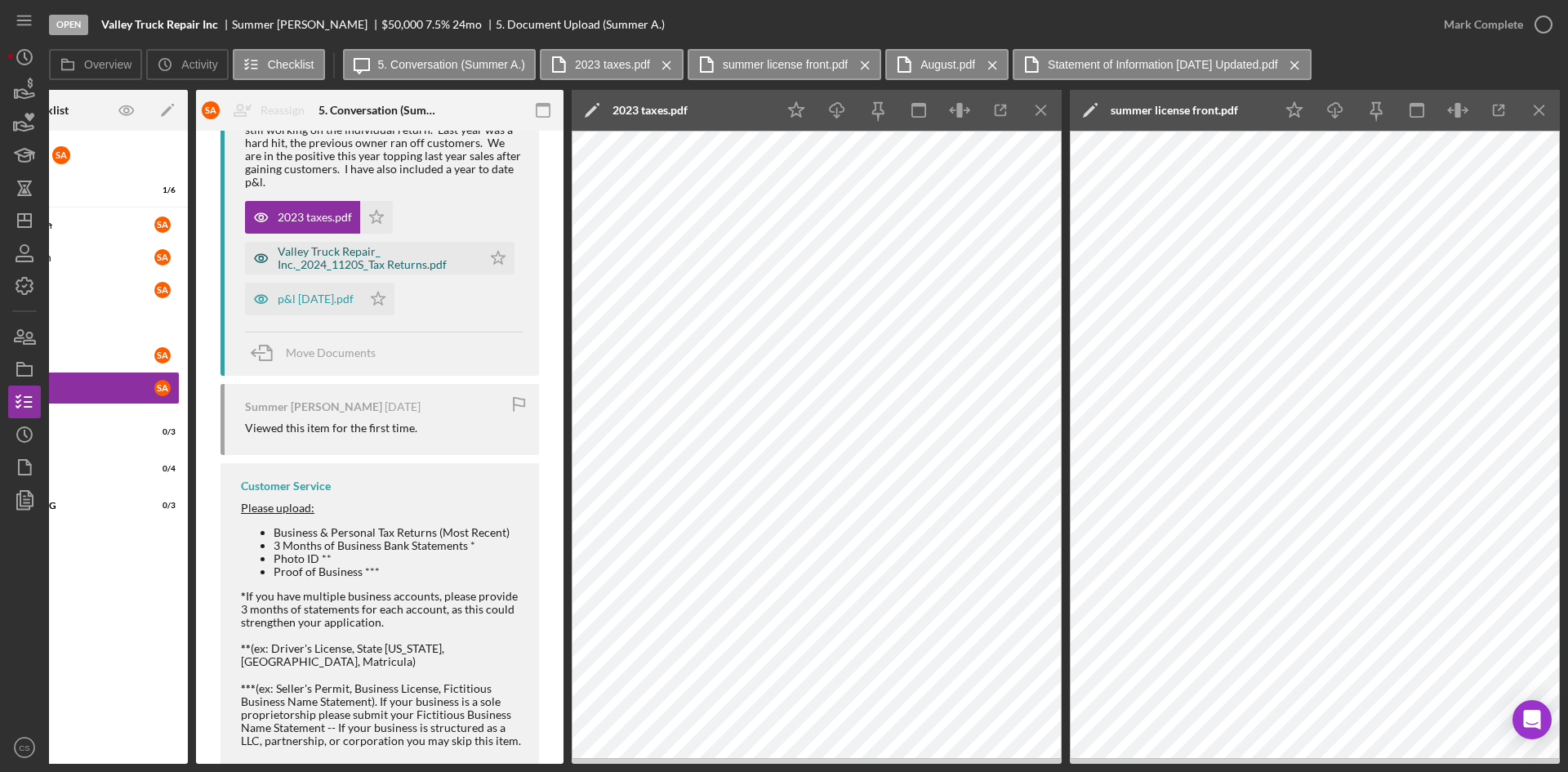
click at [342, 257] on div "Valley Truck Repair_ Inc._2024_1120S_Tax Returns.pdf" at bounding box center [375, 258] width 196 height 26
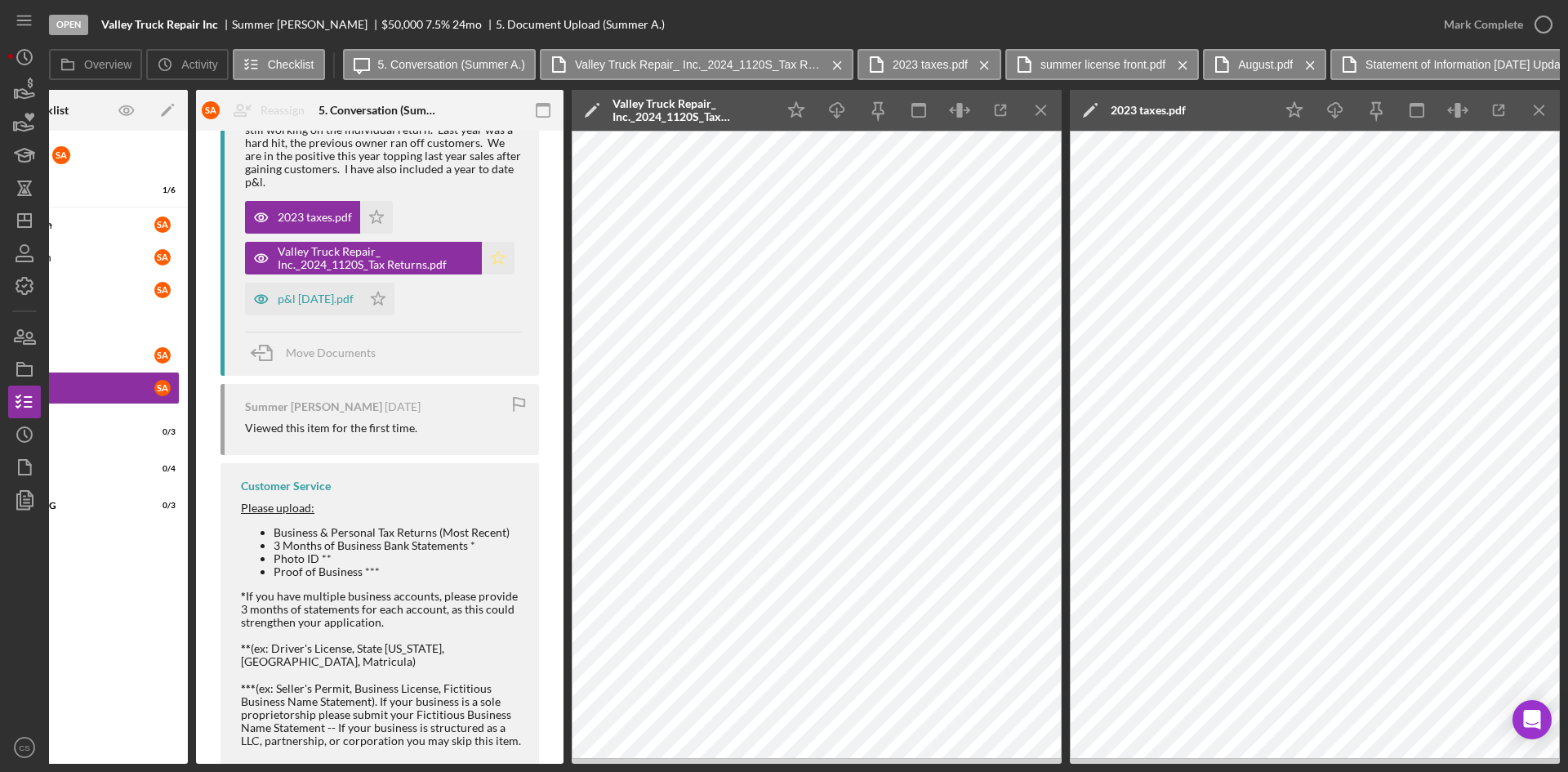
click at [487, 254] on icon "Icon/Star" at bounding box center [499, 258] width 33 height 33
click at [313, 300] on div "p&l [DATE].pdf" at bounding box center [316, 300] width 76 height 13
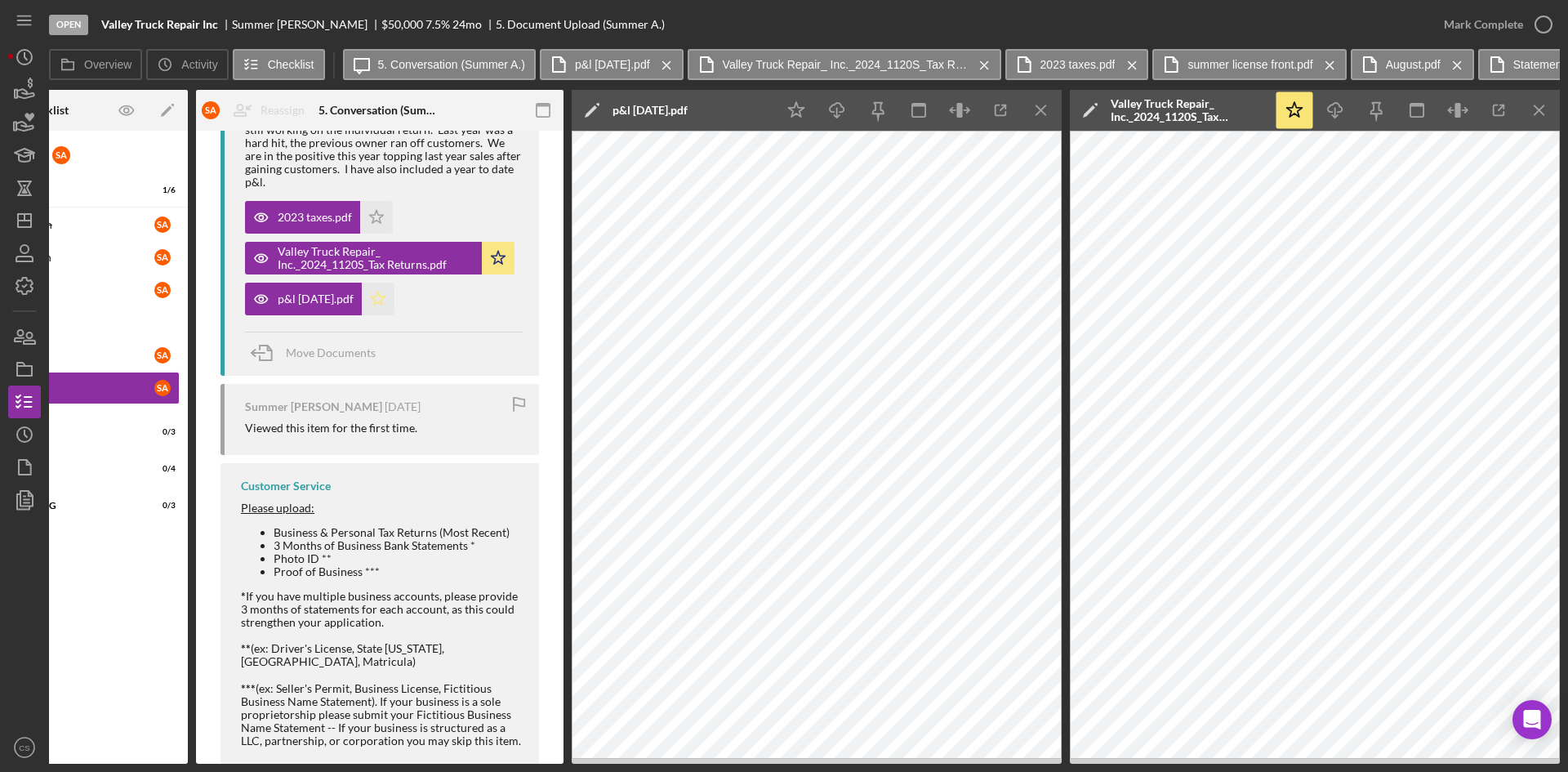
click at [375, 299] on polygon "button" at bounding box center [378, 299] width 14 height 13
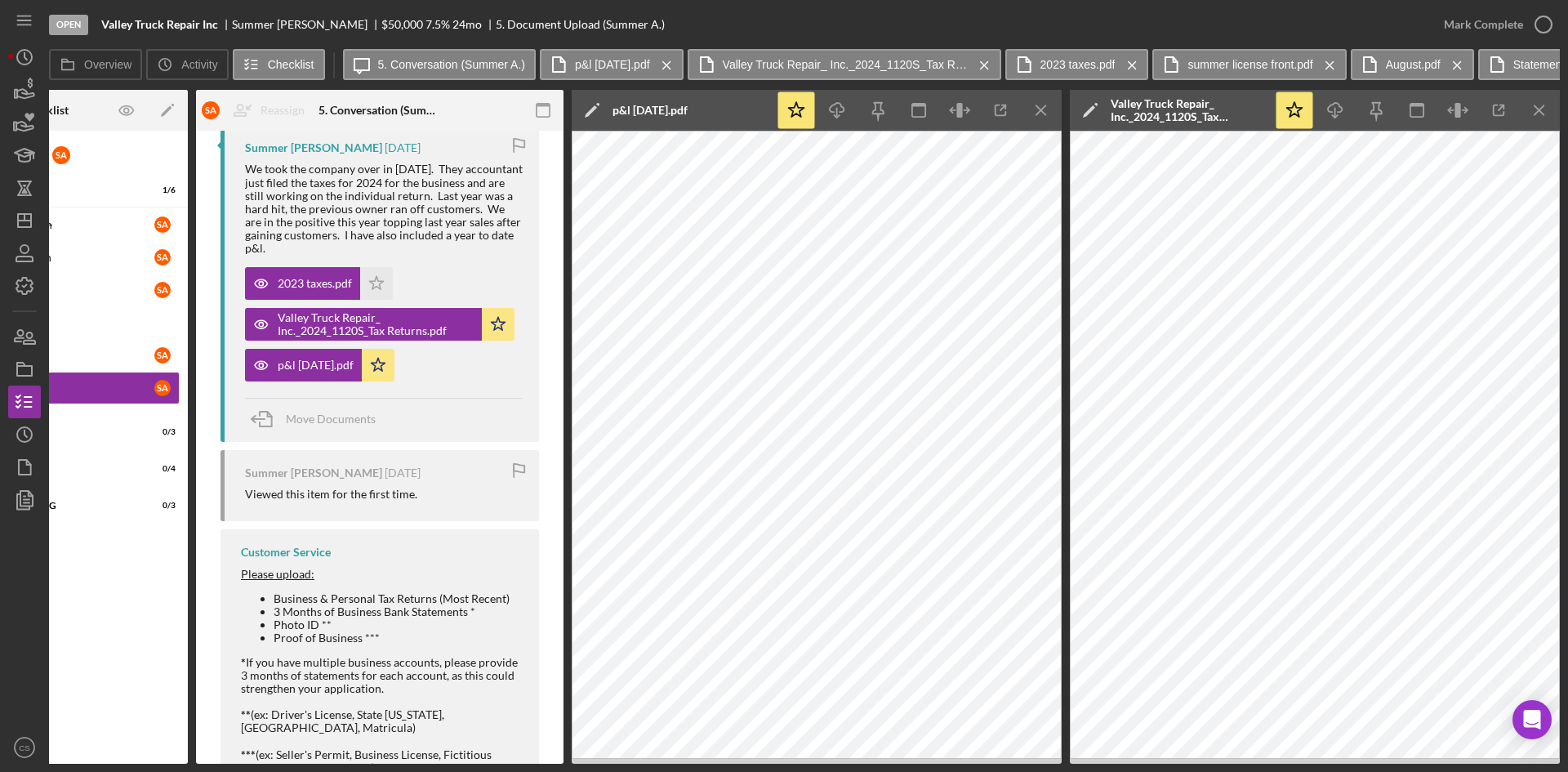
scroll to position [654, 0]
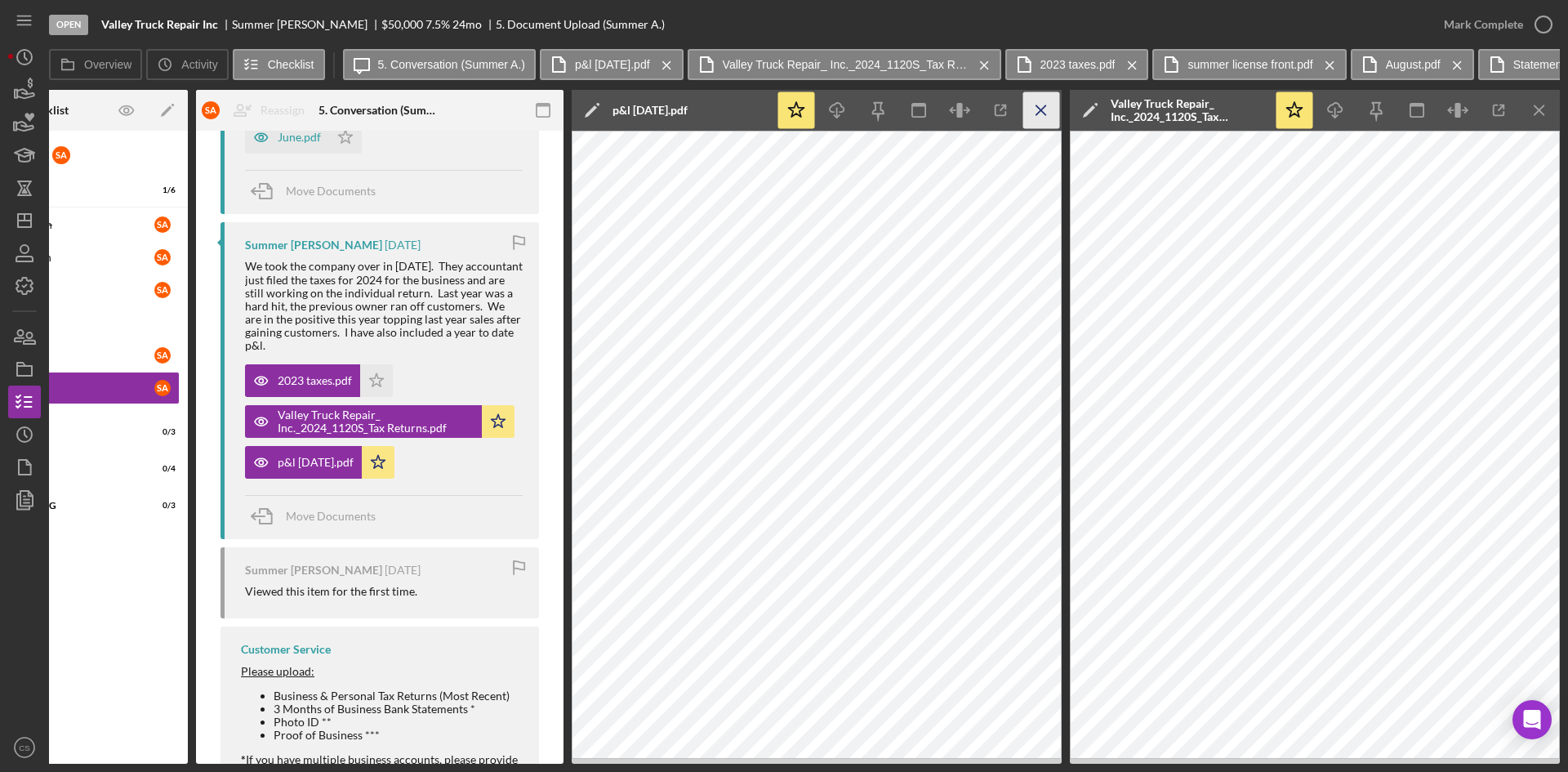
click at [1040, 113] on icon "Icon/Menu Close" at bounding box center [1041, 111] width 36 height 36
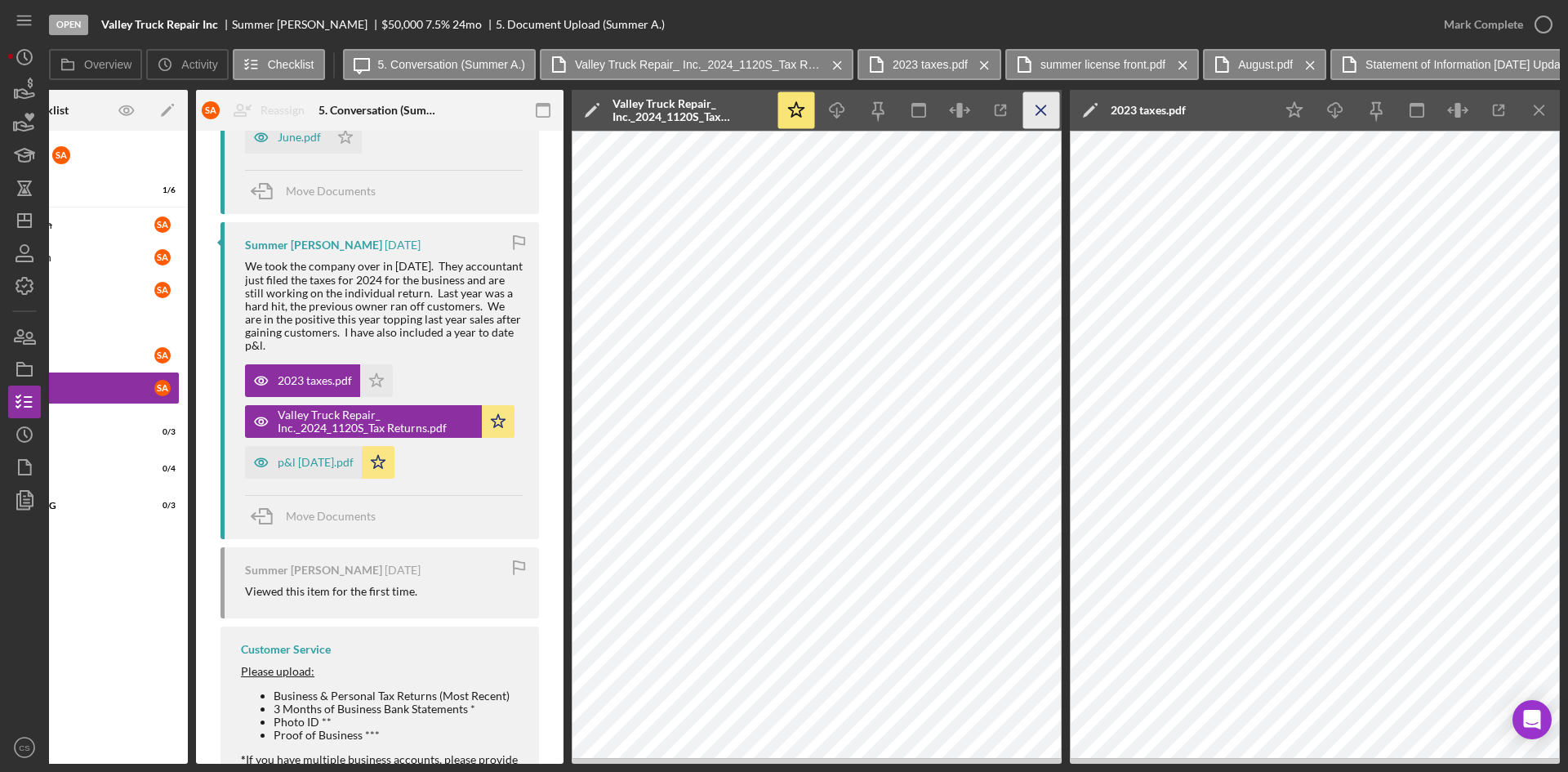
click at [1039, 98] on icon "Icon/Menu Close" at bounding box center [1041, 111] width 36 height 36
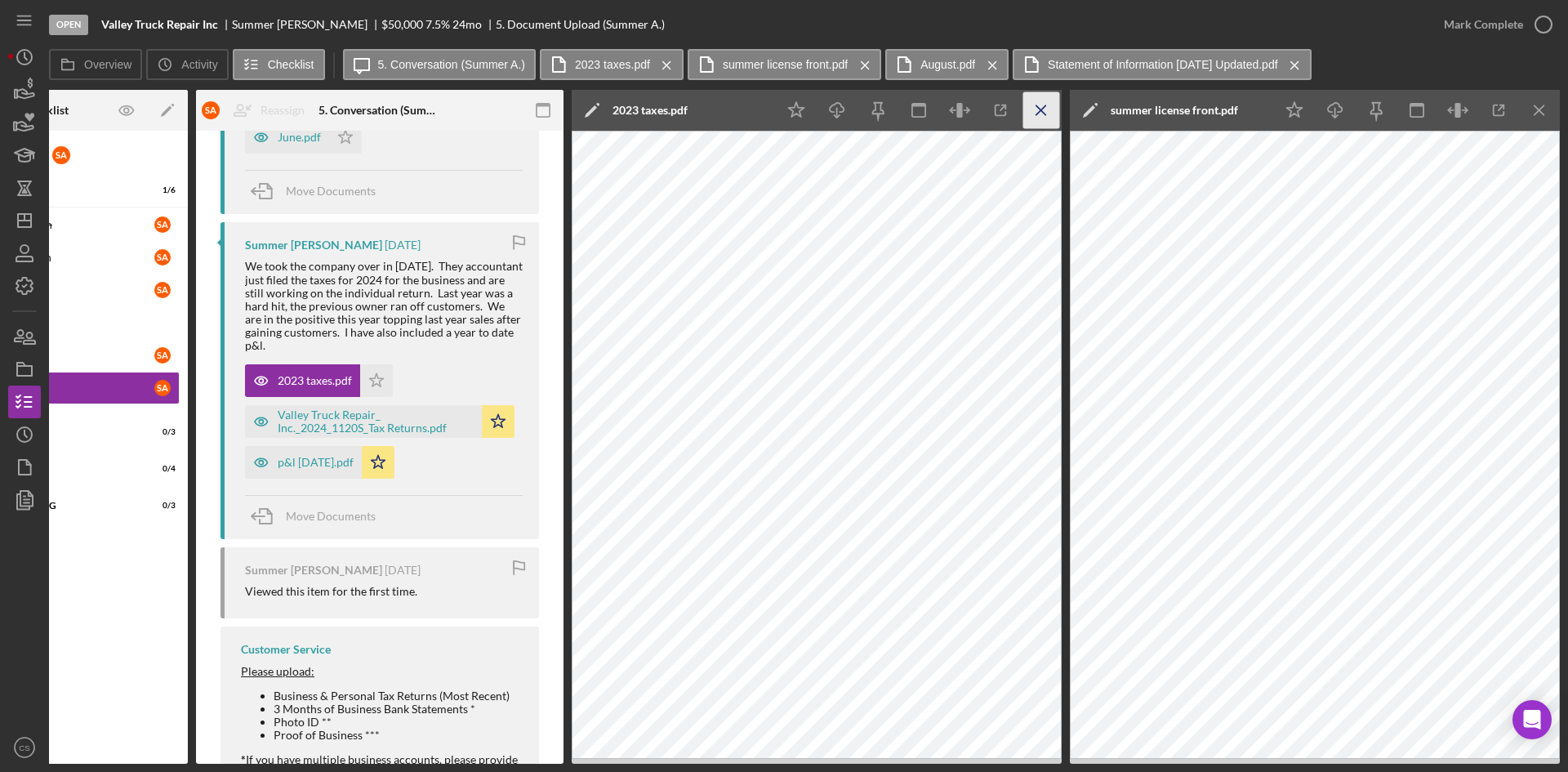
click at [1038, 102] on icon "Icon/Menu Close" at bounding box center [1041, 111] width 36 height 36
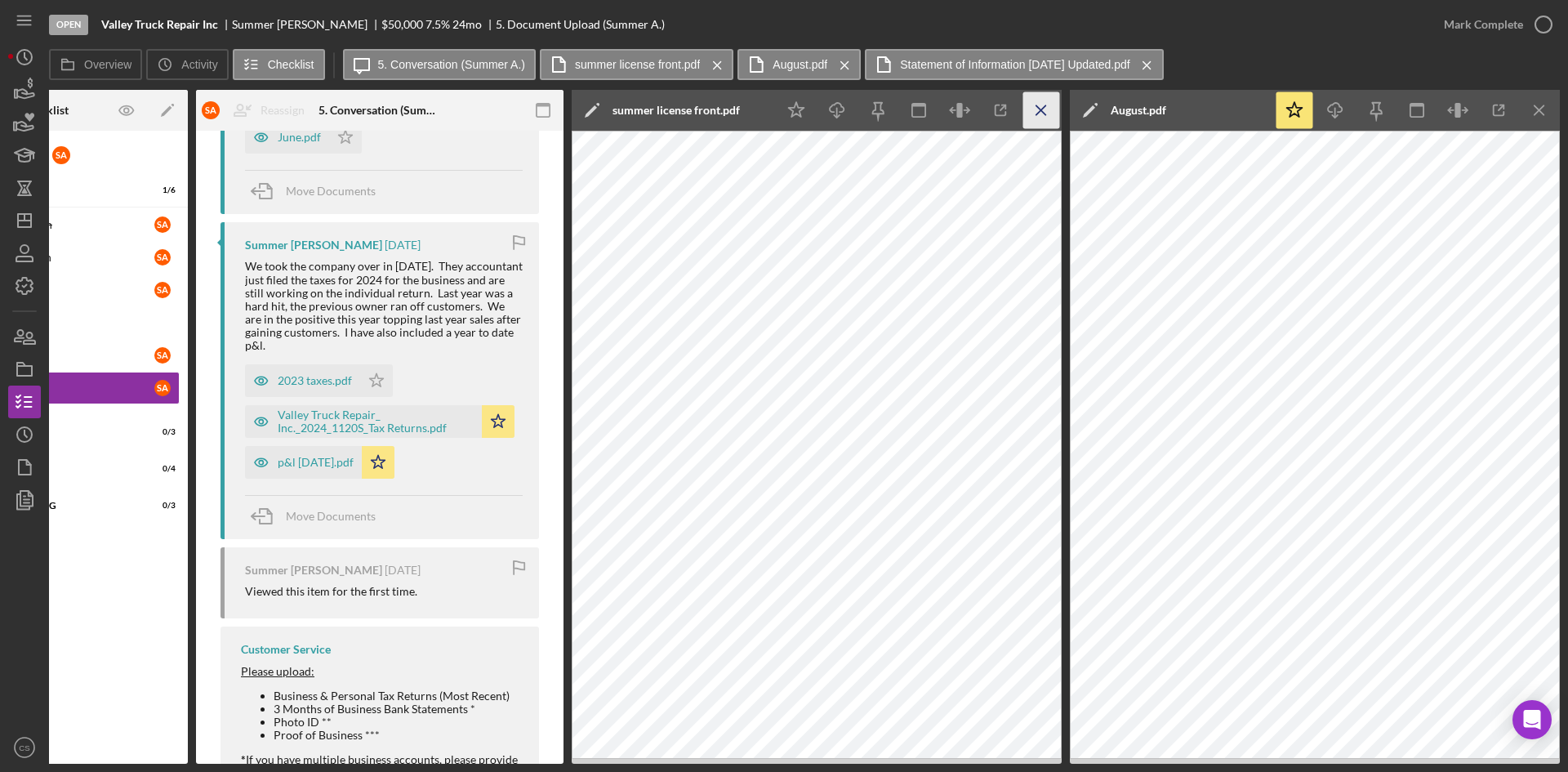
click at [1038, 102] on icon "Icon/Menu Close" at bounding box center [1041, 111] width 36 height 36
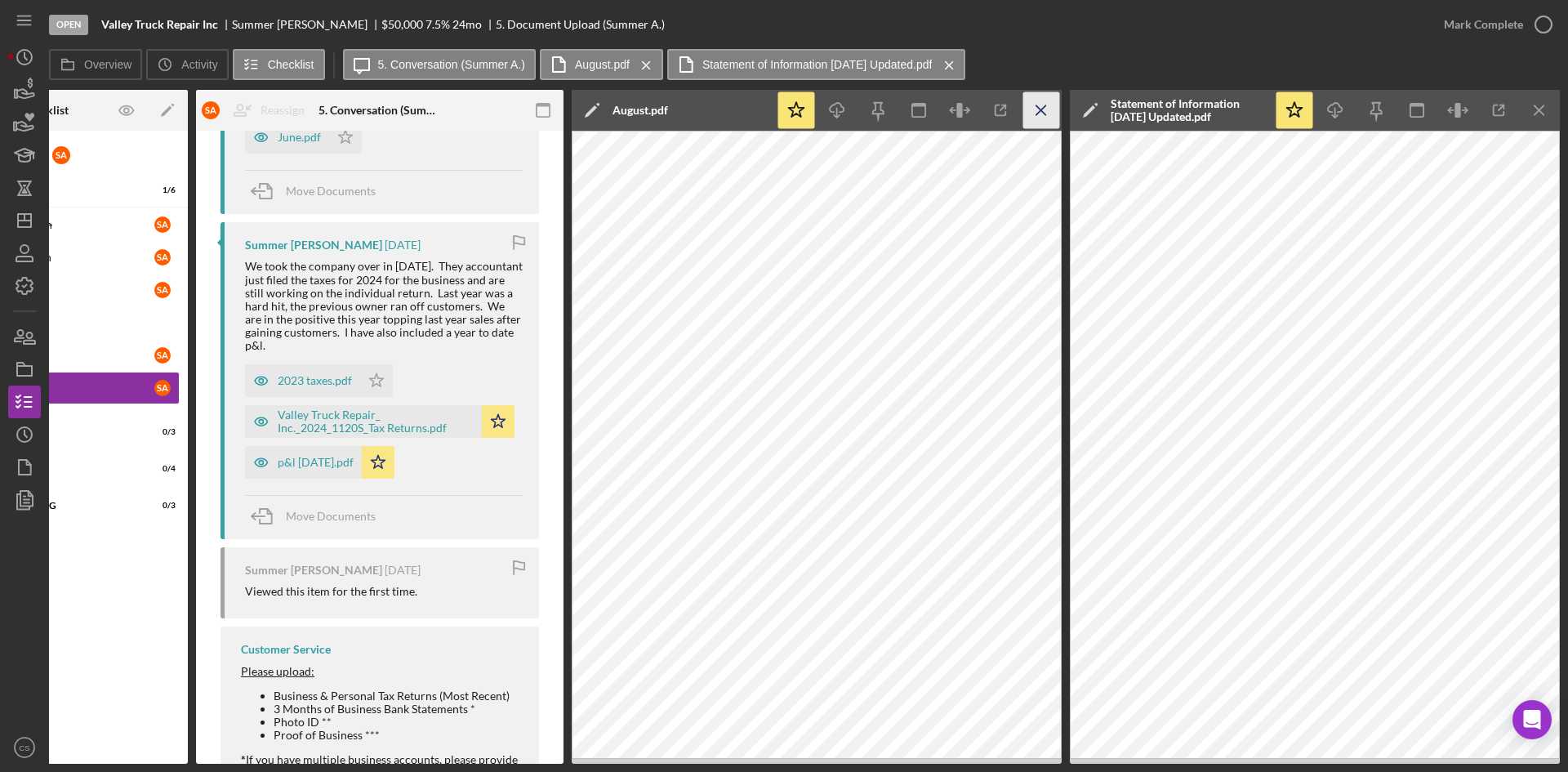
click at [1035, 107] on icon "Icon/Menu Close" at bounding box center [1041, 111] width 36 height 36
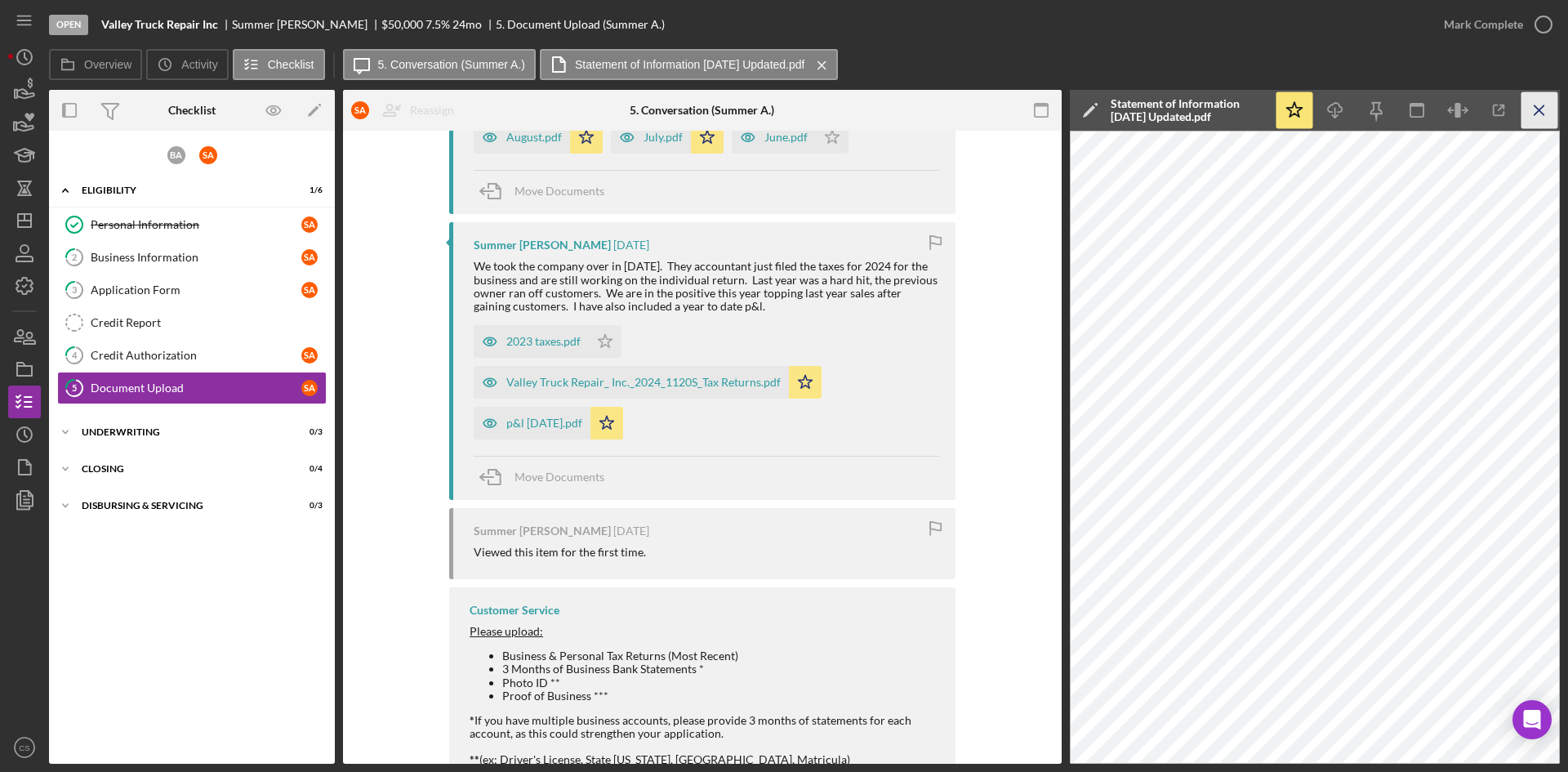
click at [1544, 106] on line "button" at bounding box center [1539, 109] width 9 height 9
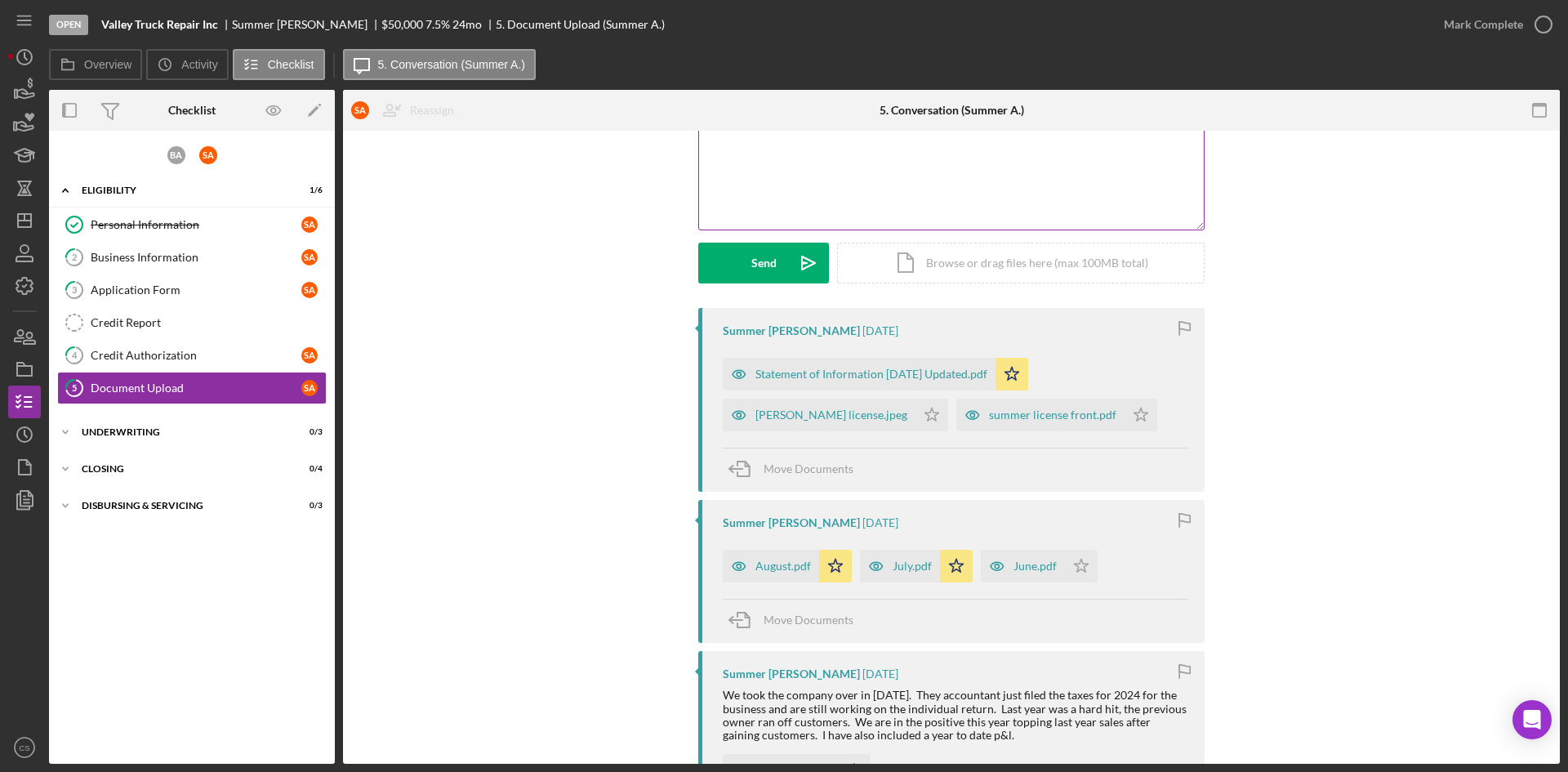
scroll to position [0, 0]
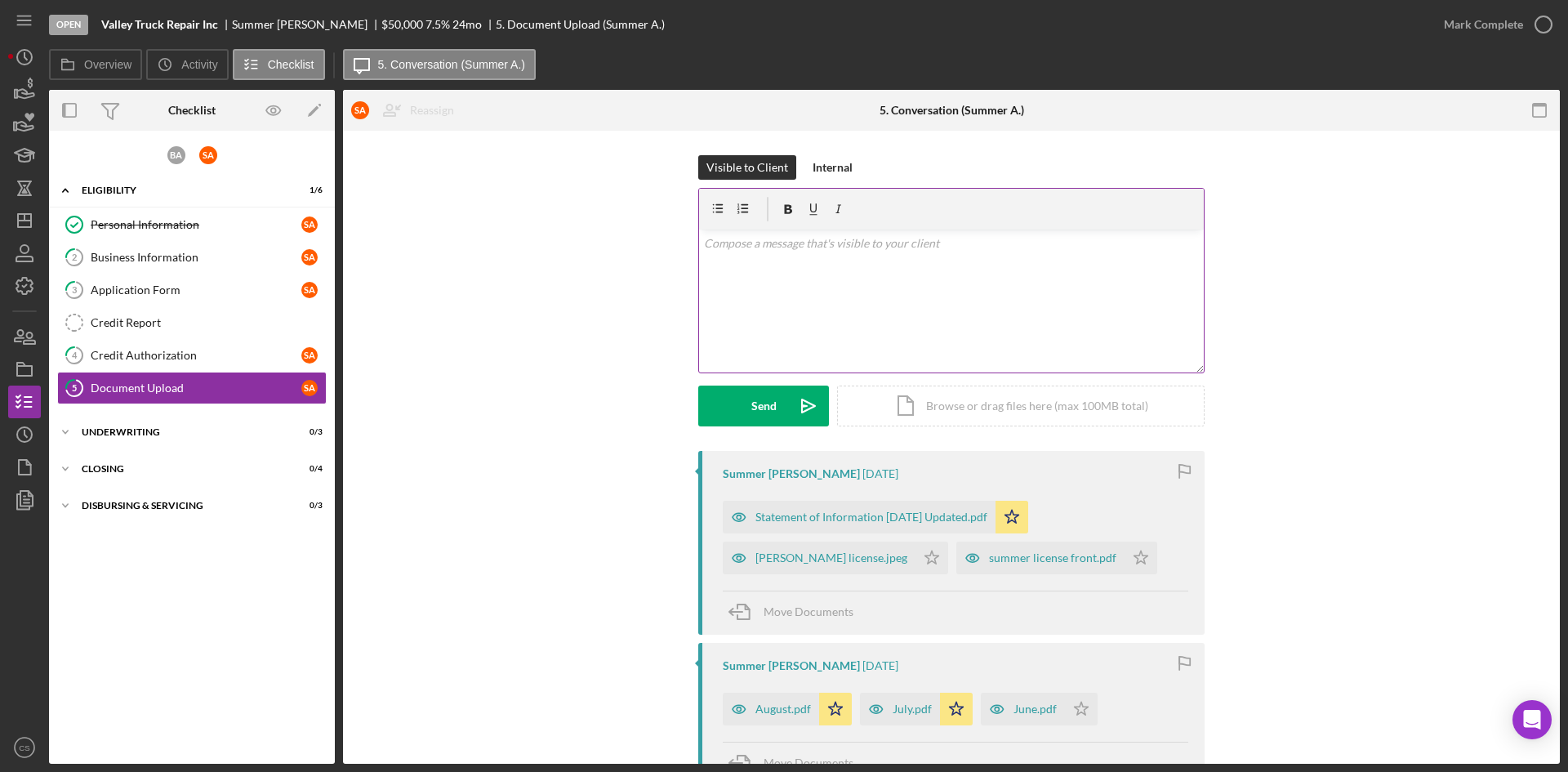
click at [834, 264] on div "v Color teal Color pink Remove color Add row above Add row below Add column bef…" at bounding box center [951, 301] width 504 height 143
click at [1370, 362] on div "Visible to Client Internal v Color teal Color pink Remove color Add row above A…" at bounding box center [951, 303] width 1168 height 295
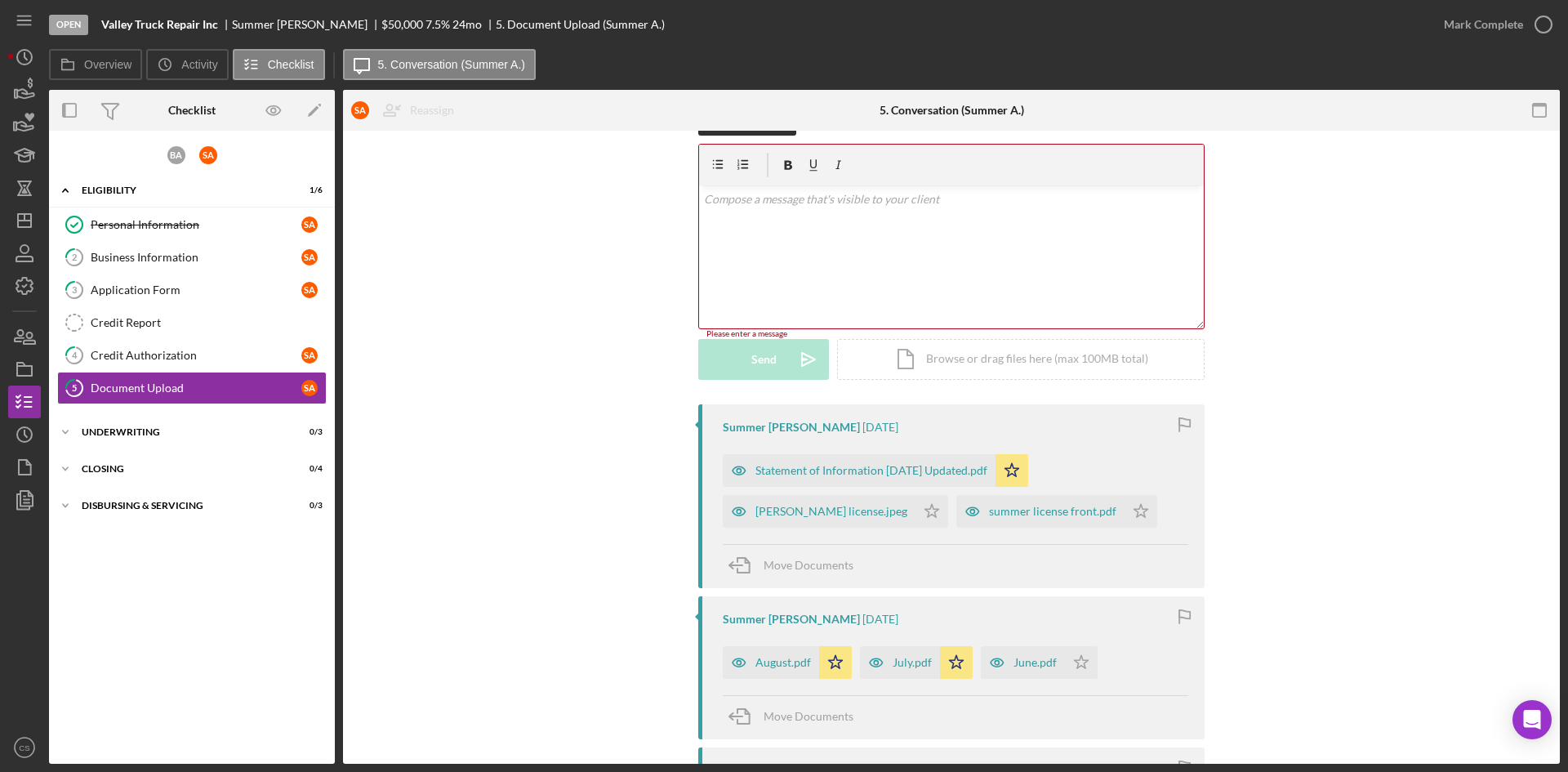
scroll to position [82, 0]
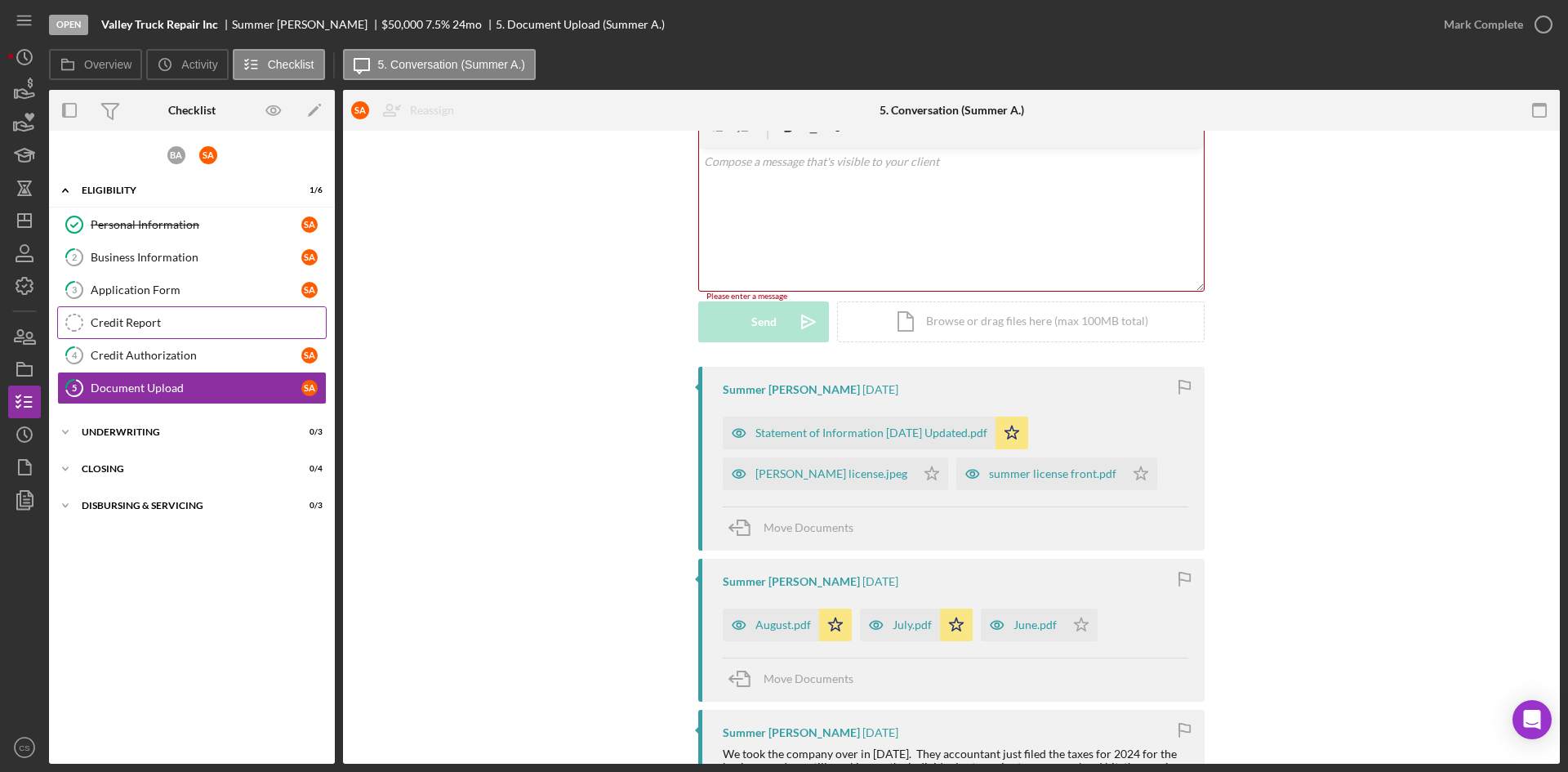
click at [155, 329] on div "Credit Report" at bounding box center [208, 323] width 235 height 13
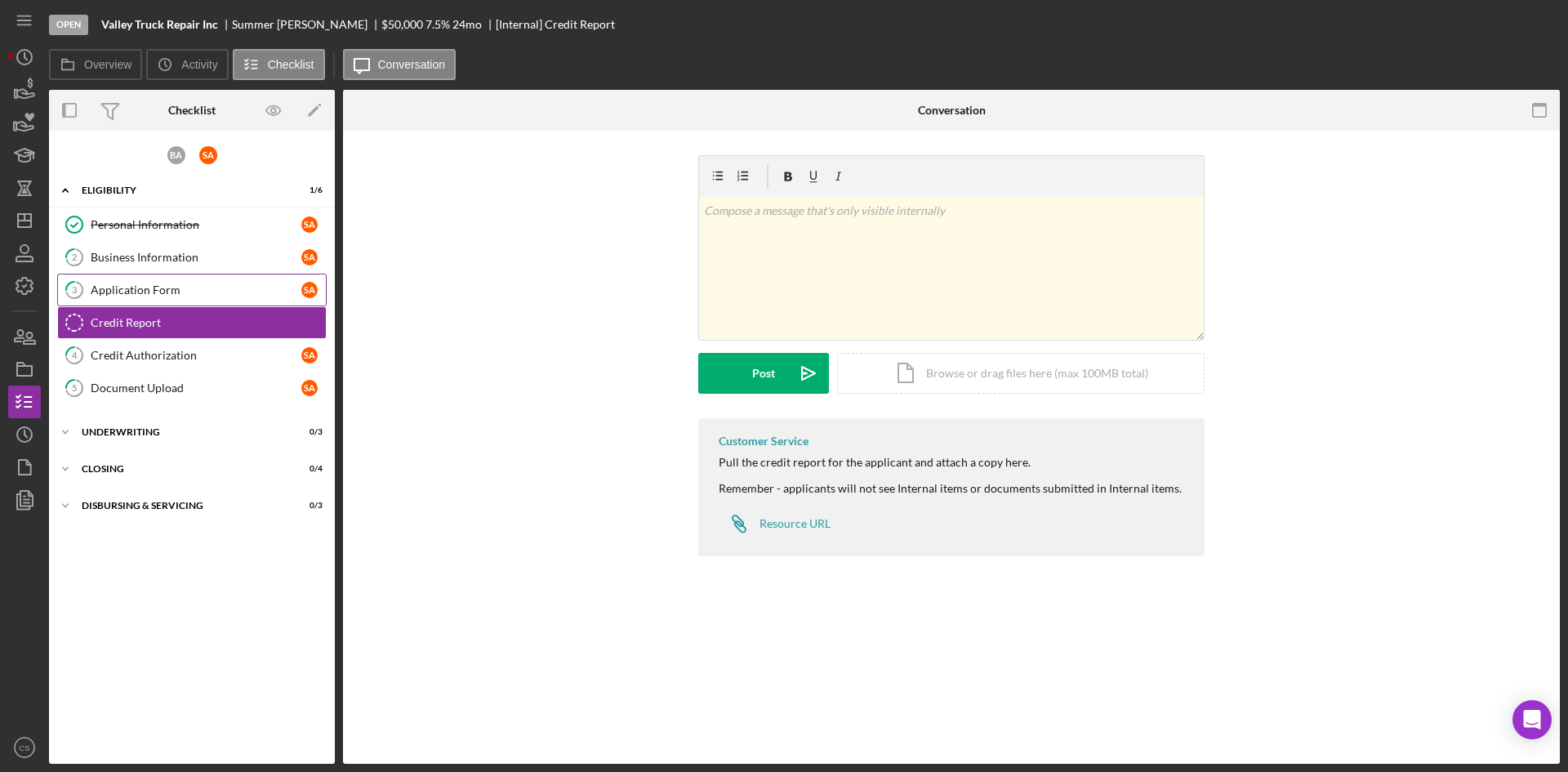
click at [175, 290] on div "Application Form" at bounding box center [196, 290] width 211 height 13
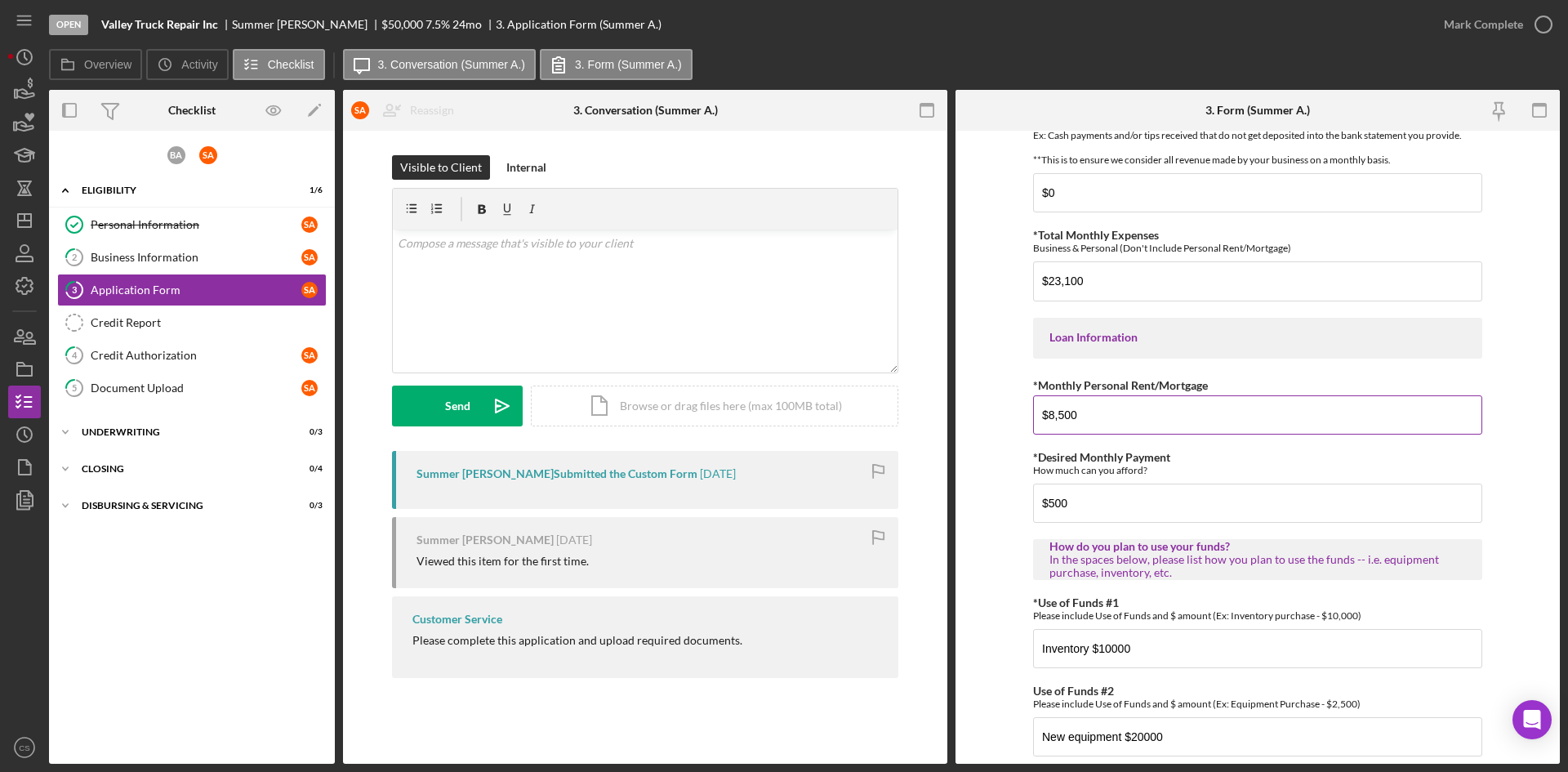
scroll to position [774, 0]
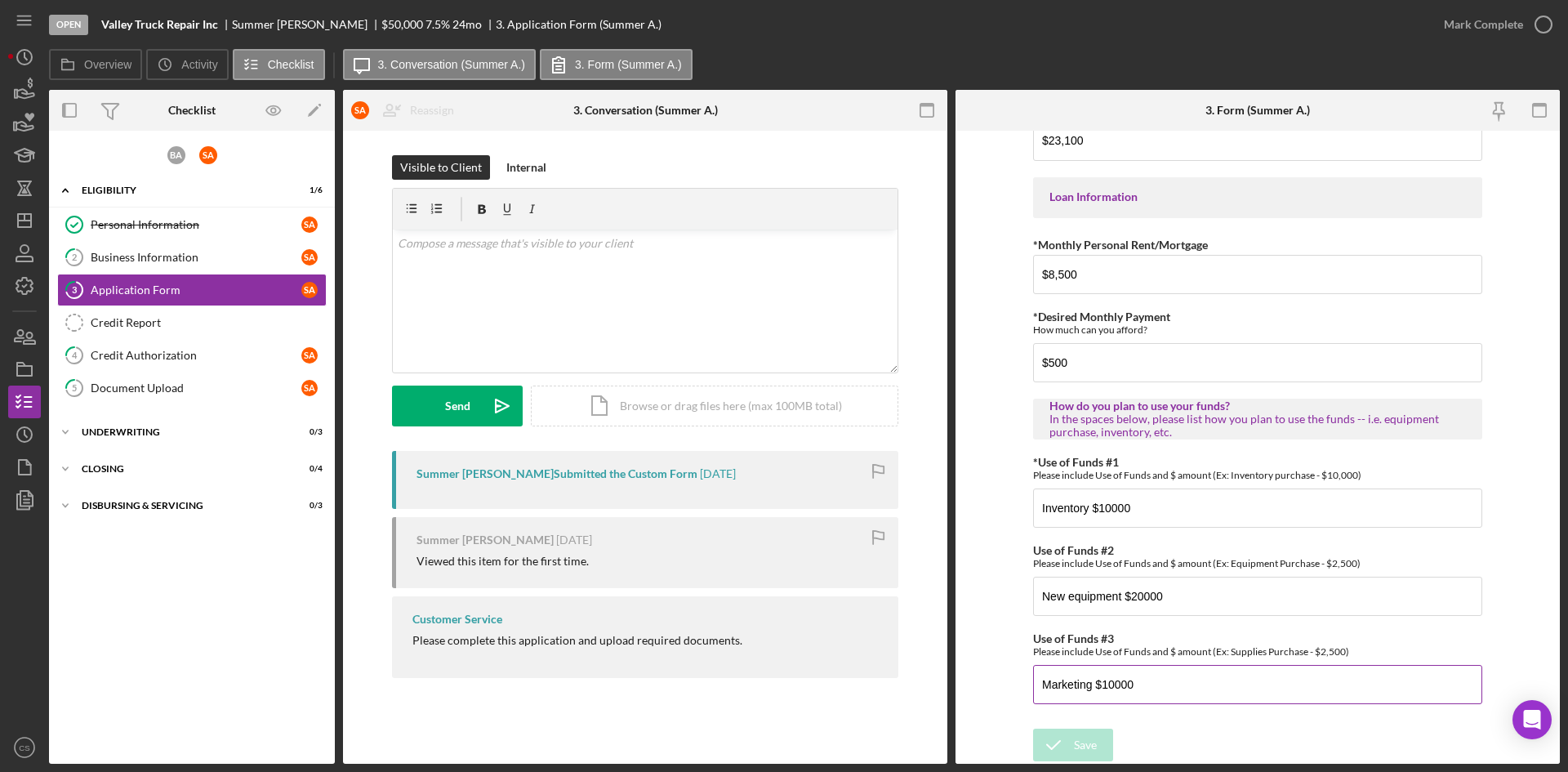
click at [1178, 688] on input "Marketing $10000" at bounding box center [1257, 684] width 449 height 39
click at [1129, 673] on input "Marketing $10000 - Off 99 freeway, Need a sign to post right off freeway. Socia…" at bounding box center [1257, 684] width 449 height 39
click at [1129, 686] on input "Marketing $10000 - Off 99 freeway, Need a sign to post right off freeway. Socia…" at bounding box center [1257, 684] width 449 height 39
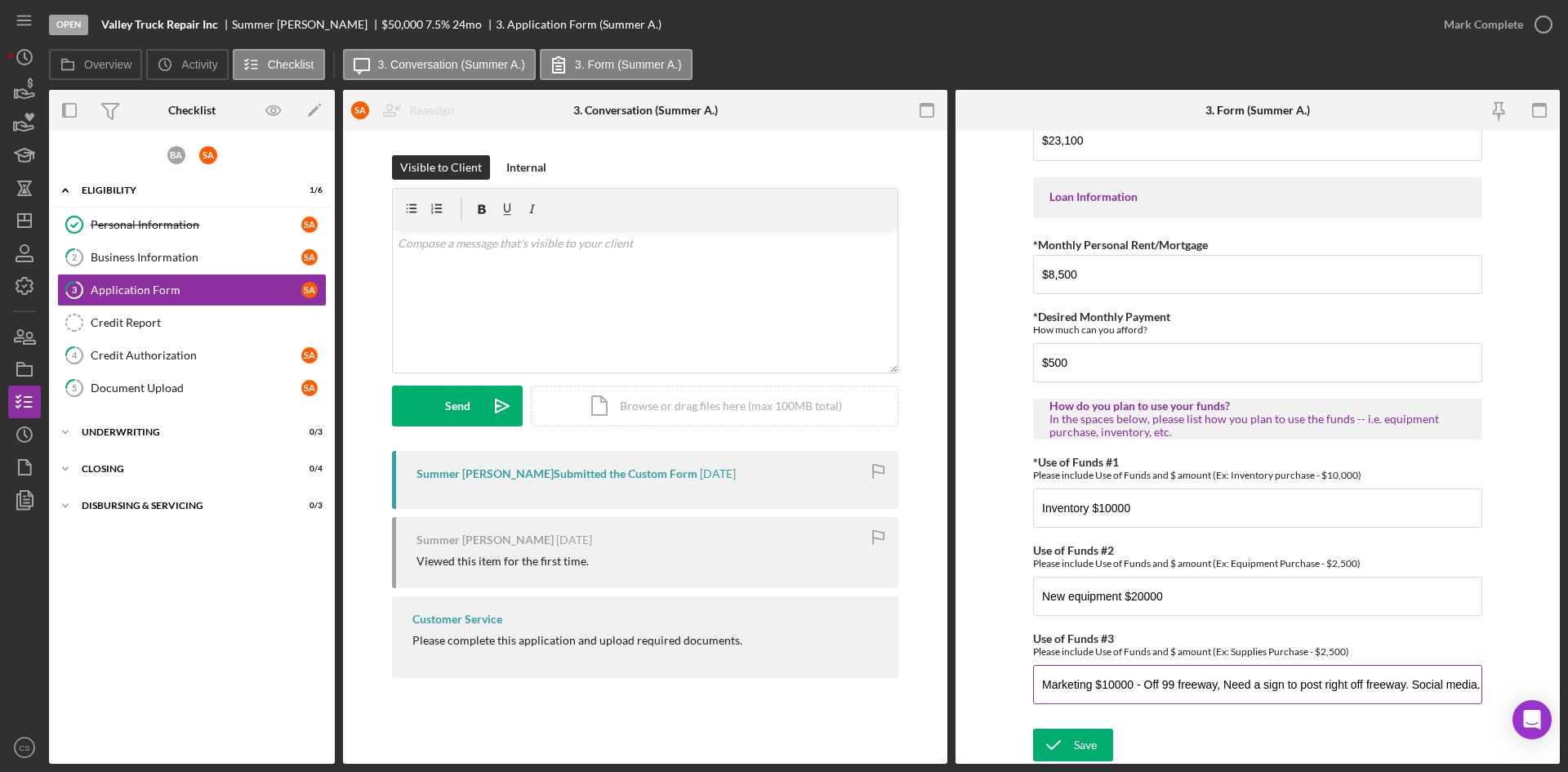
click at [1201, 690] on input "Marketing $10000 - Off 99 freeway, Need a sign to post right off freeway. Socia…" at bounding box center [1257, 684] width 449 height 39
click at [1265, 685] on input "Marketing $10000 - Off 99 freeway, Need a sign to post right off freeway. Socia…" at bounding box center [1257, 684] width 449 height 39
click at [1371, 686] on input "Marketing $10000 - Off 99 freeway, Need a sign to post right off freeway. Socia…" at bounding box center [1257, 684] width 449 height 39
click at [1416, 690] on input "Marketing $10000 - Off 99 freeway, Need a sign to post right off freeway. Socia…" at bounding box center [1257, 684] width 449 height 39
click at [1460, 688] on input "Marketing $10000 - Off 99 freeway, Need a sign to post right off freeway. Socia…" at bounding box center [1257, 684] width 449 height 39
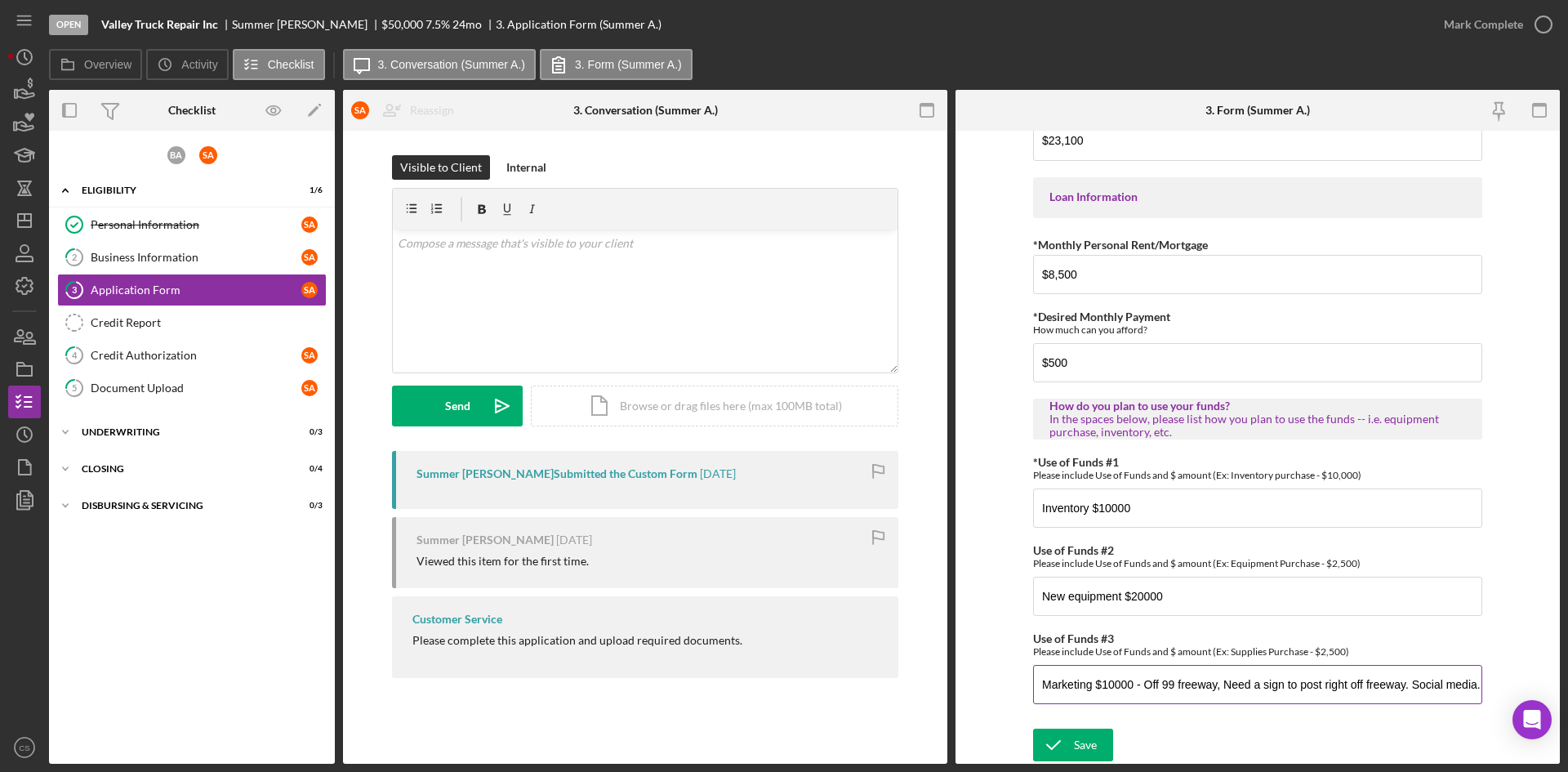
click at [1476, 690] on input "Marketing $10000 - Off 99 freeway, Need a sign to post right off freeway. Socia…" at bounding box center [1257, 684] width 449 height 39
click at [1362, 690] on input "Marketing $10000 - Off 99 freeway, Need quote for BIG SIGN- LED Lights, right o…" at bounding box center [1257, 684] width 449 height 39
type input "Marketing $10000 - Off 99 freeway, Need quote for BIG SIGN- LED Lights, right o…"
click at [1033, 729] on button "Save" at bounding box center [1073, 746] width 80 height 33
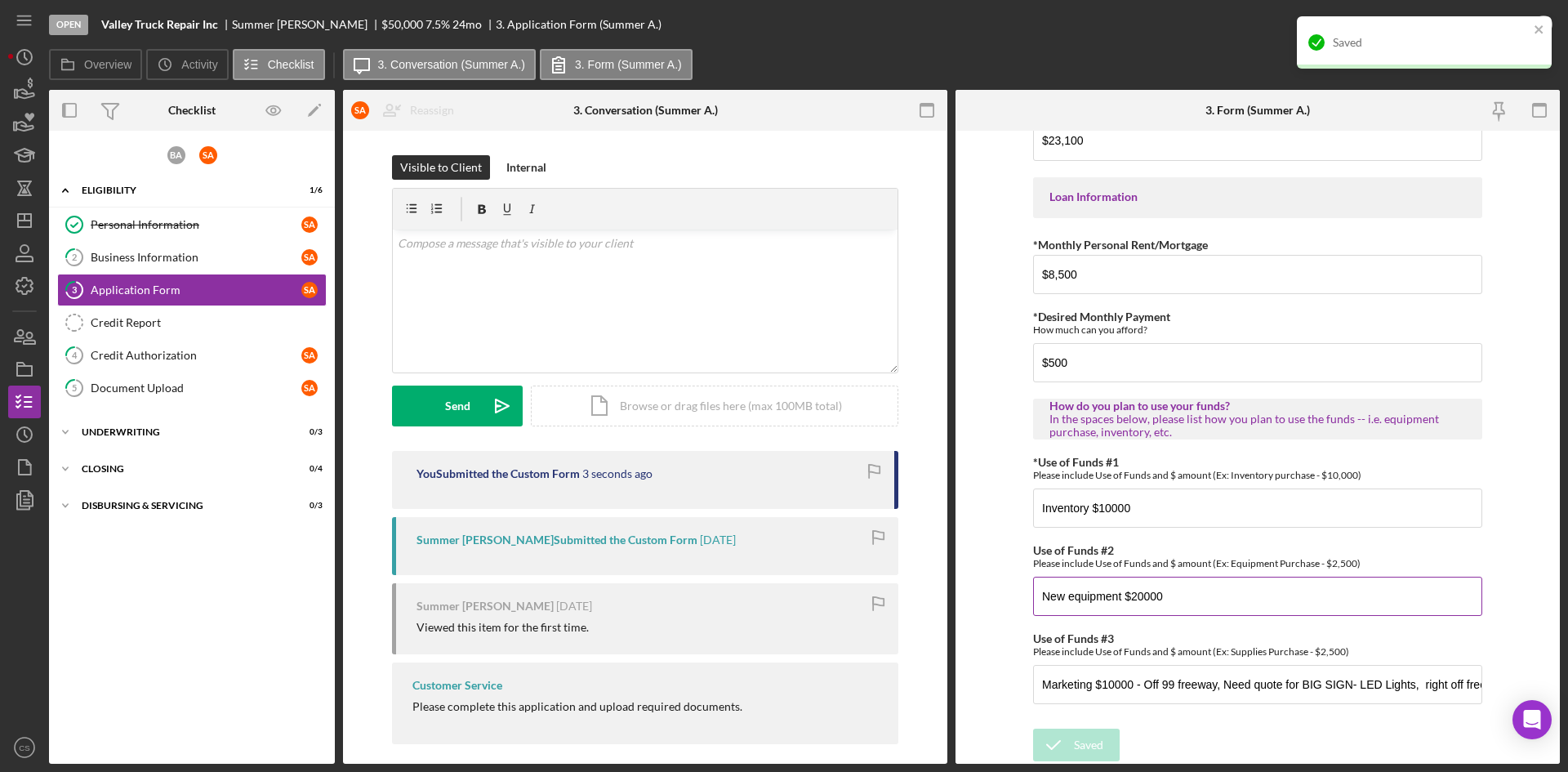
click at [1267, 607] on input "New equipment $20000" at bounding box center [1257, 596] width 449 height 39
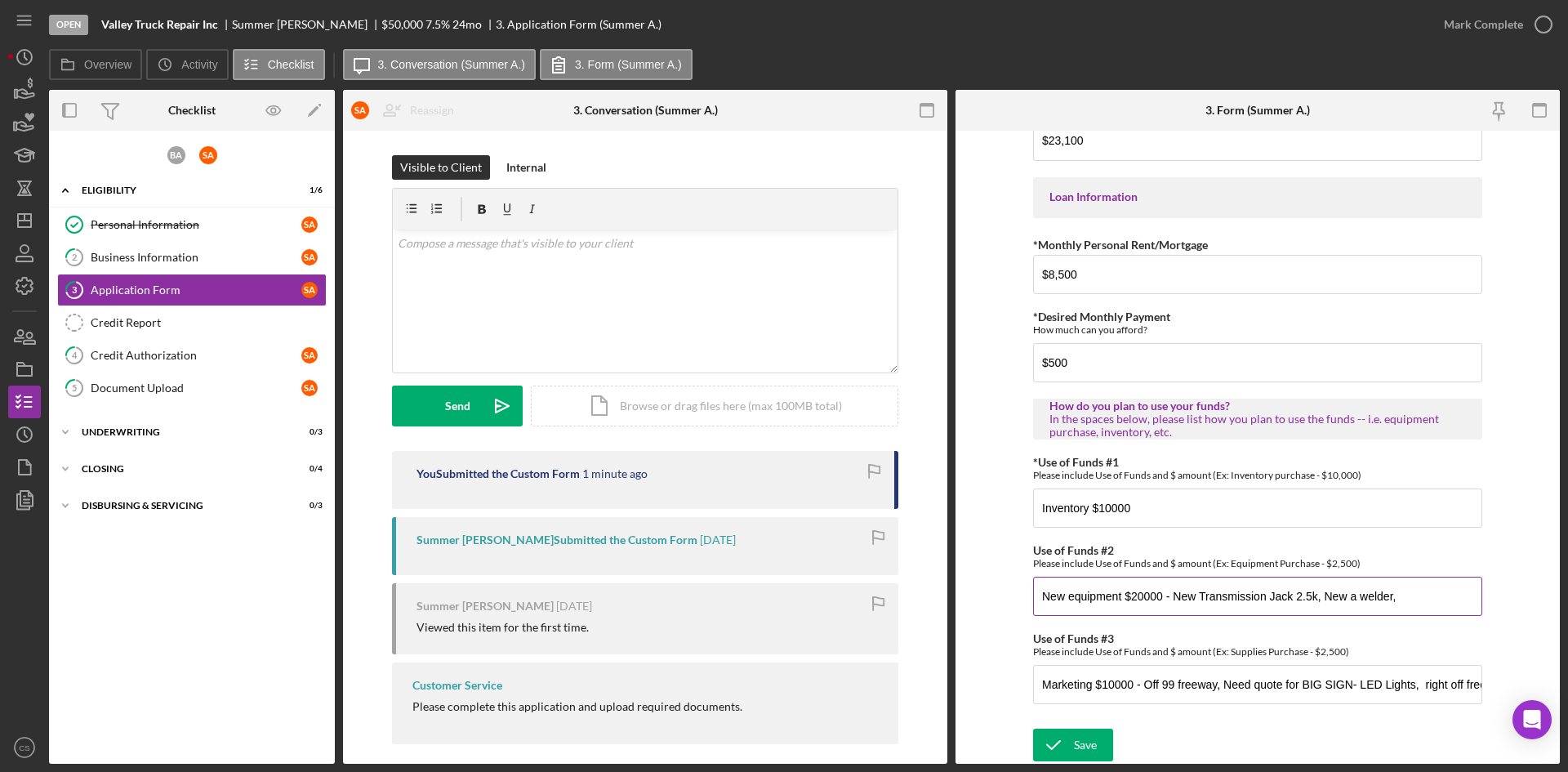
click at [1320, 597] on input "New equipment $20000 - New Transmission Jack 2.5k, New a welder," at bounding box center [1257, 596] width 449 height 39
click at [1411, 603] on input "New equipment $20000 - New Transmission Jack 2.5k, New a welder," at bounding box center [1257, 596] width 449 height 39
click at [1317, 587] on input "New equipment $20000 - New Transmission Jack 2.5k, New a welder," at bounding box center [1257, 596] width 449 height 39
click at [1319, 596] on input "New equipment $20000 - New Transmission Jack 2.5k, New a welder," at bounding box center [1257, 596] width 449 height 39
click at [1172, 596] on input "New equipment $20000 - New Transmission Jack 2.5k, New a welder," at bounding box center [1257, 596] width 449 height 39
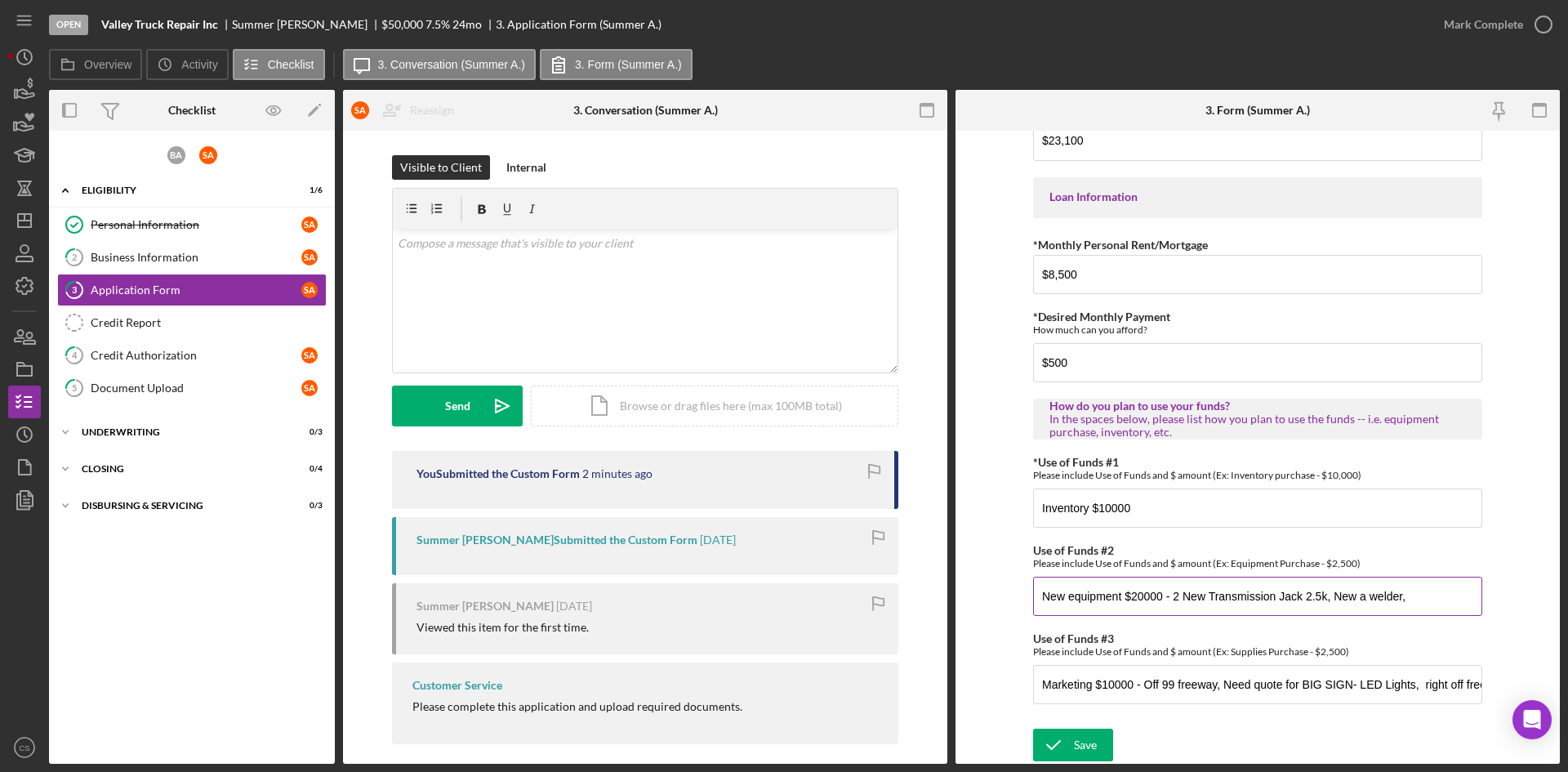
click at [1432, 604] on input "New equipment $20000 - 2 New Transmission Jack 2.5k, New a welder," at bounding box center [1257, 596] width 449 height 39
click at [1460, 598] on input "New equipment $20000 - 2 New Transmission Jack 2.5k, New a welder, New Laptops …" at bounding box center [1257, 596] width 449 height 39
type input "New equipment $20000 - 2 New Transmission Jack 2.5k, New a welder, New Laptops …"
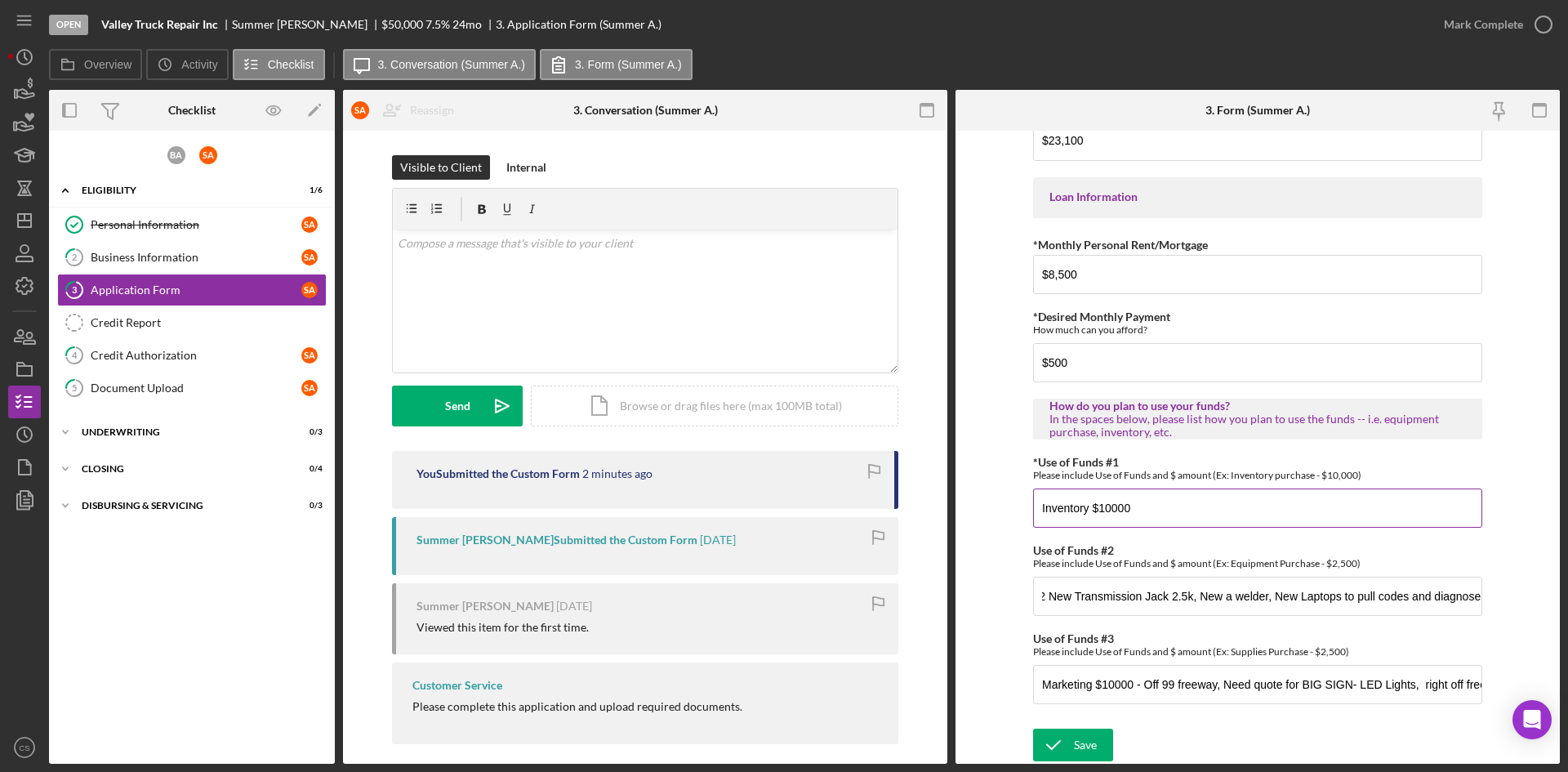
scroll to position [0, 0]
click at [1181, 499] on input "Inventory $10000" at bounding box center [1257, 508] width 449 height 39
click at [1269, 510] on input "Inventory $10000 - Oil, Filters, fuel filters, egine filter, cabin filters, Gre…" at bounding box center [1257, 508] width 449 height 39
click at [1473, 511] on input "Inventory $10000 - Oil, Filters, fuel filters, engine filter, cabin filters, Gr…" at bounding box center [1257, 508] width 449 height 39
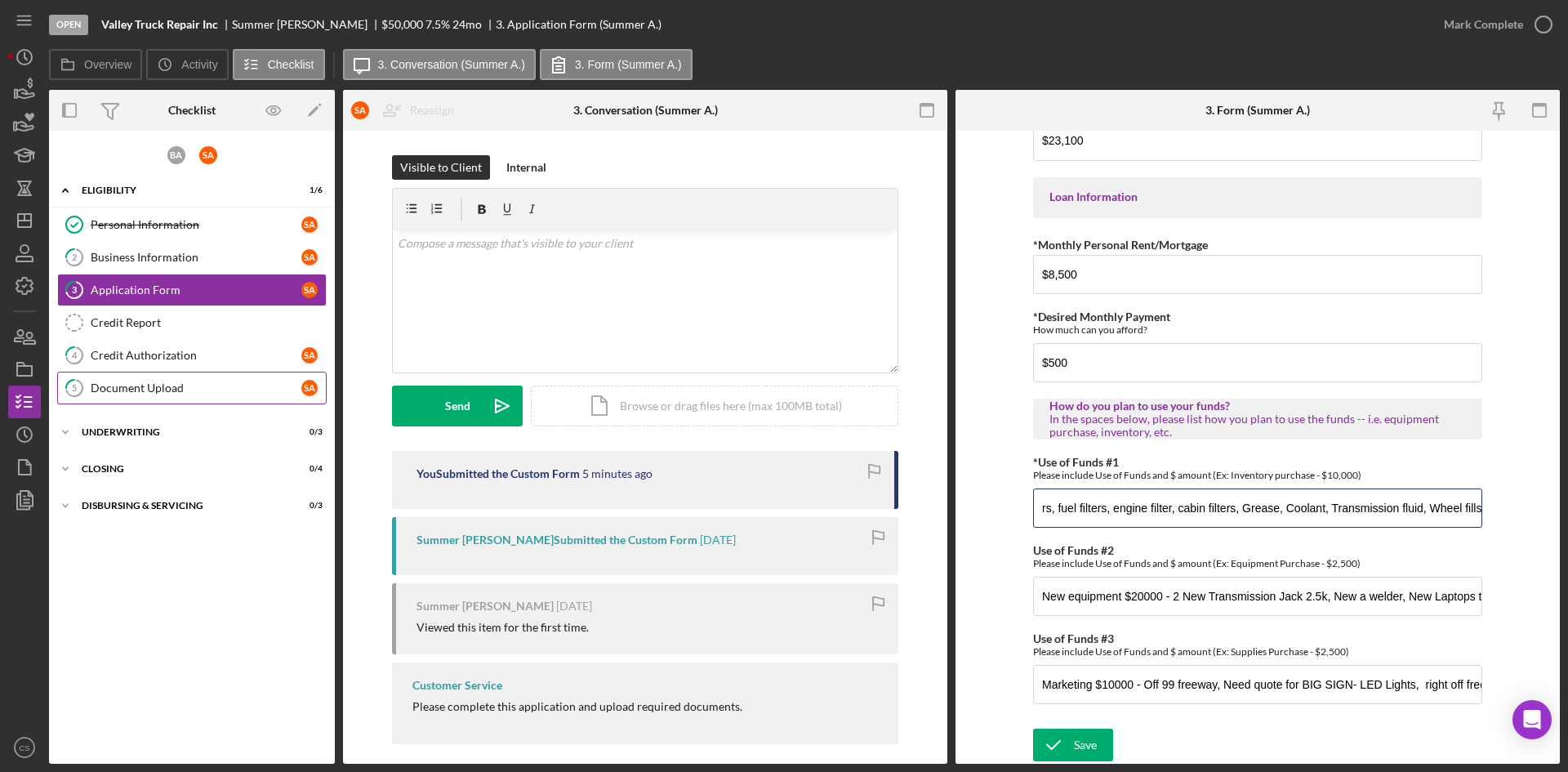
type input "Inventory $10000 - Oil, Filters, fuel filters, engine filter, cabin filters, Gr…"
click at [217, 384] on div "Document Upload" at bounding box center [196, 388] width 211 height 13
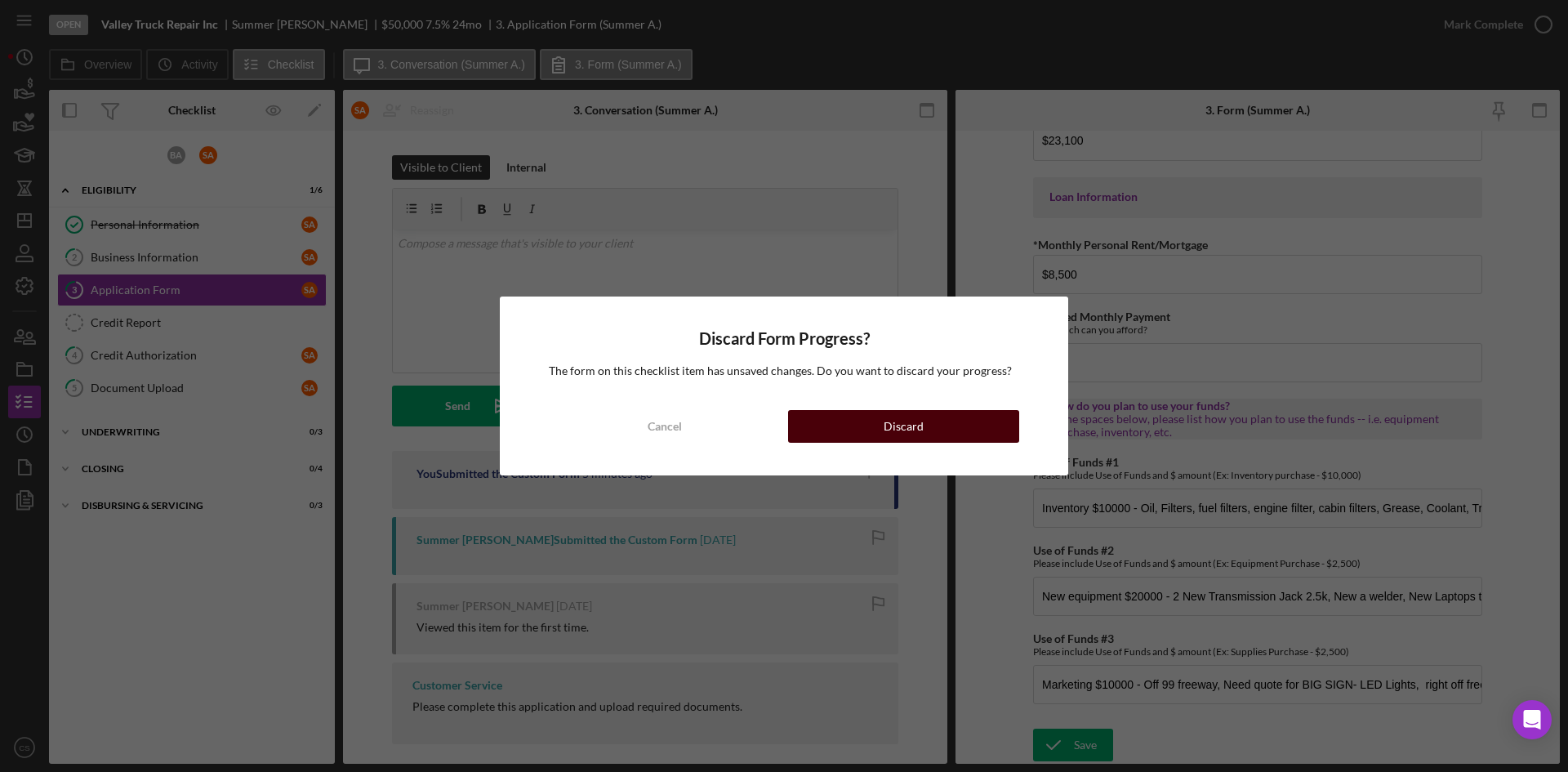
click at [902, 439] on div "Discard" at bounding box center [904, 427] width 40 height 33
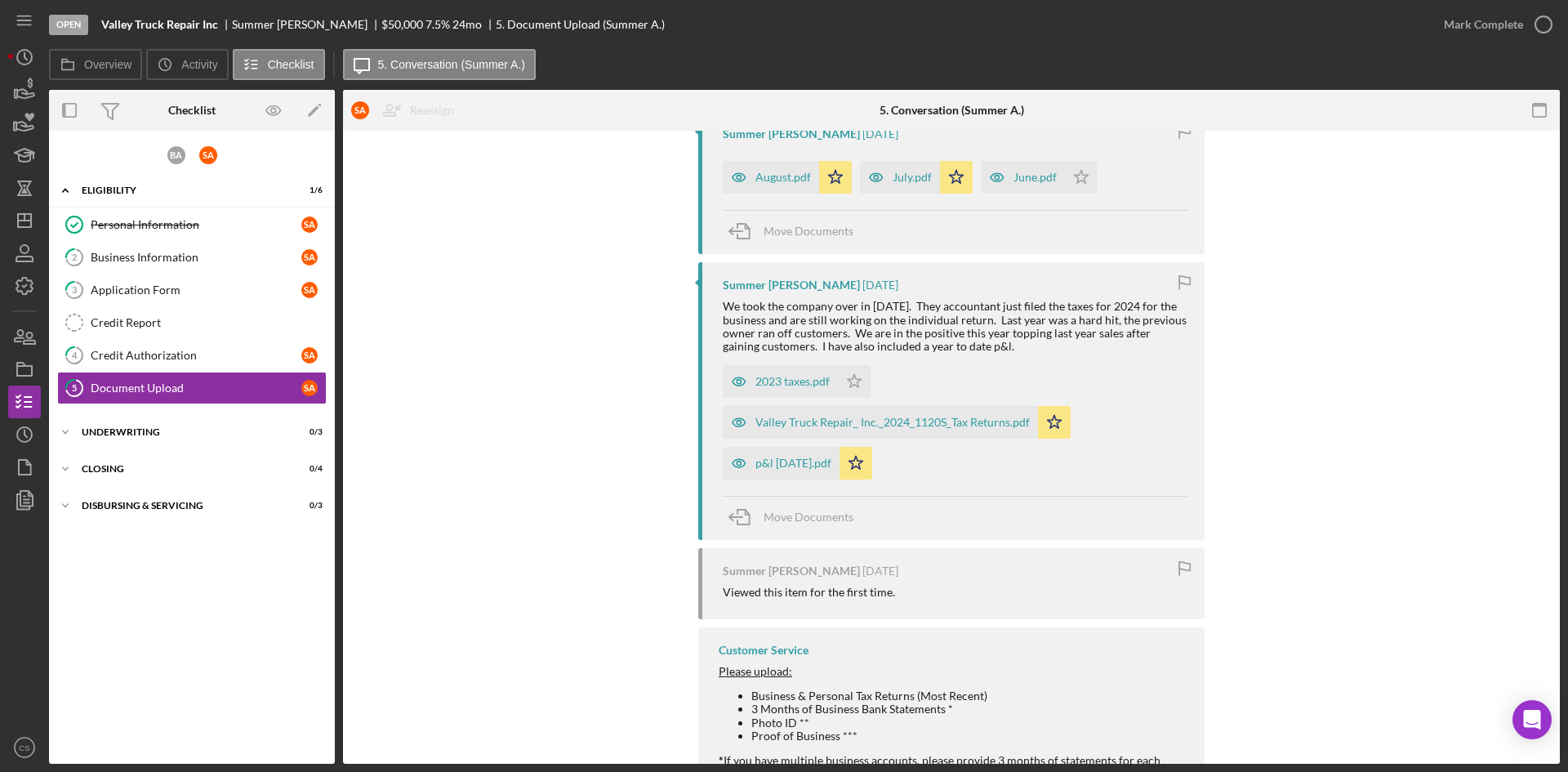
scroll to position [680, 0]
